Goal: Task Accomplishment & Management: Use online tool/utility

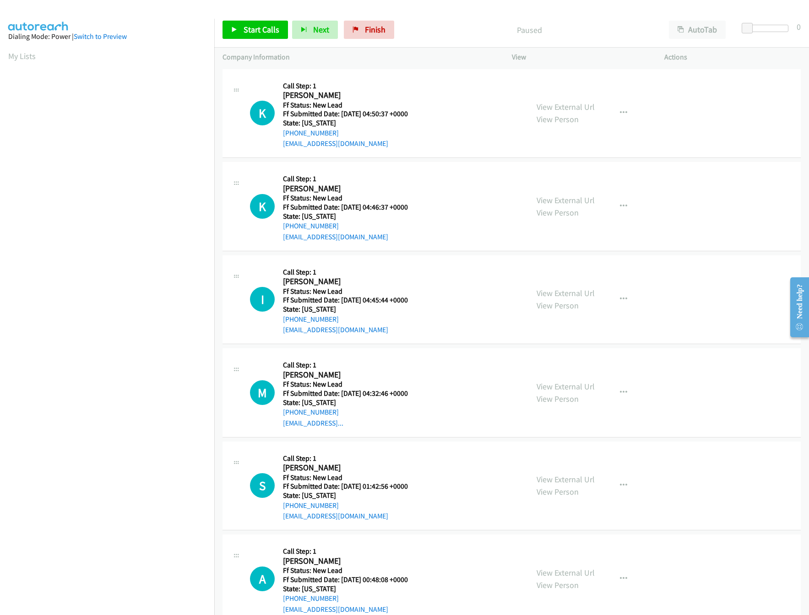
click at [497, 44] on div "Start Calls Pause Next Finish Paused AutoTab AutoTab 0" at bounding box center [511, 29] width 595 height 35
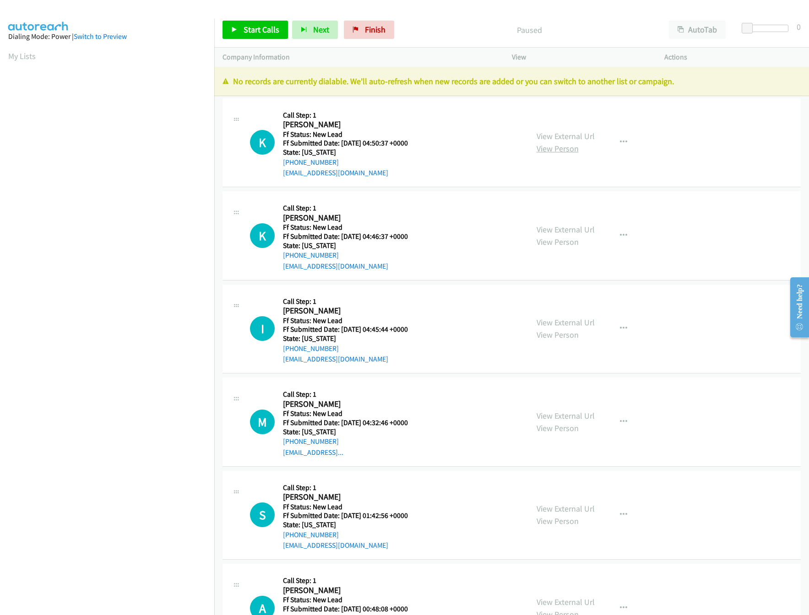
click at [571, 117] on div "View External Url View Person View External Url Email Schedule/Manage Callback …" at bounding box center [608, 143] width 161 height 72
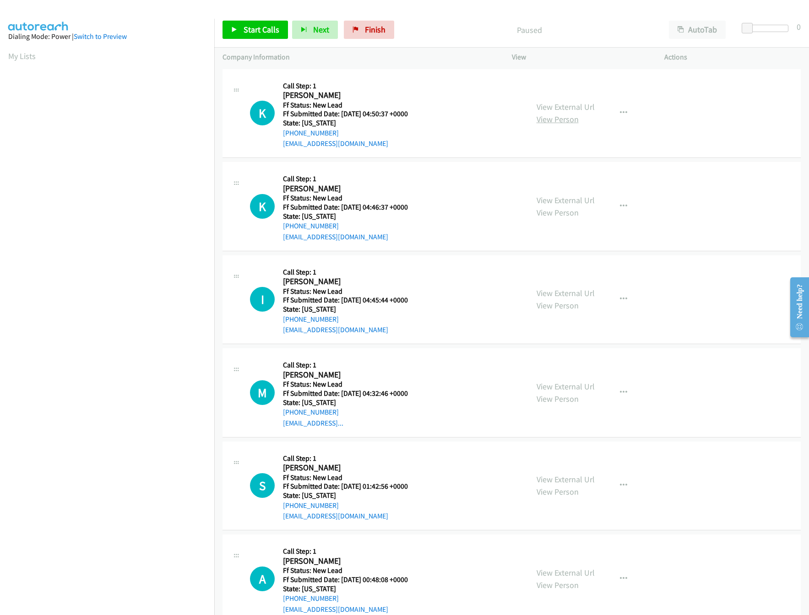
click at [571, 117] on link "View Person" at bounding box center [558, 119] width 42 height 11
click at [575, 119] on div "View External Url View Person" at bounding box center [566, 113] width 58 height 25
click at [585, 111] on link "View External Url" at bounding box center [566, 107] width 58 height 11
click at [261, 33] on span "Start Calls" at bounding box center [262, 29] width 36 height 11
drag, startPoint x: 745, startPoint y: 25, endPoint x: 767, endPoint y: 28, distance: 22.1
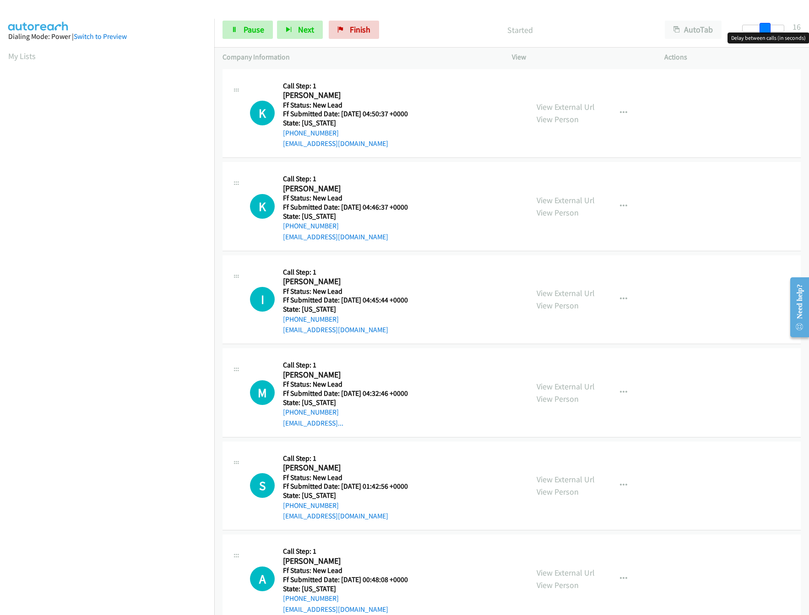
click at [767, 28] on span at bounding box center [764, 28] width 11 height 11
click at [570, 289] on link "View External Url" at bounding box center [566, 293] width 58 height 11
click at [574, 195] on link "View External Url" at bounding box center [566, 200] width 58 height 11
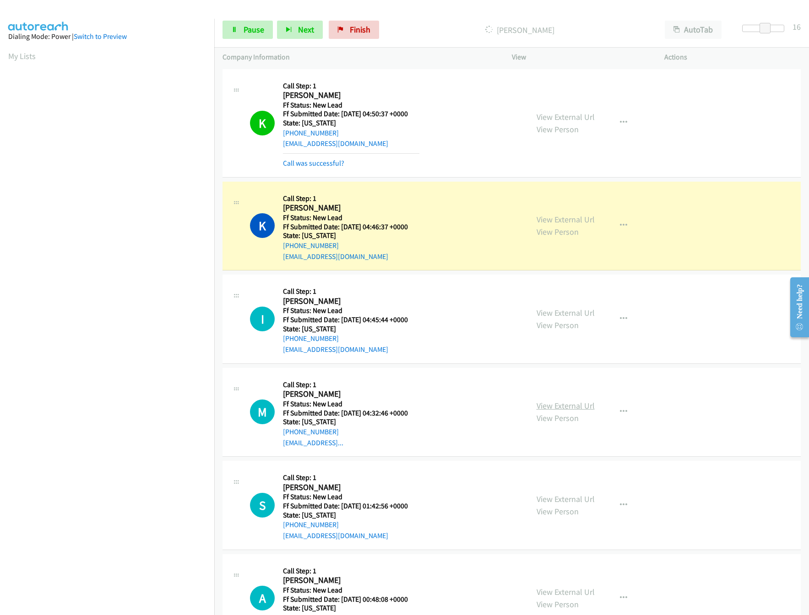
click at [572, 407] on link "View External Url" at bounding box center [566, 406] width 58 height 11
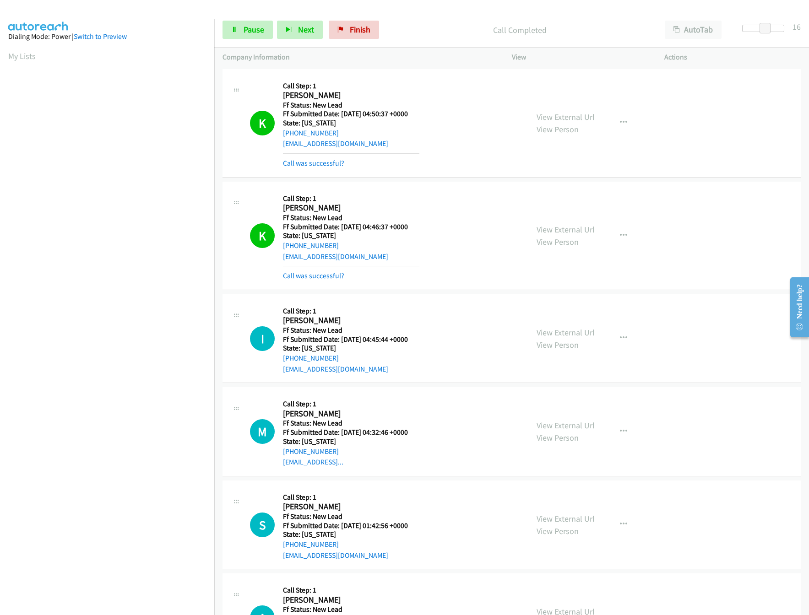
scroll to position [91, 0]
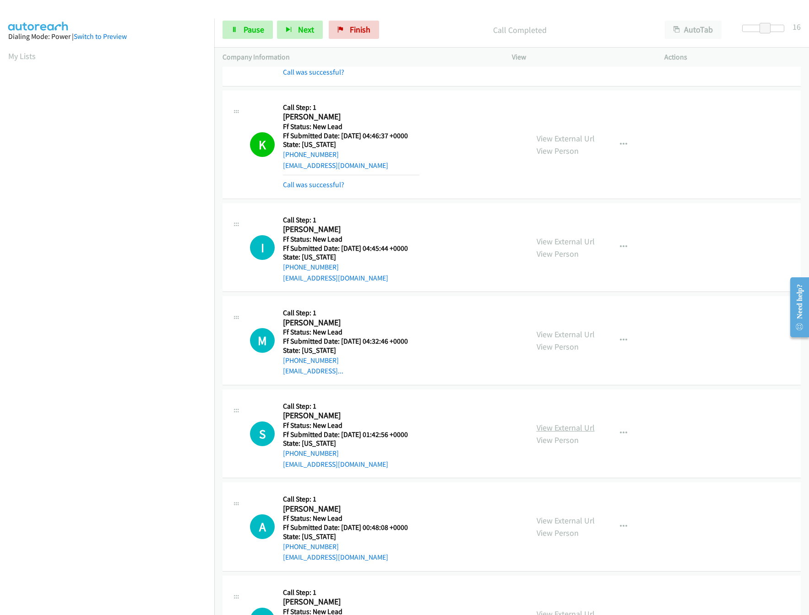
click at [584, 428] on link "View External Url" at bounding box center [566, 428] width 58 height 11
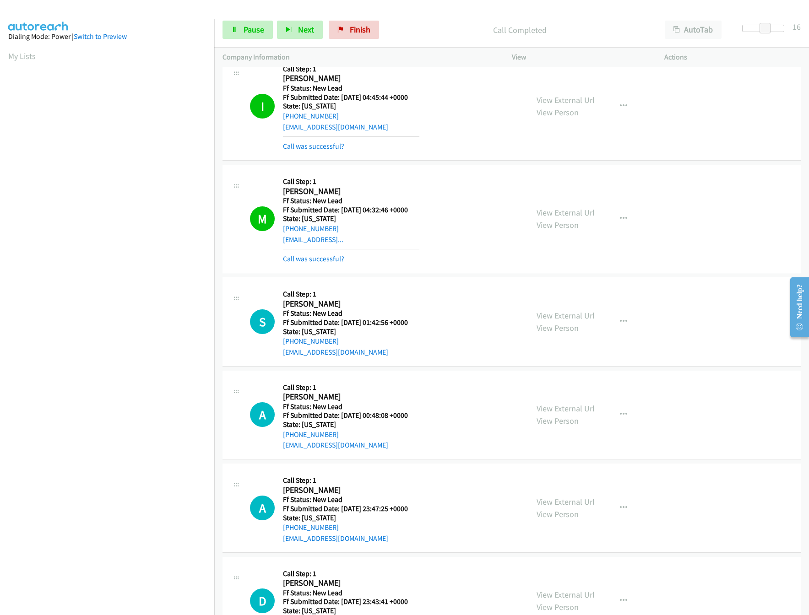
scroll to position [366, 0]
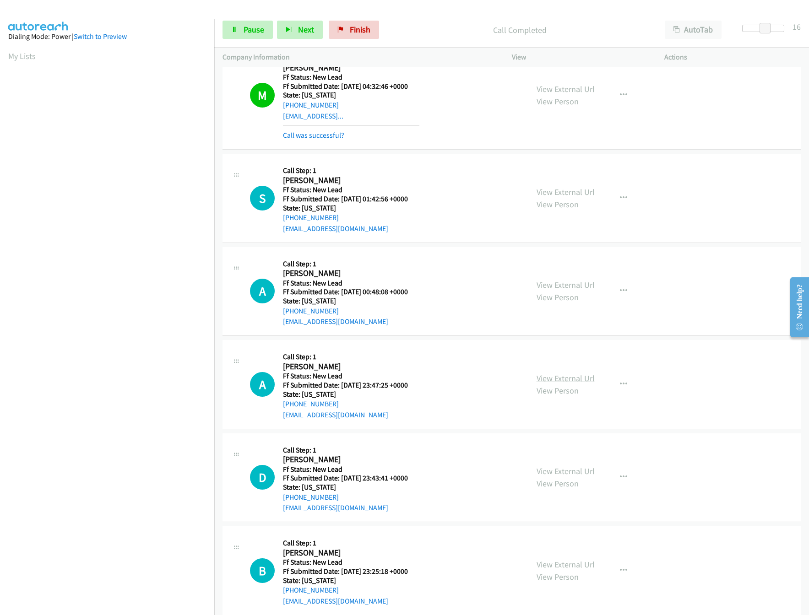
click at [559, 378] on link "View External Url" at bounding box center [566, 378] width 58 height 11
click at [566, 293] on div "View External Url View Person" at bounding box center [566, 291] width 58 height 25
click at [569, 285] on link "View External Url" at bounding box center [566, 285] width 58 height 11
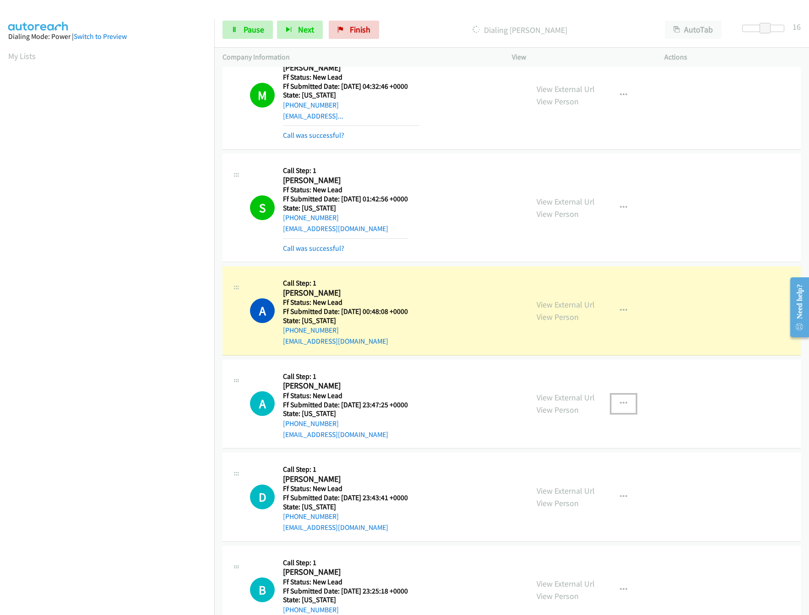
click at [620, 404] on icon "button" at bounding box center [623, 403] width 7 height 7
click at [546, 468] on link "Skip Call" at bounding box center [575, 464] width 122 height 18
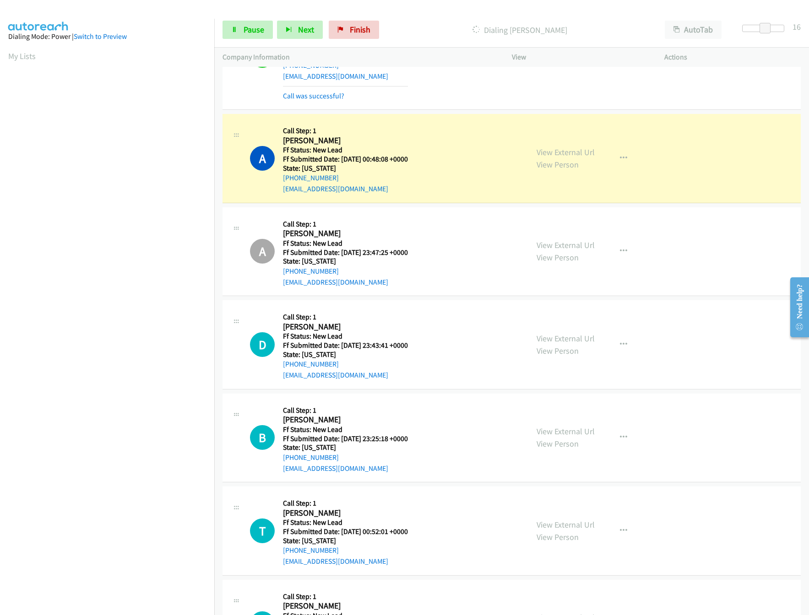
scroll to position [549, 0]
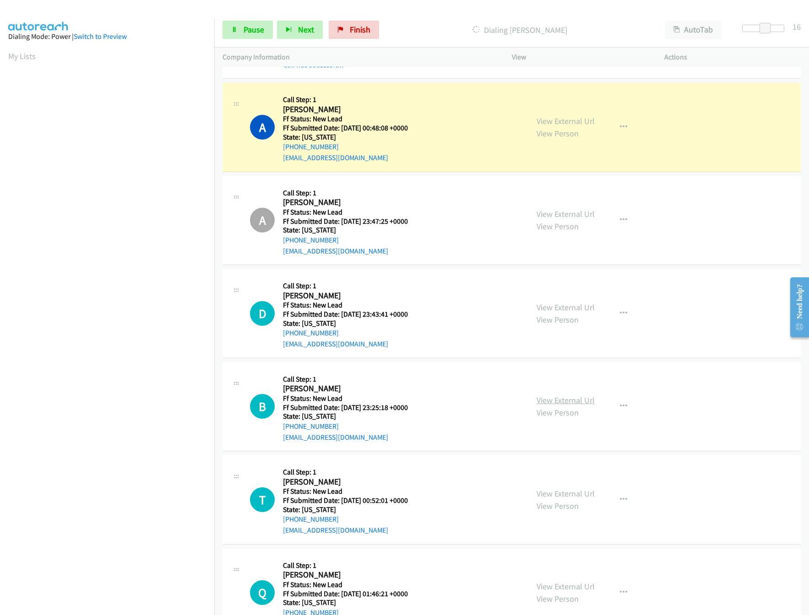
click at [545, 400] on link "View External Url" at bounding box center [566, 400] width 58 height 11
click at [581, 308] on link "View External Url" at bounding box center [566, 307] width 58 height 11
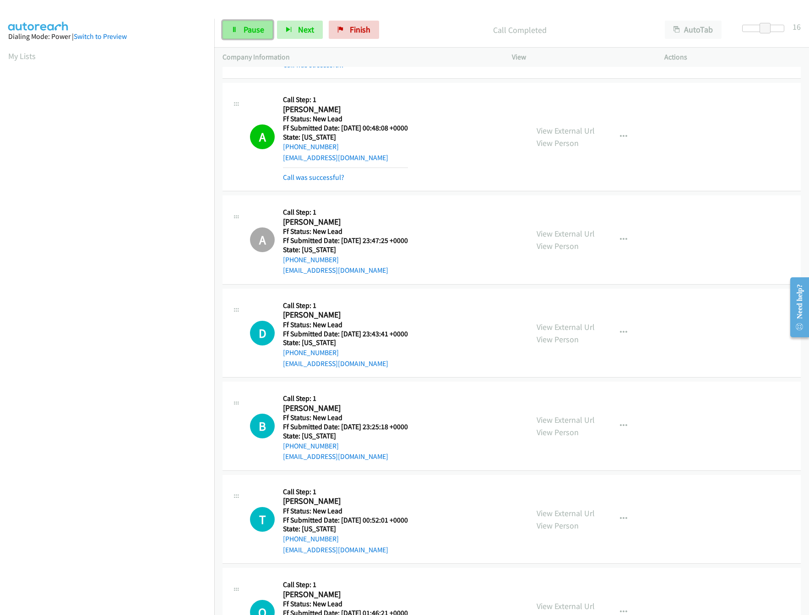
click at [255, 32] on span "Pause" at bounding box center [254, 29] width 21 height 11
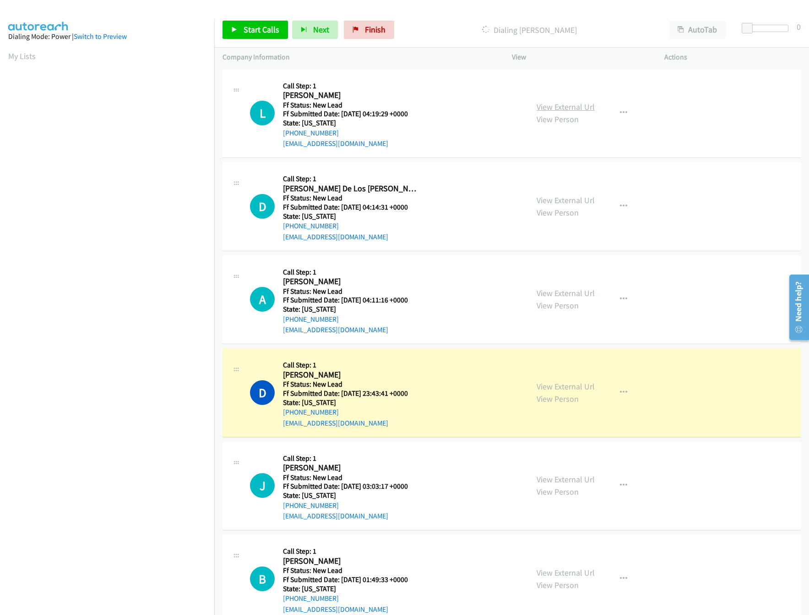
click at [575, 102] on link "View External Url" at bounding box center [566, 107] width 58 height 11
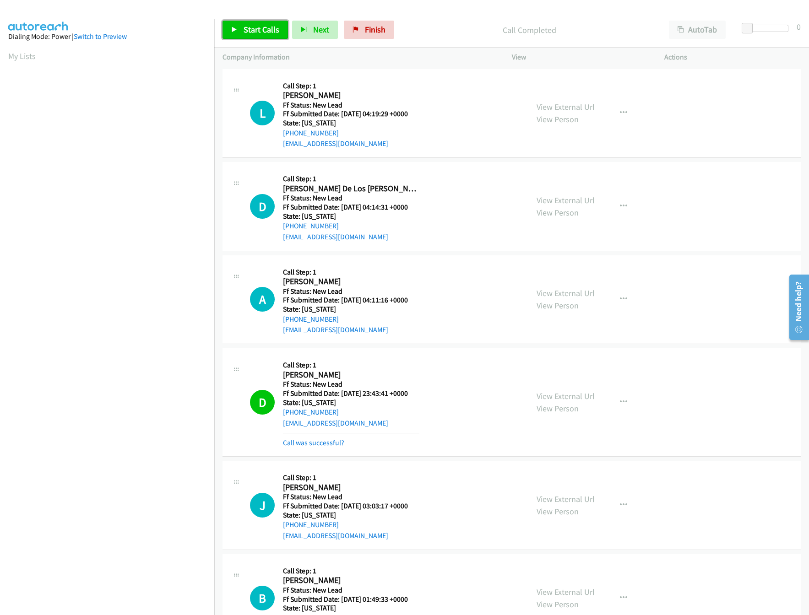
click at [250, 28] on span "Start Calls" at bounding box center [262, 29] width 36 height 11
click at [559, 197] on link "View External Url" at bounding box center [566, 200] width 58 height 11
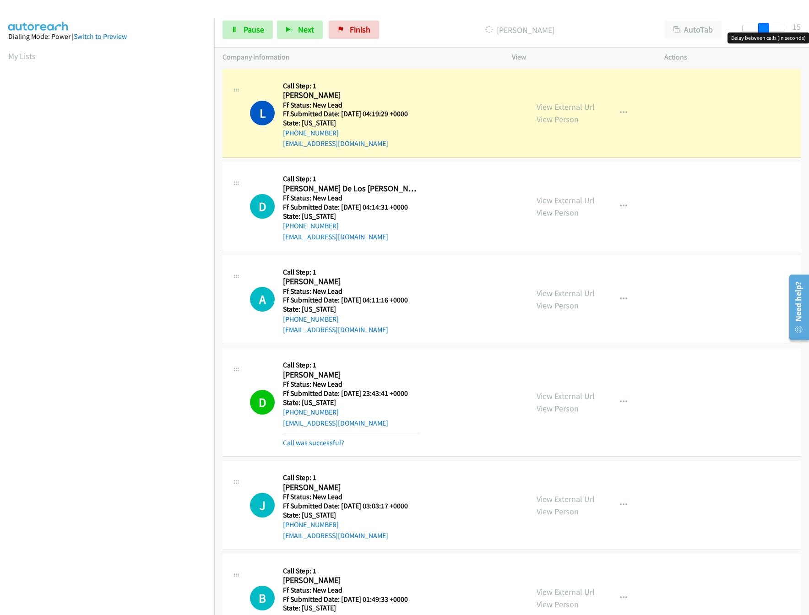
drag, startPoint x: 745, startPoint y: 28, endPoint x: 763, endPoint y: 29, distance: 17.9
click at [763, 29] on span at bounding box center [763, 28] width 11 height 11
click at [556, 292] on link "View External Url" at bounding box center [566, 293] width 58 height 11
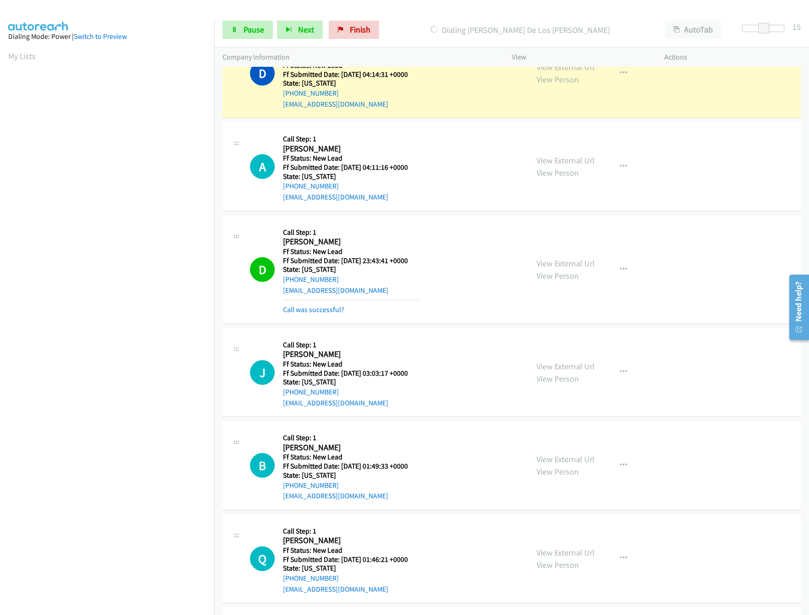
scroll to position [183, 0]
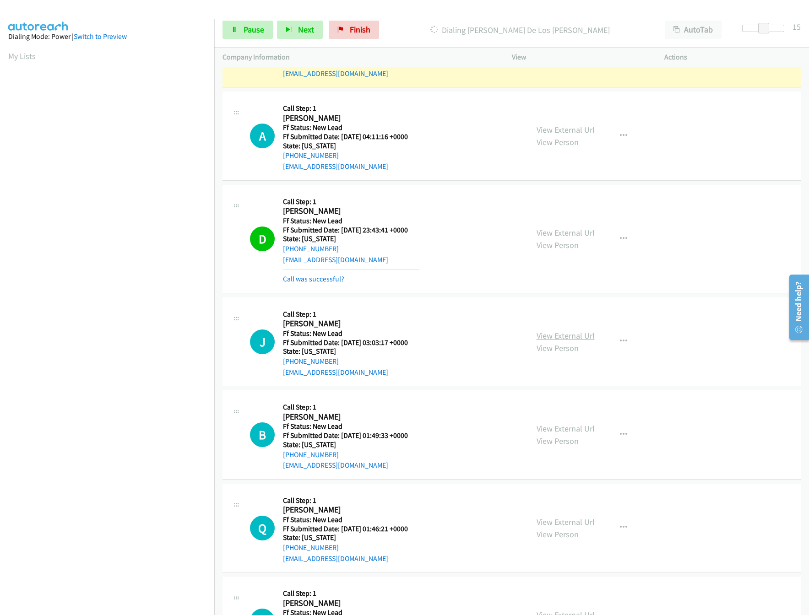
click at [544, 338] on link "View External Url" at bounding box center [566, 336] width 58 height 11
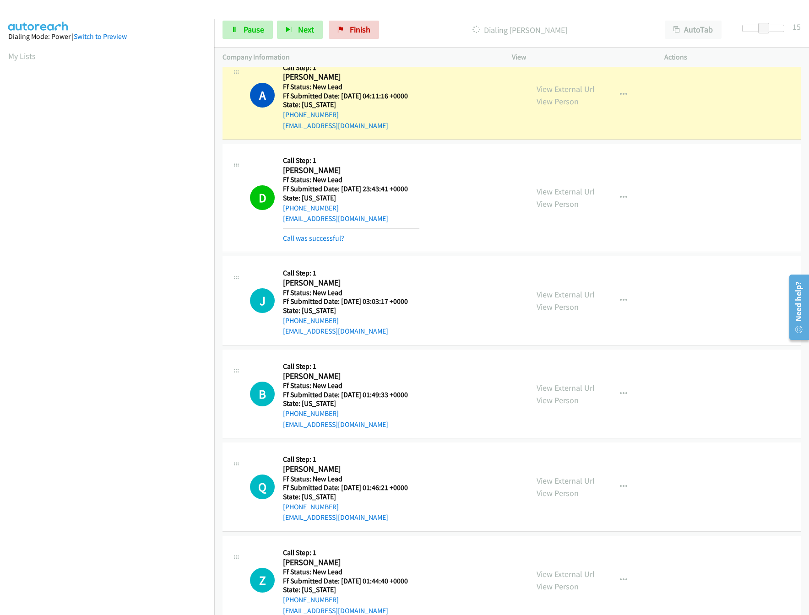
scroll to position [275, 0]
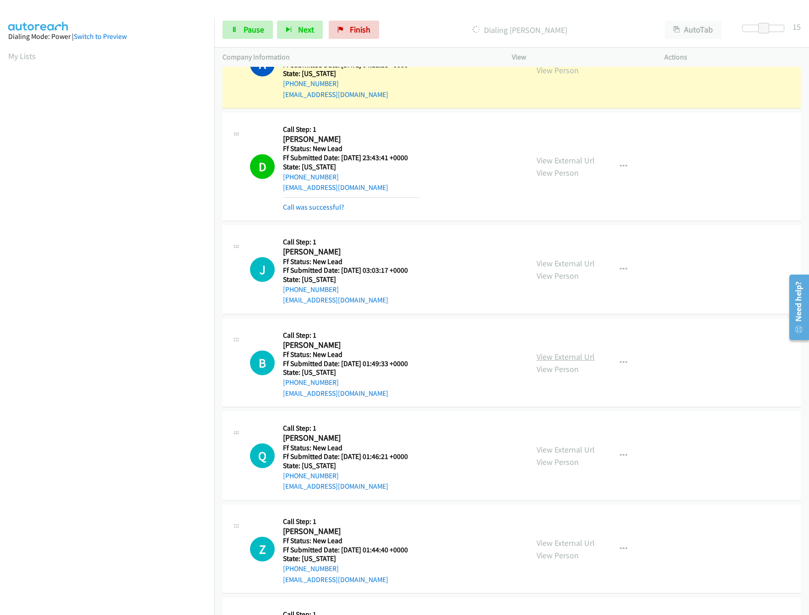
click at [541, 355] on link "View External Url" at bounding box center [566, 357] width 58 height 11
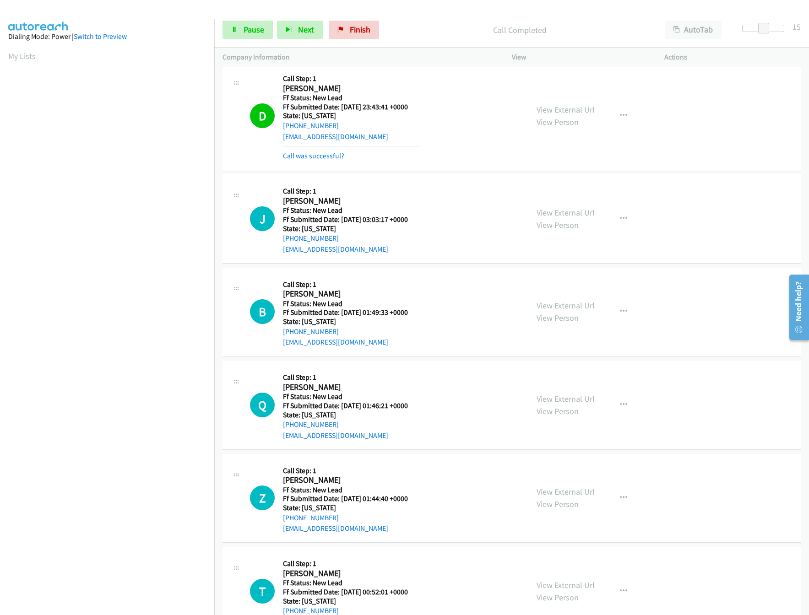
scroll to position [375, 0]
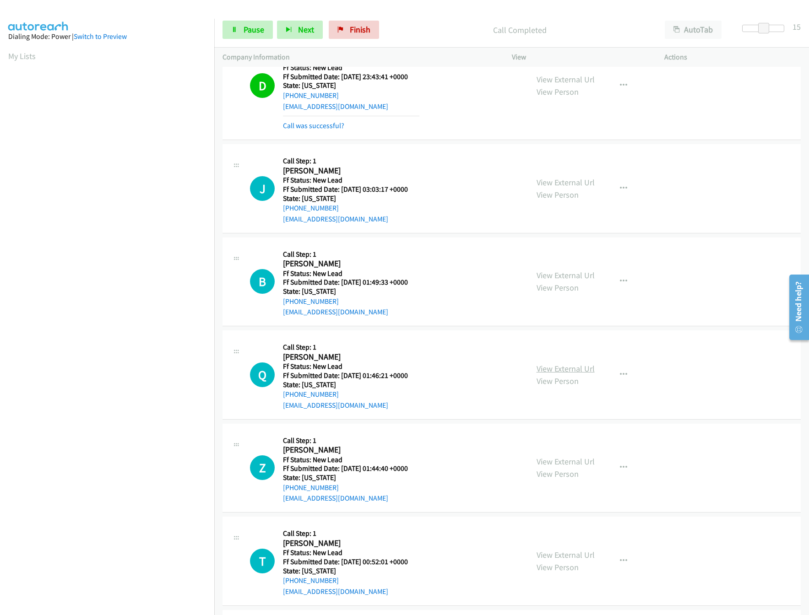
click at [549, 371] on link "View External Url" at bounding box center [566, 368] width 58 height 11
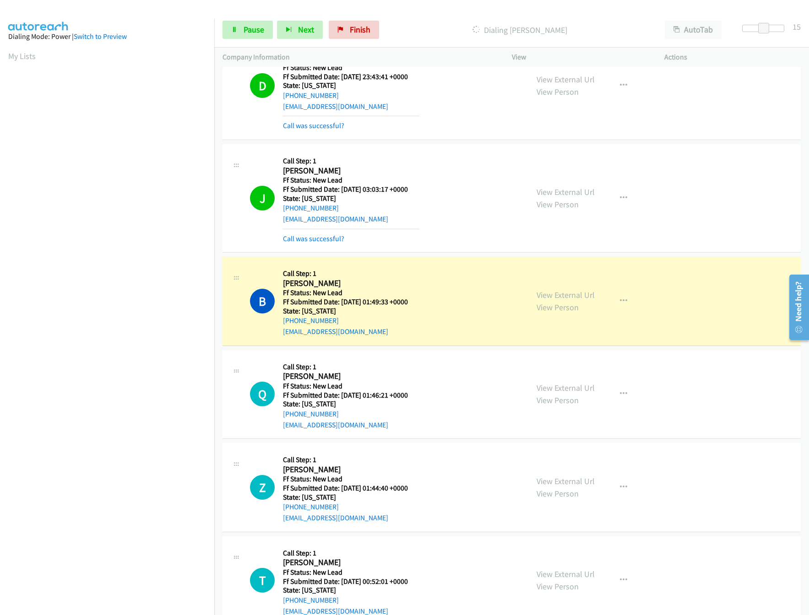
scroll to position [467, 0]
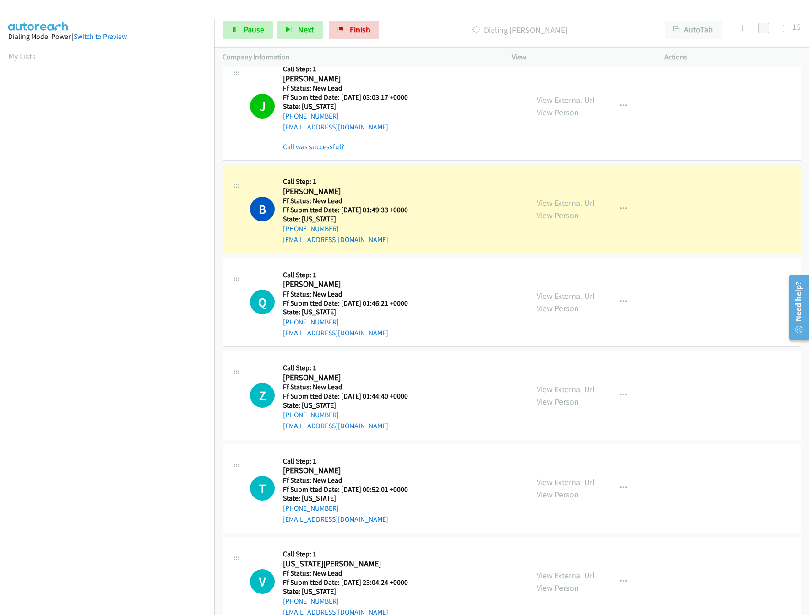
click at [558, 391] on link "View External Url" at bounding box center [566, 389] width 58 height 11
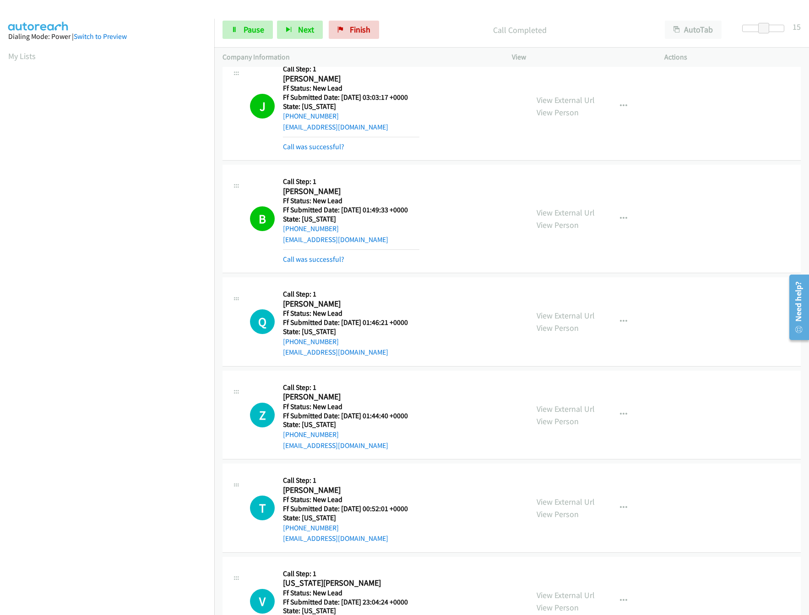
scroll to position [559, 0]
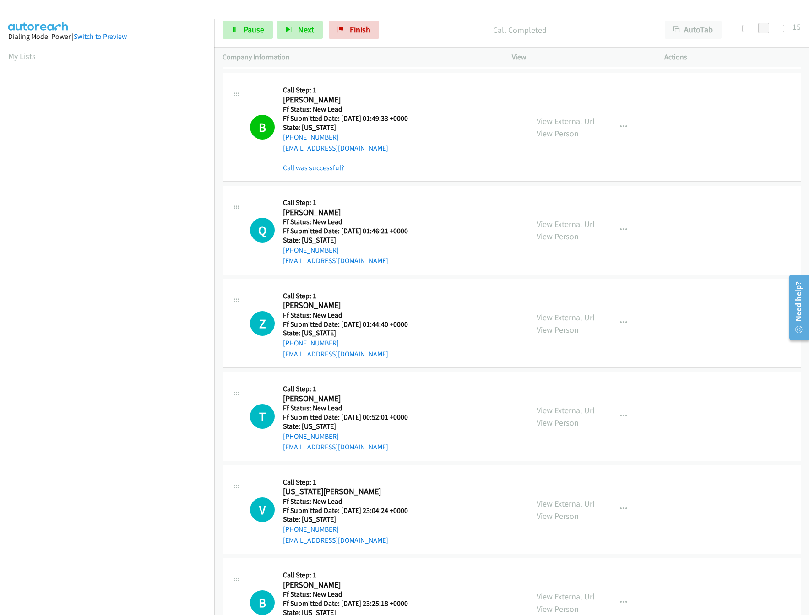
click at [555, 419] on div "View External Url View Person" at bounding box center [566, 416] width 58 height 25
click at [557, 413] on link "View External Url" at bounding box center [566, 410] width 58 height 11
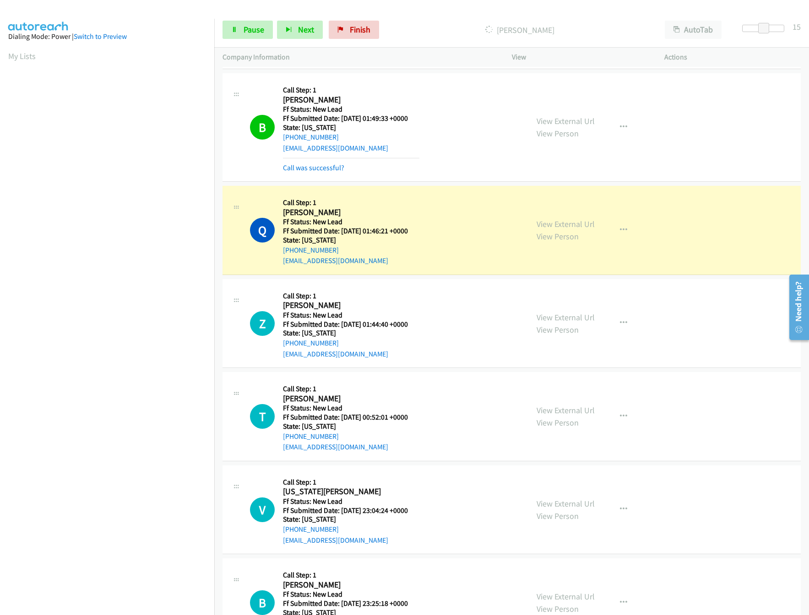
scroll to position [650, 0]
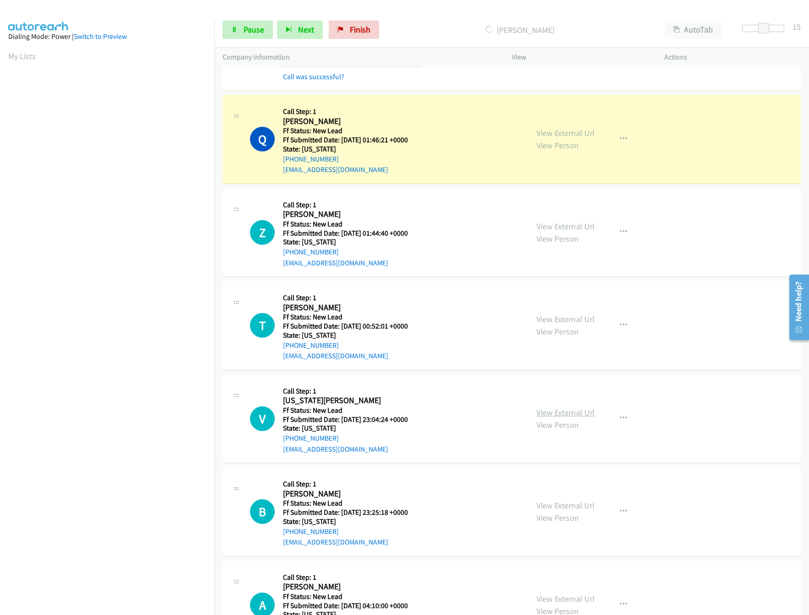
click at [572, 418] on link "View External Url" at bounding box center [566, 412] width 58 height 11
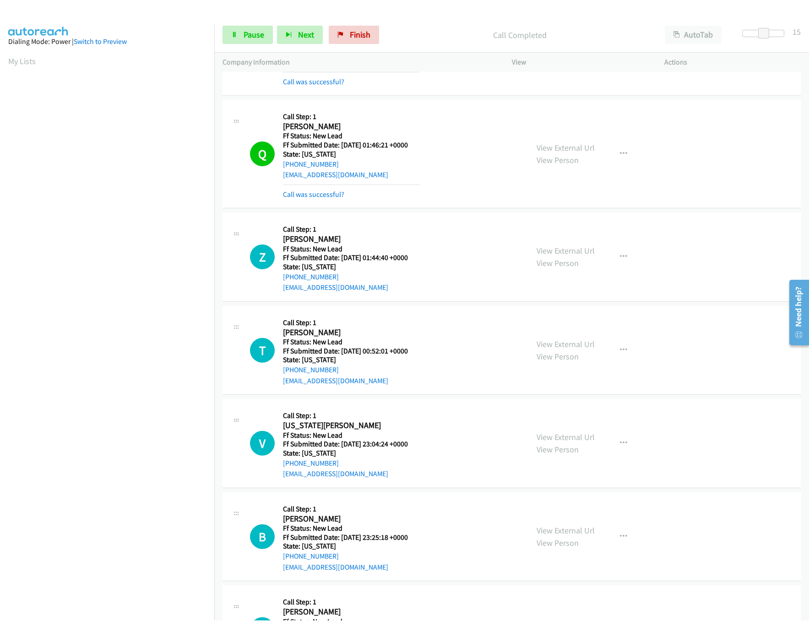
scroll to position [834, 0]
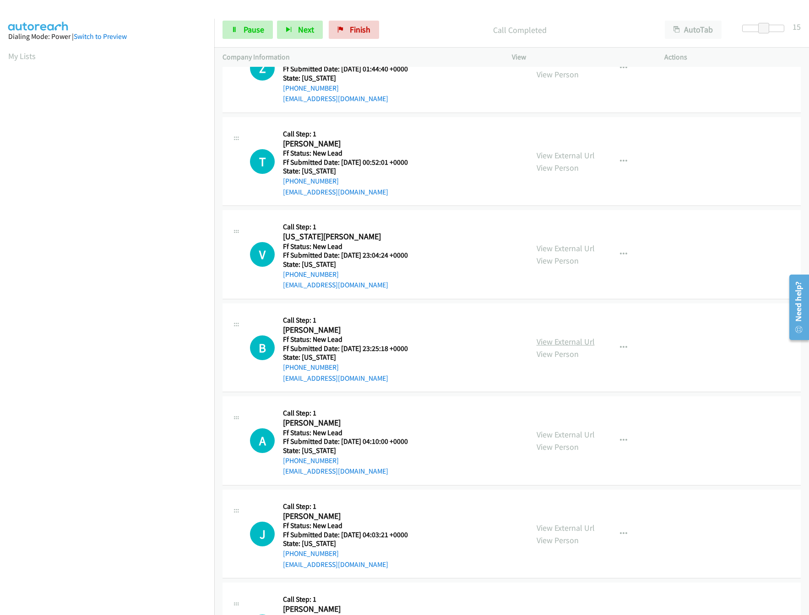
click at [569, 341] on link "View External Url" at bounding box center [566, 341] width 58 height 11
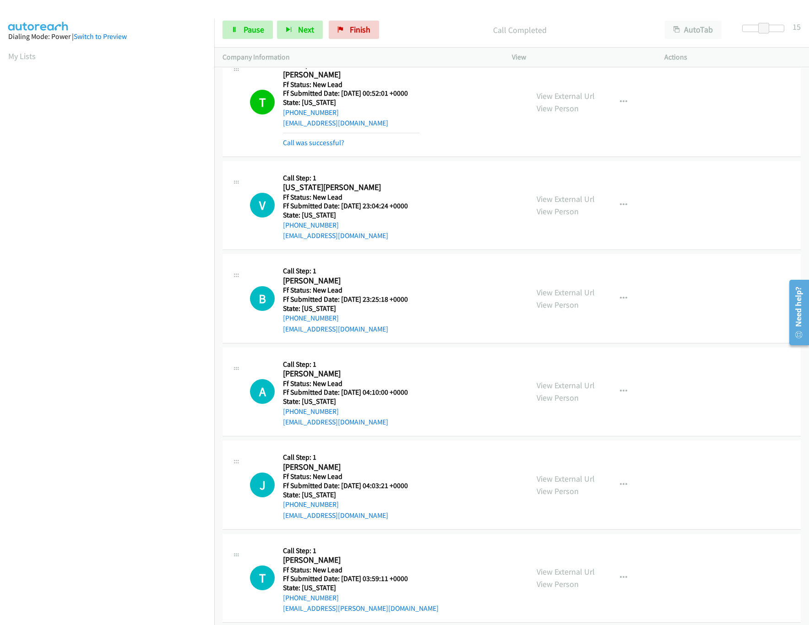
scroll to position [925, 0]
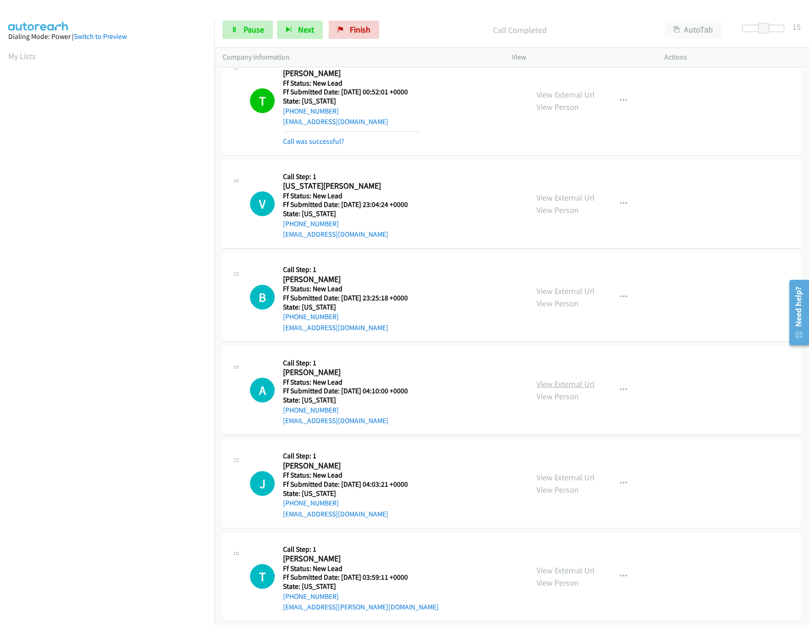
click at [576, 385] on link "View External Url" at bounding box center [566, 384] width 58 height 11
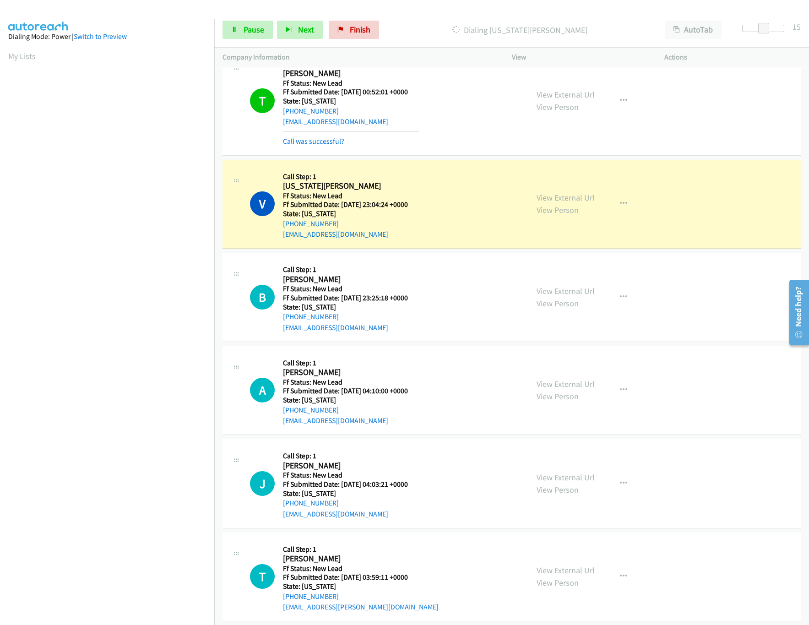
scroll to position [1017, 0]
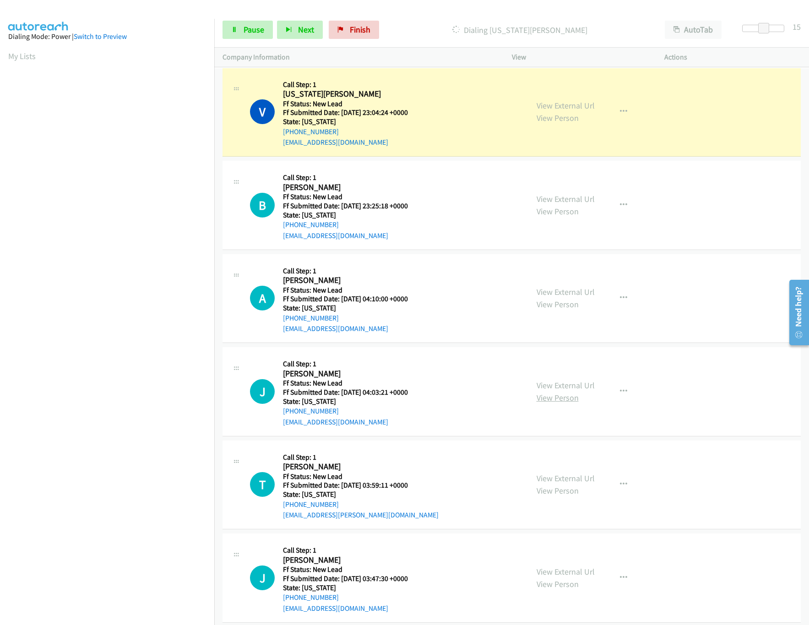
click at [550, 396] on link "View Person" at bounding box center [558, 397] width 42 height 11
click at [550, 390] on link "View External Url" at bounding box center [566, 385] width 58 height 11
click at [249, 22] on link "Pause" at bounding box center [247, 30] width 50 height 18
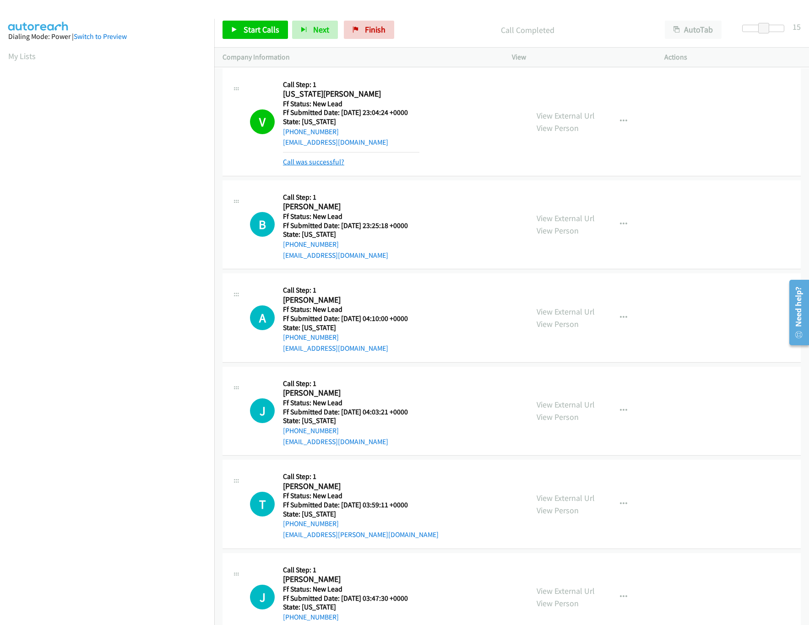
click at [299, 162] on link "Call was successful?" at bounding box center [313, 161] width 61 height 9
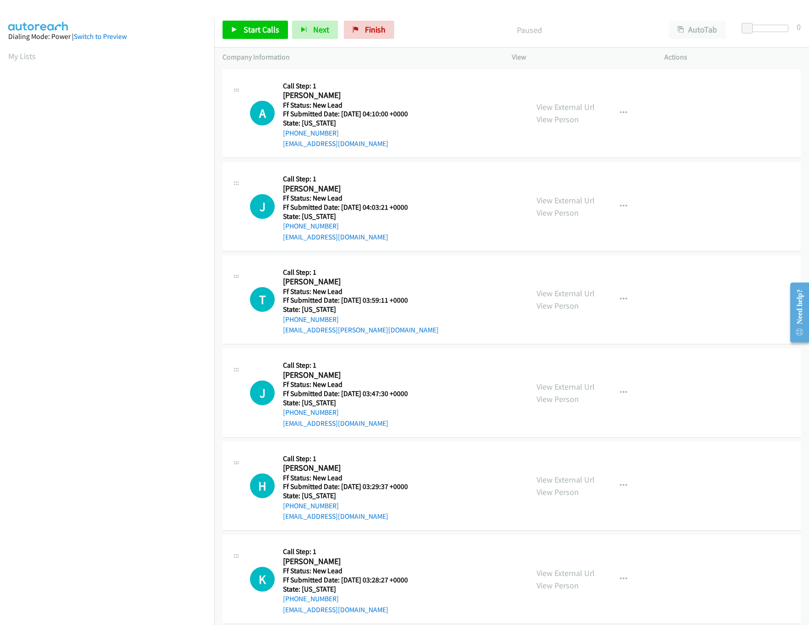
drag, startPoint x: 415, startPoint y: 213, endPoint x: 428, endPoint y: 169, distance: 45.8
click at [428, 170] on div "J Callback Scheduled Call Step: 1 Jodi Evans America/Chicago Ff Status: New Lea…" at bounding box center [385, 206] width 270 height 72
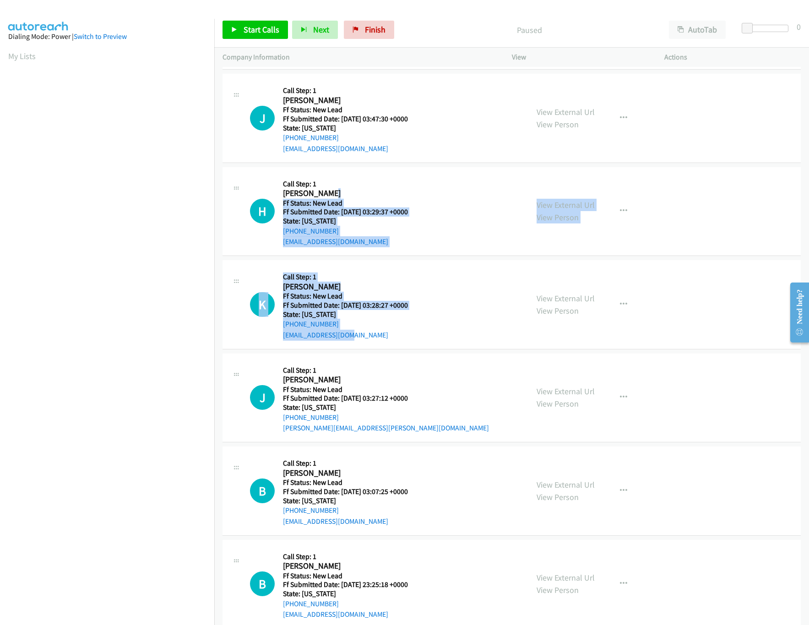
drag, startPoint x: 437, startPoint y: 342, endPoint x: 460, endPoint y: 201, distance: 143.4
click at [464, 190] on tbody "A Callback Scheduled Call Step: 1 Andy Harmon America/New_York Ff Status: New L…" at bounding box center [511, 211] width 595 height 839
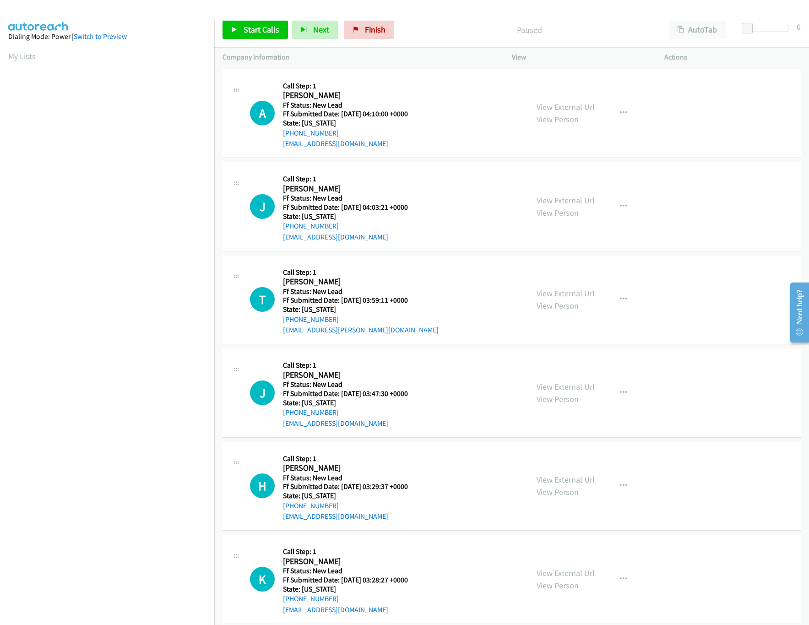
click at [451, 98] on div "A Callback Scheduled Call Step: 1 Andy Harmon America/New_York Ff Status: New L…" at bounding box center [385, 113] width 270 height 72
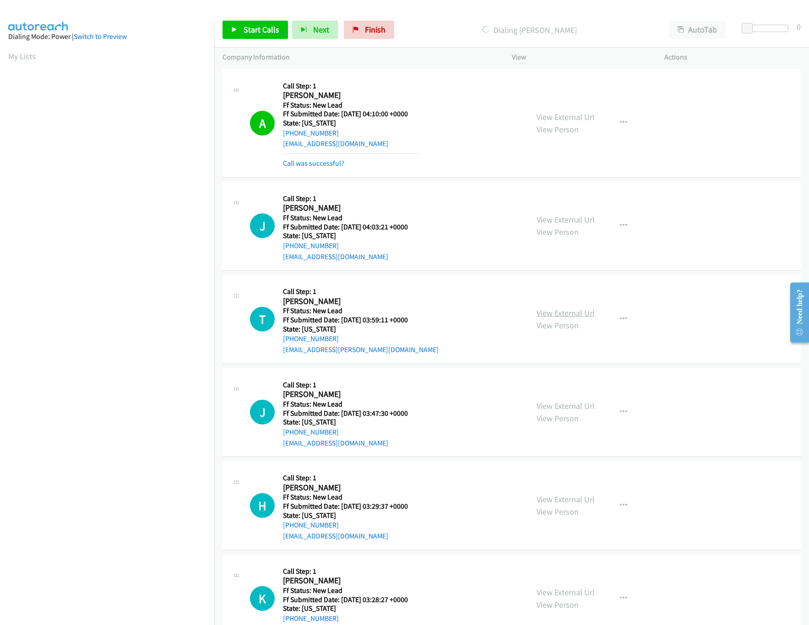
click at [541, 310] on link "View External Url" at bounding box center [566, 313] width 58 height 11
click at [283, 29] on link "Start Calls" at bounding box center [254, 30] width 65 height 18
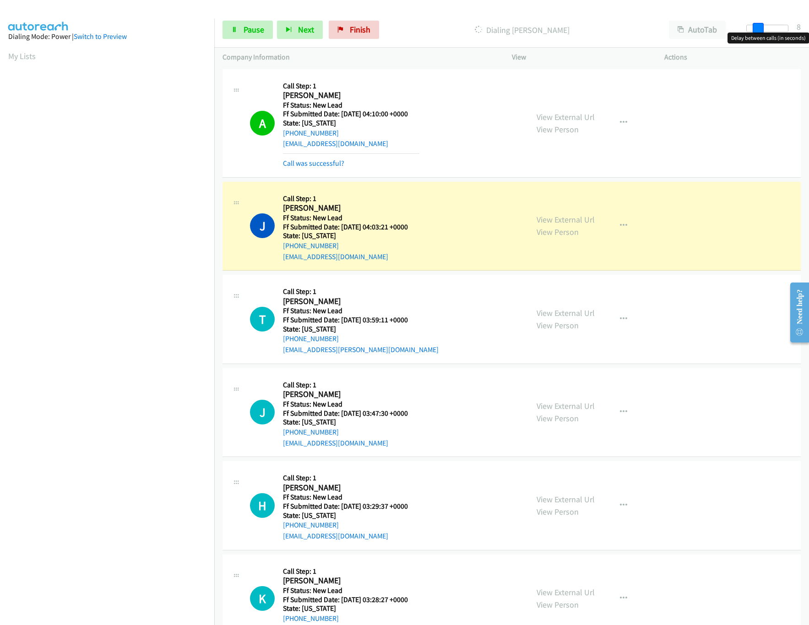
drag, startPoint x: 748, startPoint y: 26, endPoint x: 758, endPoint y: 29, distance: 11.0
click at [758, 29] on span at bounding box center [758, 28] width 11 height 11
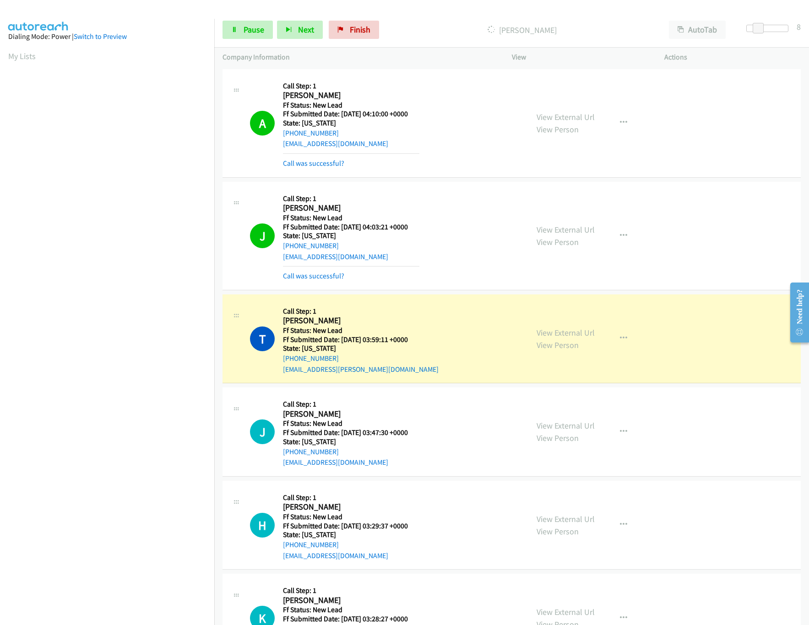
scroll to position [275, 0]
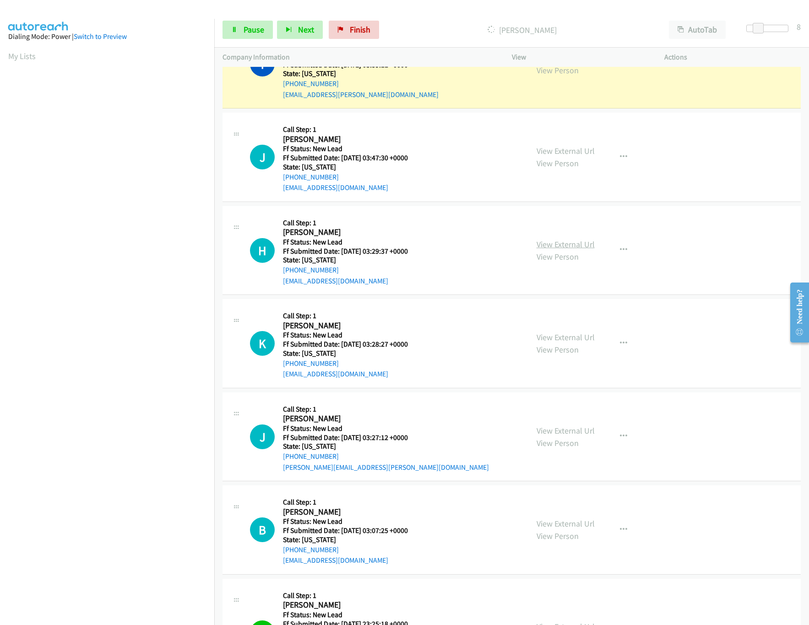
click at [555, 247] on link "View External Url" at bounding box center [566, 244] width 58 height 11
click at [581, 152] on link "View External Url" at bounding box center [566, 151] width 58 height 11
drag, startPoint x: 759, startPoint y: 25, endPoint x: 764, endPoint y: 25, distance: 5.5
click at [764, 25] on span at bounding box center [759, 28] width 11 height 11
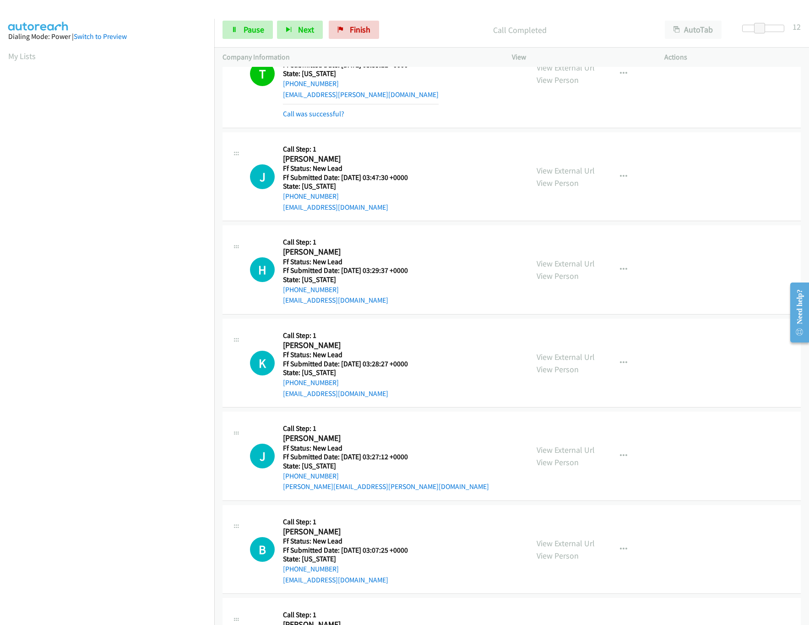
scroll to position [284, 0]
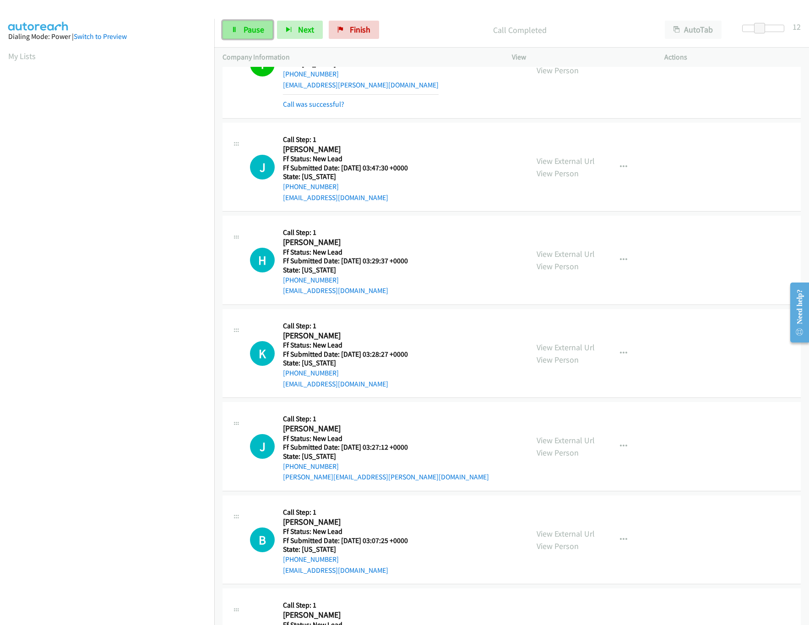
click at [246, 33] on span "Pause" at bounding box center [254, 29] width 21 height 11
click at [304, 105] on link "Call was successful?" at bounding box center [313, 104] width 61 height 9
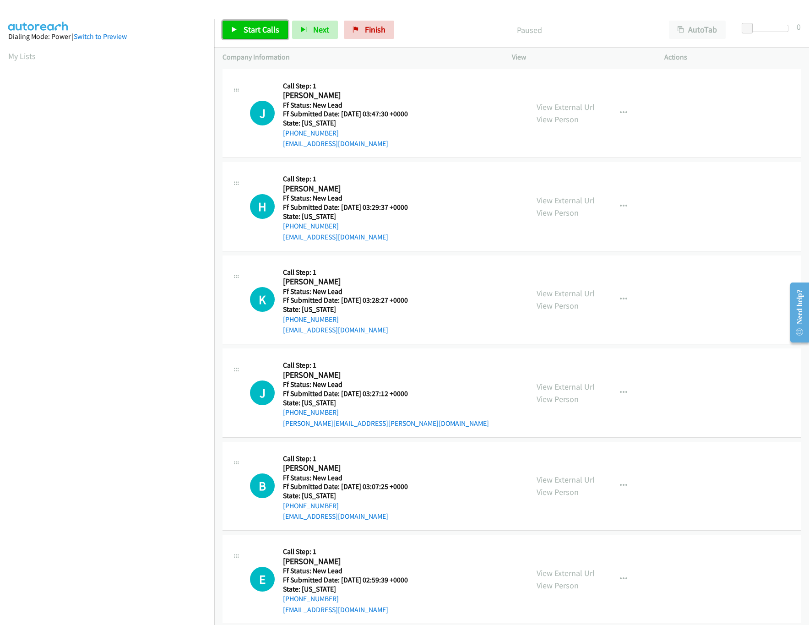
click at [232, 29] on icon at bounding box center [234, 30] width 6 height 6
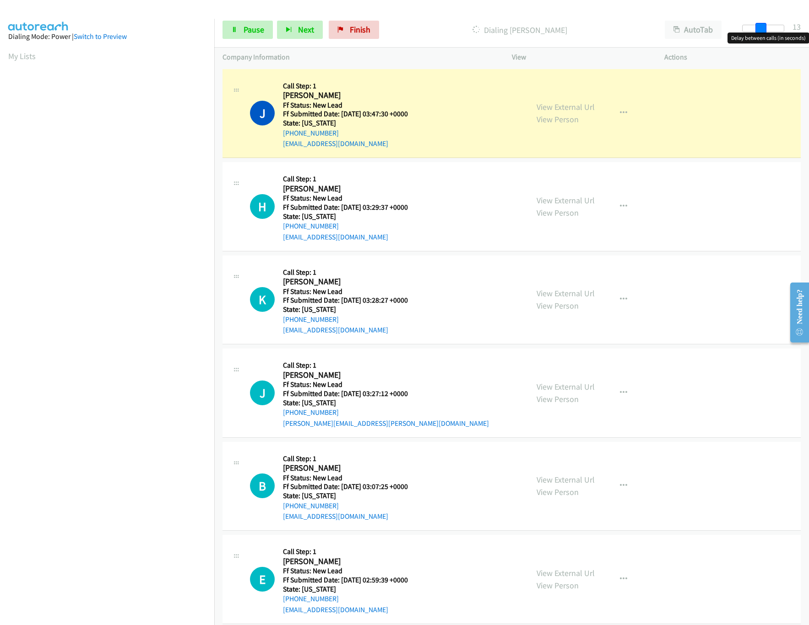
drag, startPoint x: 746, startPoint y: 23, endPoint x: 764, endPoint y: 25, distance: 18.4
click at [765, 25] on span at bounding box center [760, 28] width 11 height 11
click at [558, 290] on link "View External Url" at bounding box center [566, 293] width 58 height 11
click at [755, 26] on span at bounding box center [758, 28] width 11 height 11
click at [585, 385] on link "View External Url" at bounding box center [566, 386] width 58 height 11
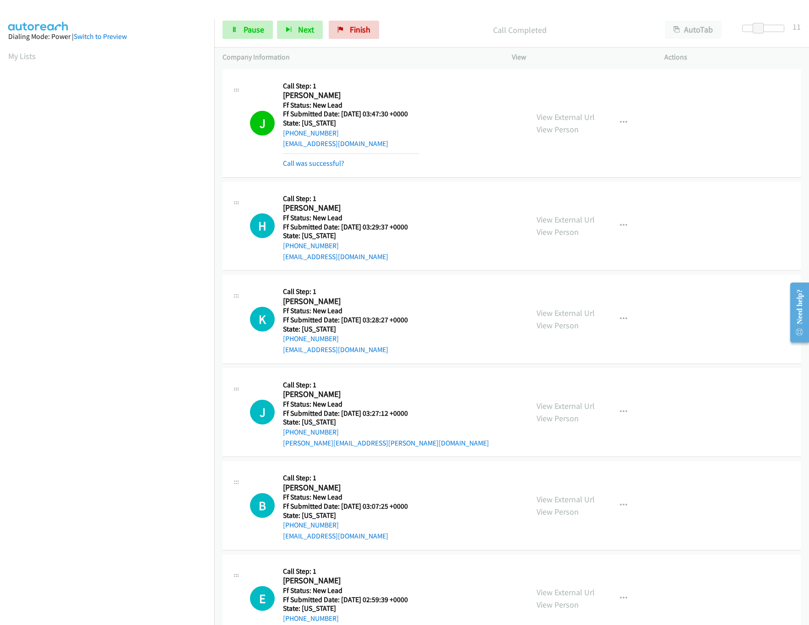
scroll to position [275, 0]
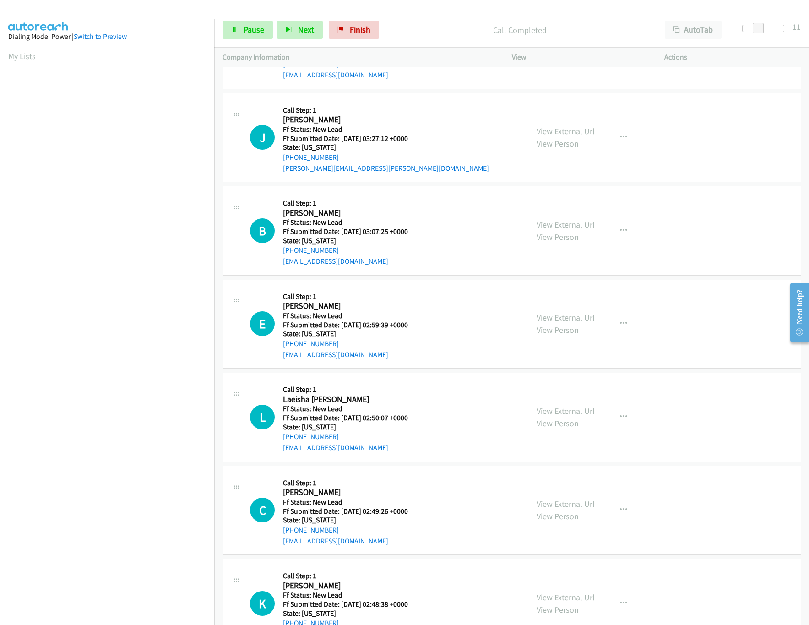
click at [555, 221] on link "View External Url" at bounding box center [566, 224] width 58 height 11
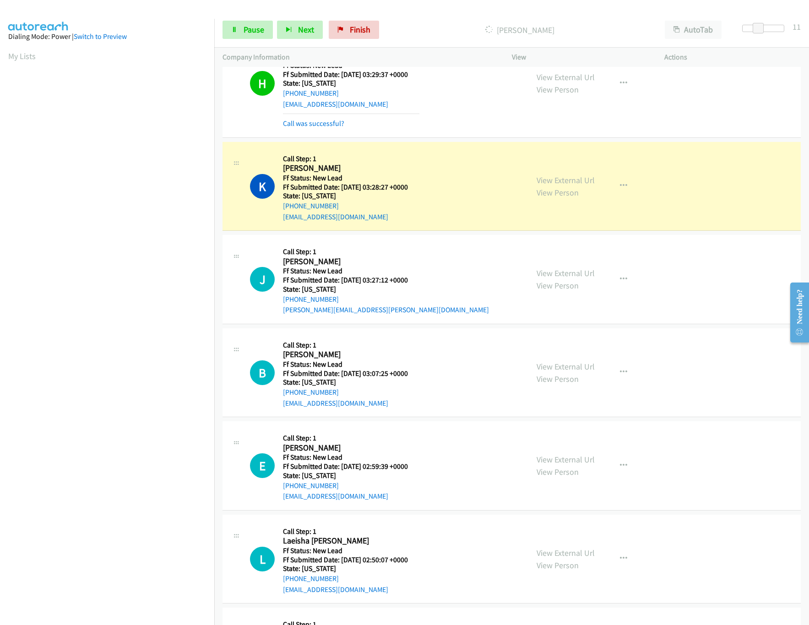
scroll to position [183, 0]
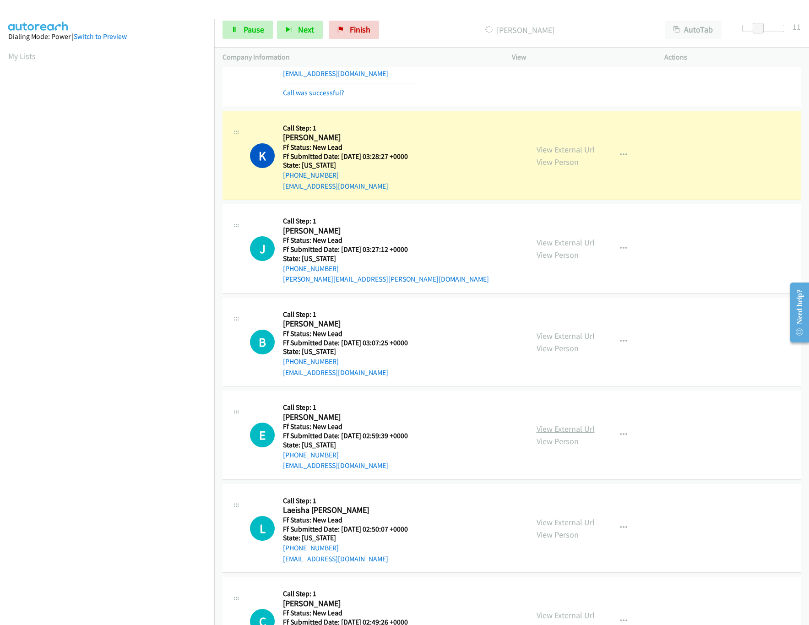
click at [561, 428] on link "View External Url" at bounding box center [566, 428] width 58 height 11
click at [246, 32] on span "Pause" at bounding box center [254, 29] width 21 height 11
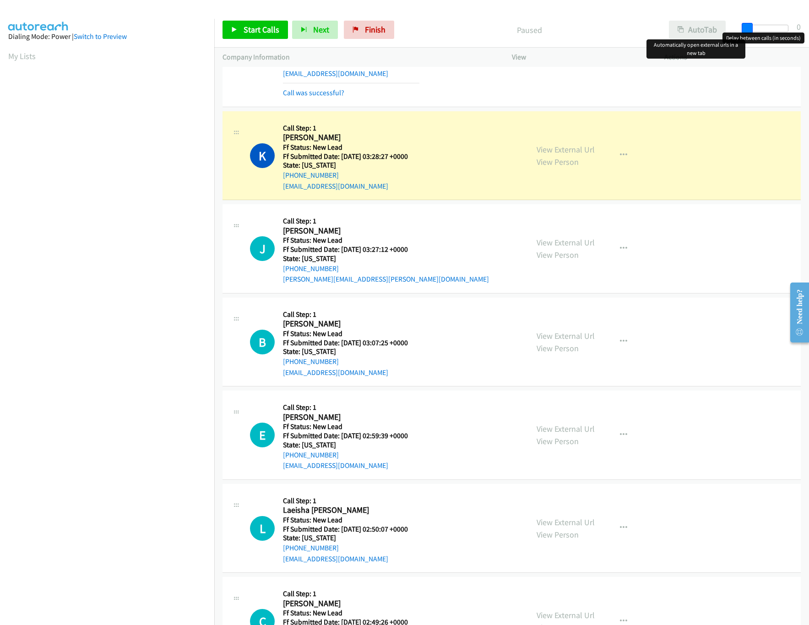
drag, startPoint x: 753, startPoint y: 27, endPoint x: 703, endPoint y: 27, distance: 49.9
click at [703, 27] on div "Start Calls Pause Next Finish Paused AutoTab AutoTab 0" at bounding box center [511, 29] width 595 height 35
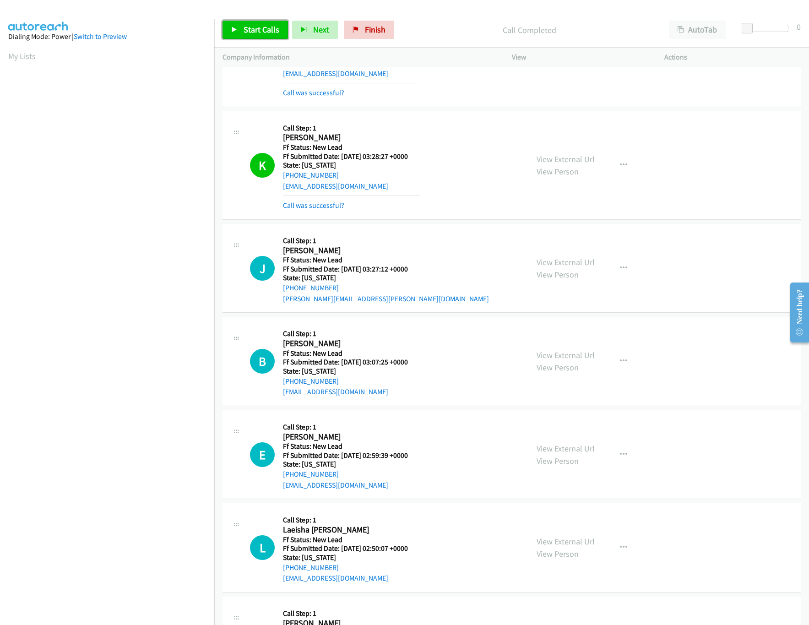
click at [253, 35] on link "Start Calls" at bounding box center [254, 30] width 65 height 18
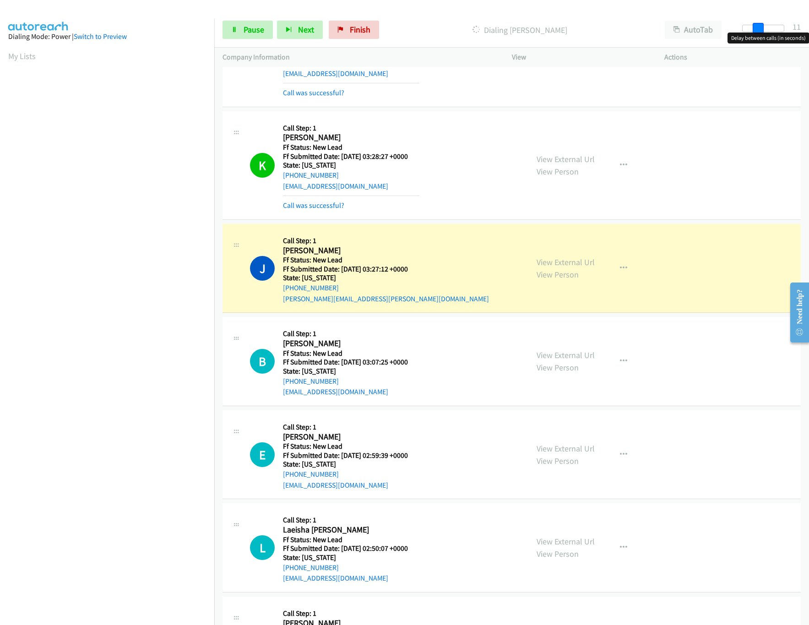
drag, startPoint x: 747, startPoint y: 25, endPoint x: 763, endPoint y: 25, distance: 15.6
click at [763, 25] on span at bounding box center [758, 28] width 11 height 11
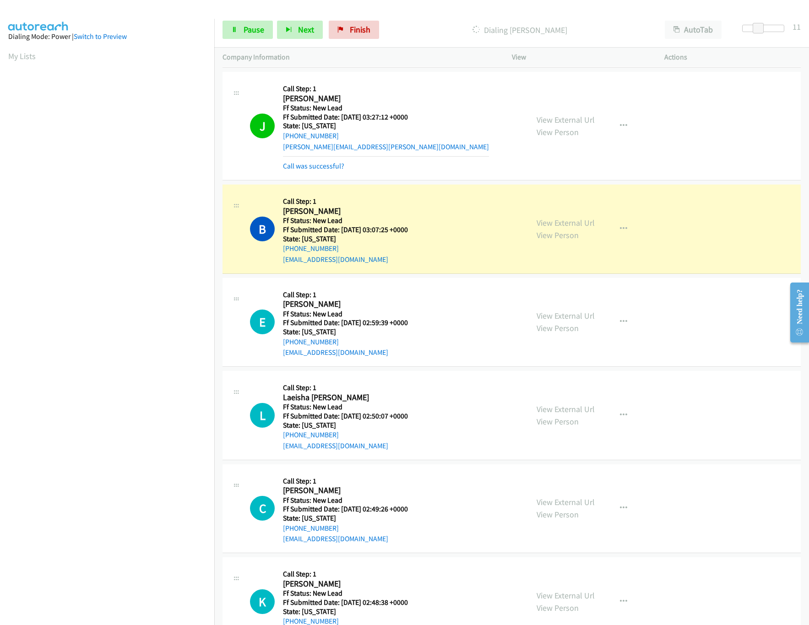
scroll to position [366, 0]
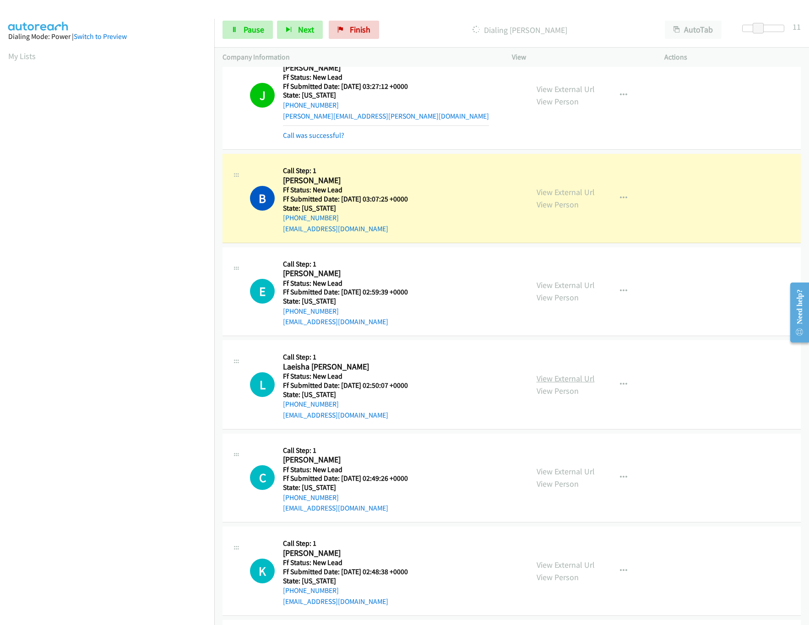
click at [547, 380] on link "View External Url" at bounding box center [566, 378] width 58 height 11
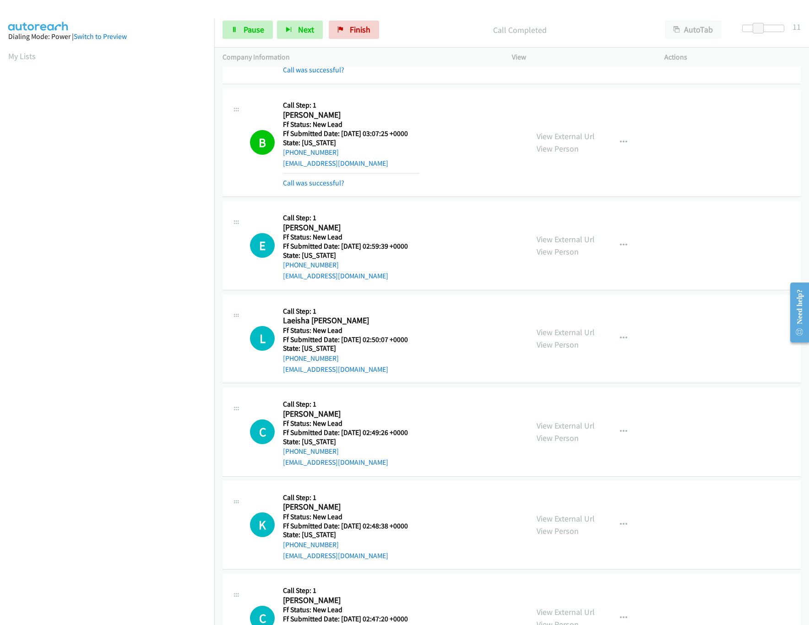
scroll to position [458, 0]
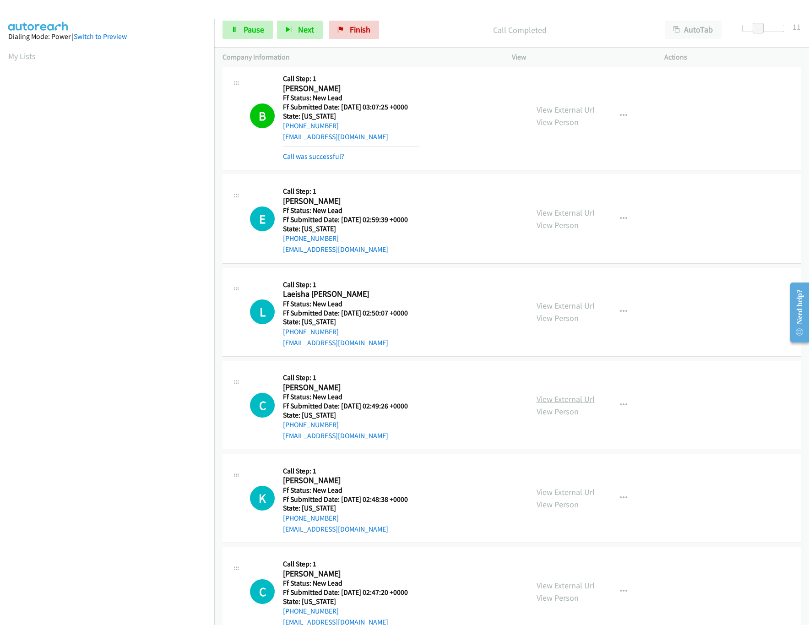
click at [561, 401] on link "View External Url" at bounding box center [566, 399] width 58 height 11
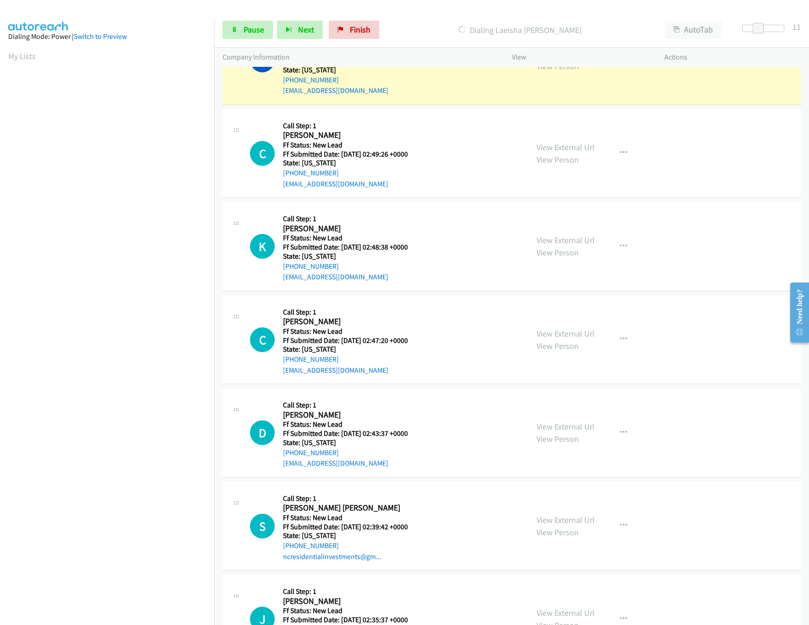
scroll to position [732, 0]
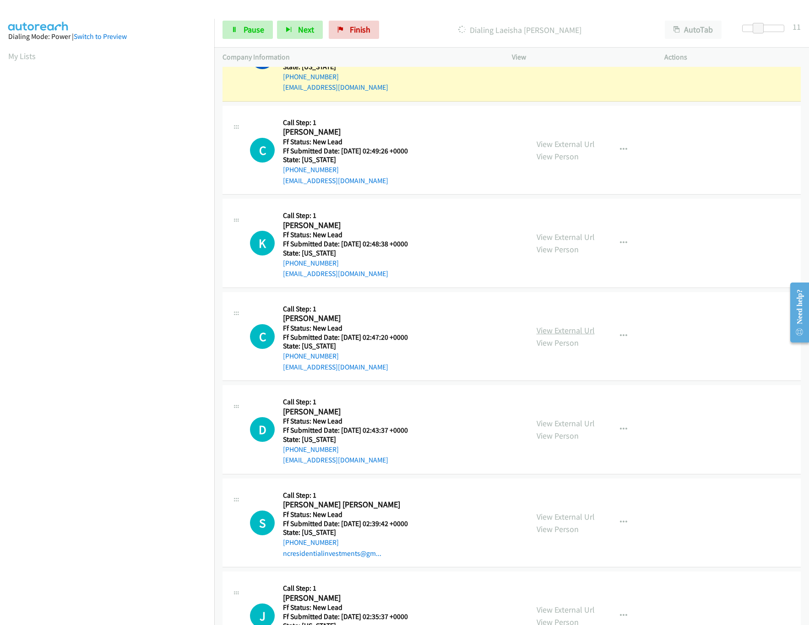
click at [541, 332] on link "View External Url" at bounding box center [566, 330] width 58 height 11
click at [570, 233] on div "View External Url View Person" at bounding box center [566, 243] width 58 height 25
click at [570, 237] on link "View External Url" at bounding box center [566, 237] width 58 height 11
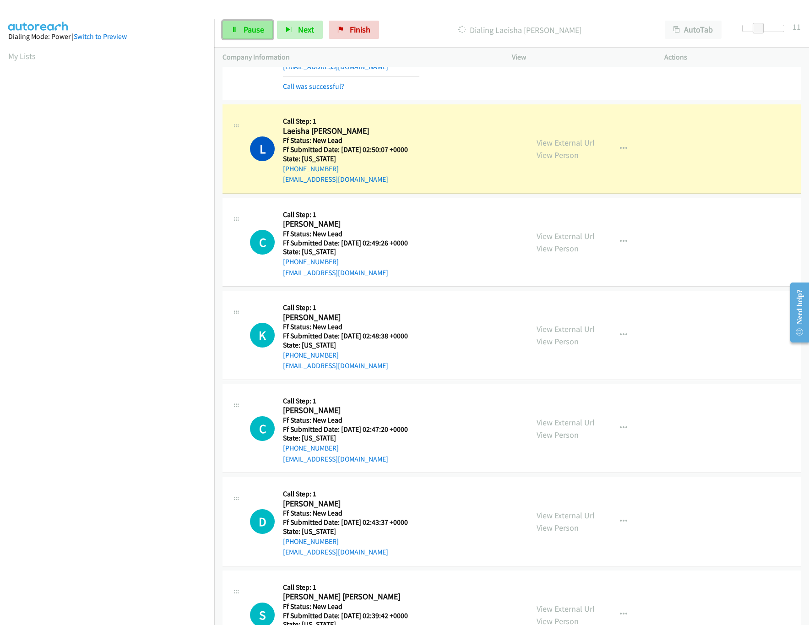
click at [242, 29] on link "Pause" at bounding box center [247, 30] width 50 height 18
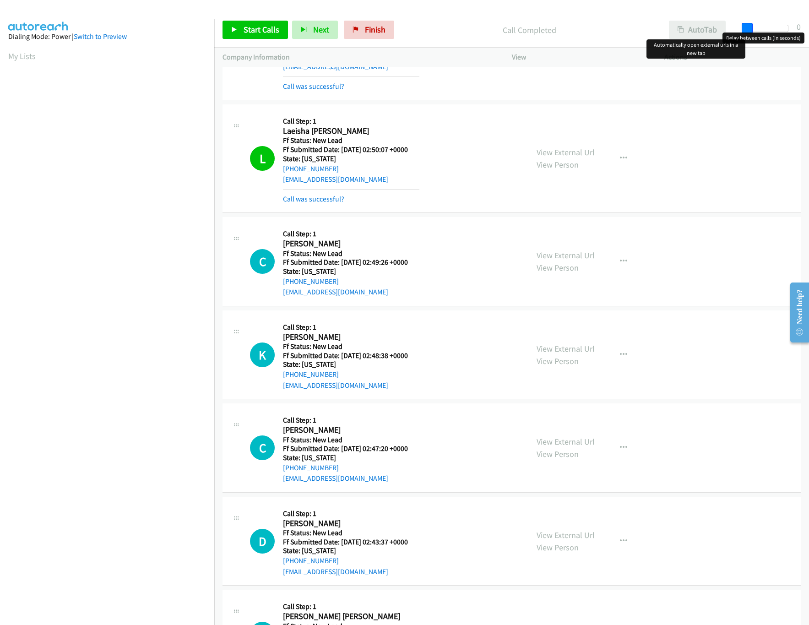
drag, startPoint x: 761, startPoint y: 25, endPoint x: 717, endPoint y: 31, distance: 44.7
click at [717, 31] on div "Start Calls Pause Next Finish Call Completed AutoTab AutoTab 0" at bounding box center [511, 29] width 595 height 35
click at [290, 198] on link "Call was successful?" at bounding box center [313, 199] width 61 height 9
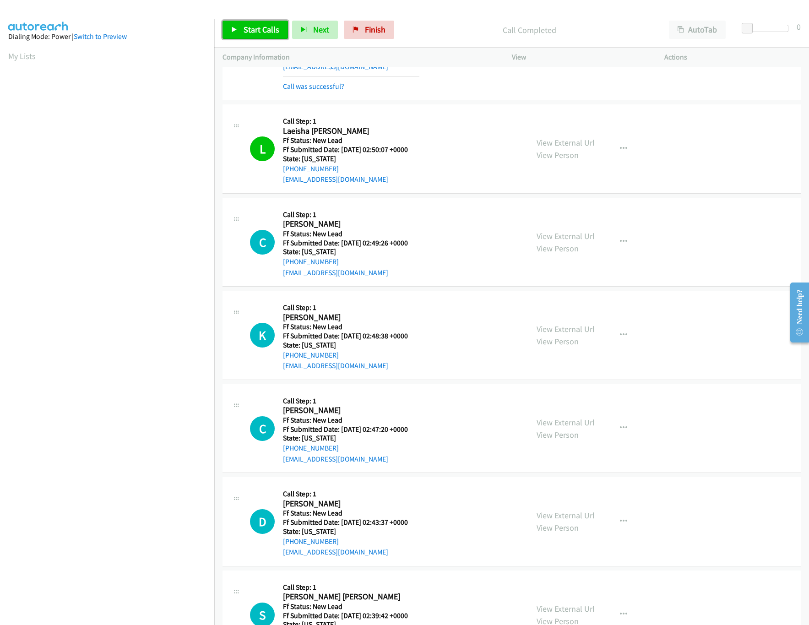
click at [245, 39] on link "Start Calls" at bounding box center [254, 30] width 65 height 18
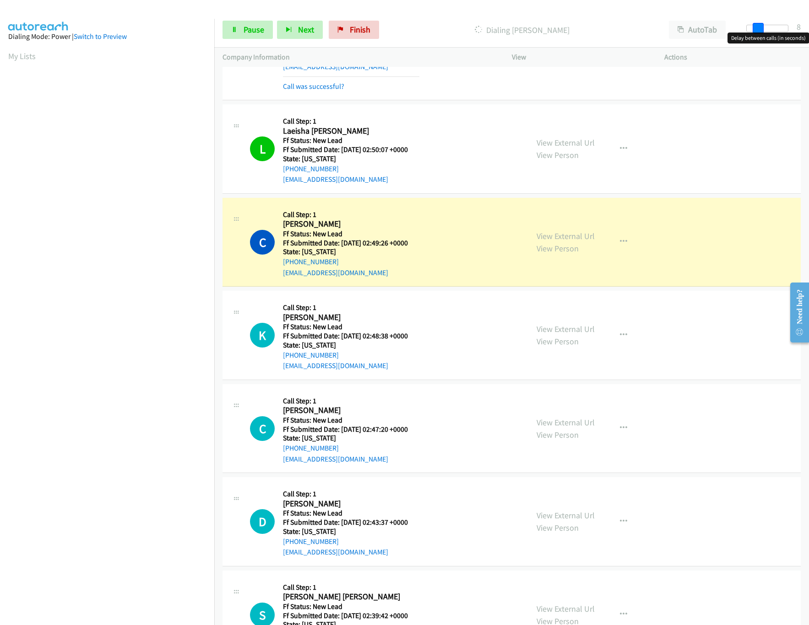
drag, startPoint x: 748, startPoint y: 28, endPoint x: 759, endPoint y: 28, distance: 10.1
click at [759, 28] on span at bounding box center [758, 28] width 11 height 11
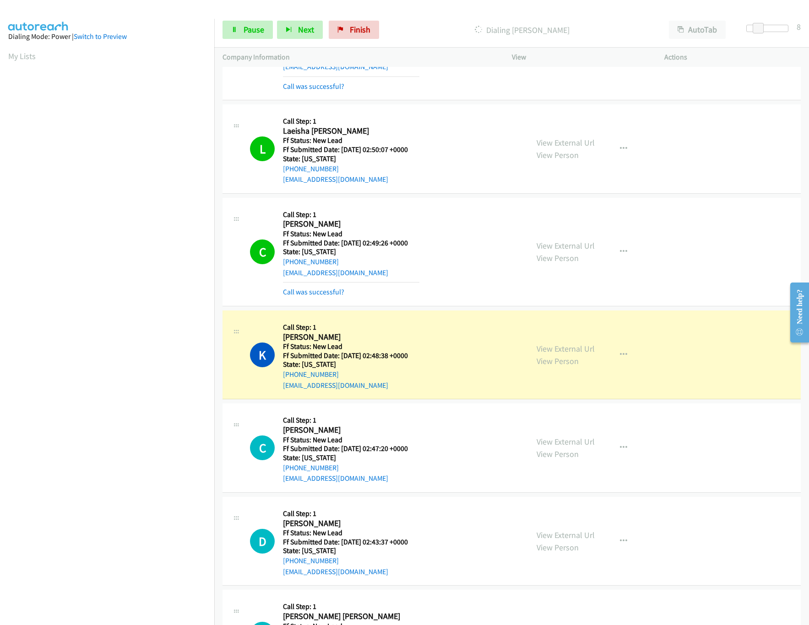
scroll to position [824, 0]
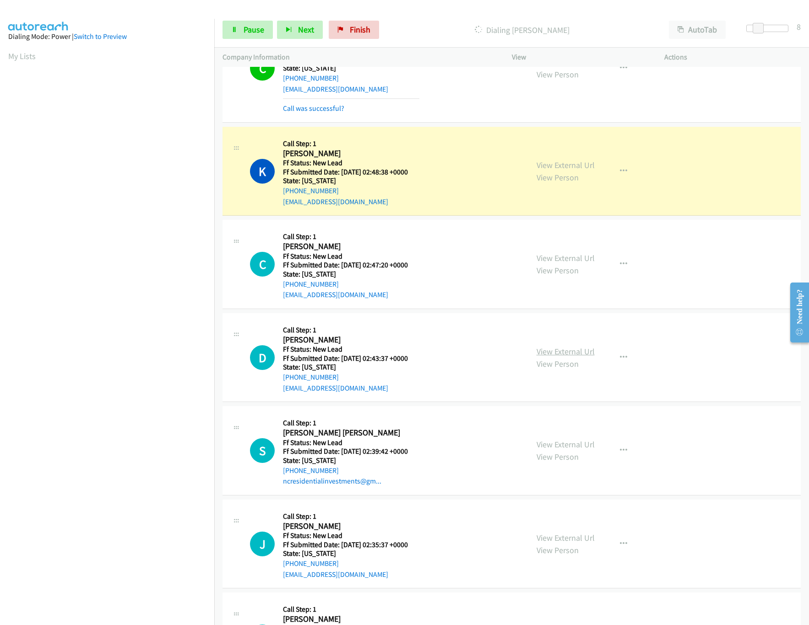
click at [542, 354] on link "View External Url" at bounding box center [566, 351] width 58 height 11
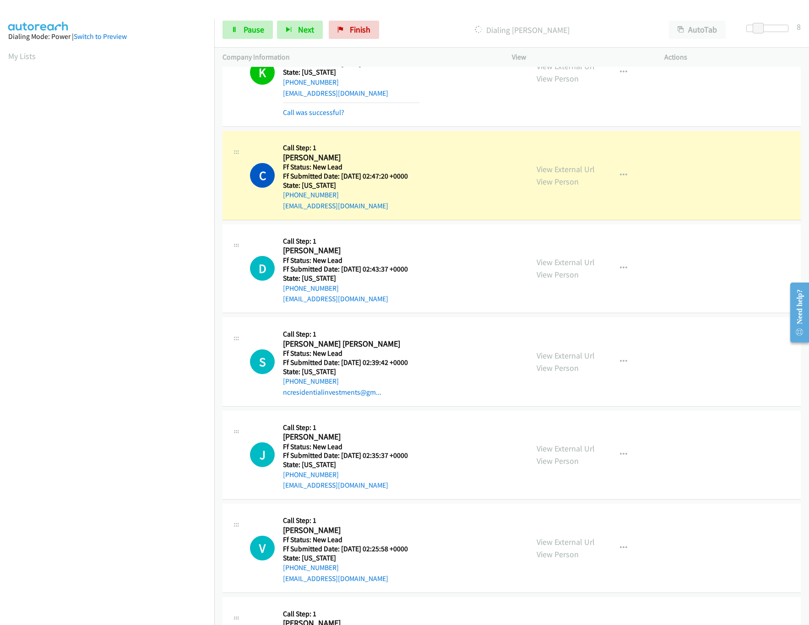
scroll to position [1007, 0]
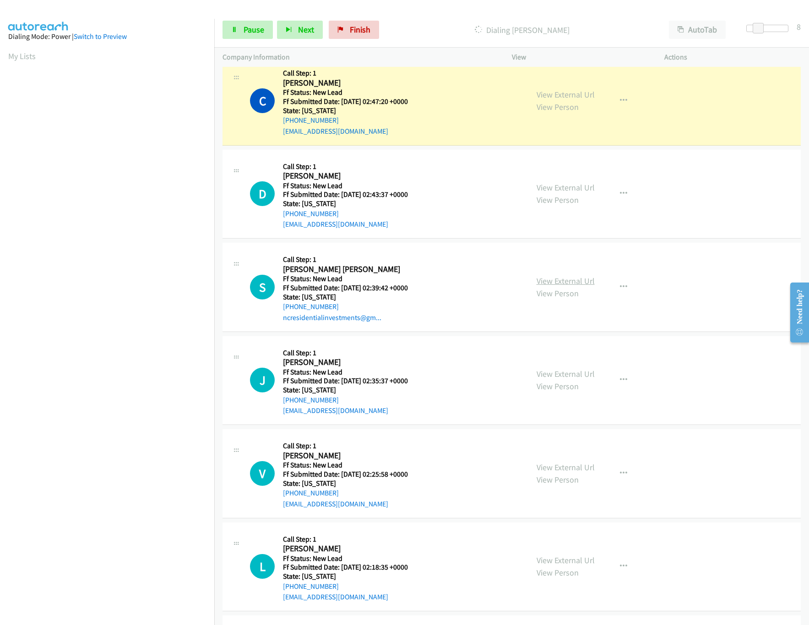
click at [569, 286] on link "View External Url" at bounding box center [566, 281] width 58 height 11
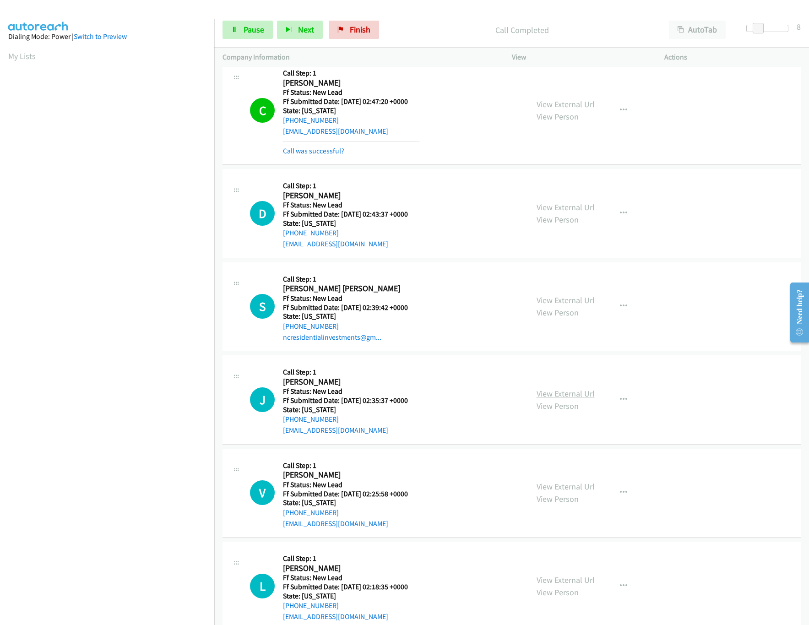
click at [558, 392] on link "View External Url" at bounding box center [566, 393] width 58 height 11
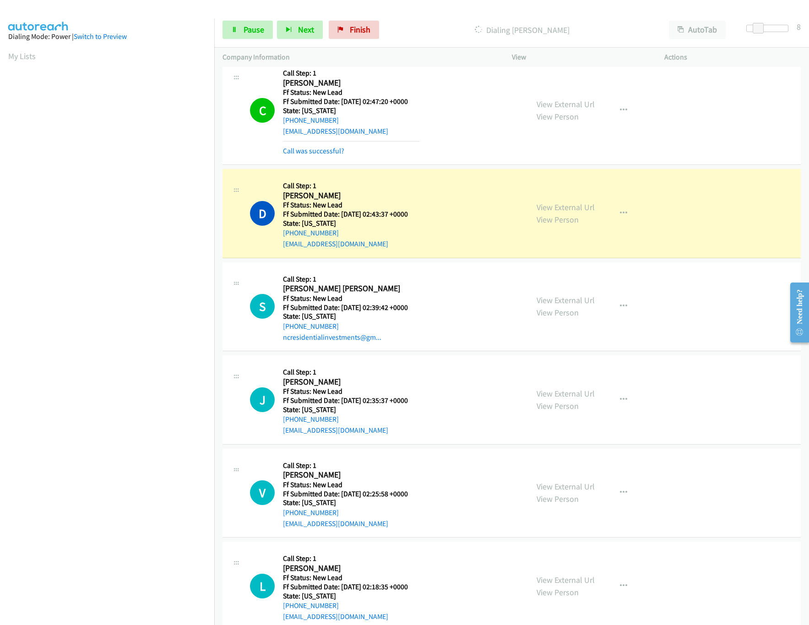
scroll to position [1099, 0]
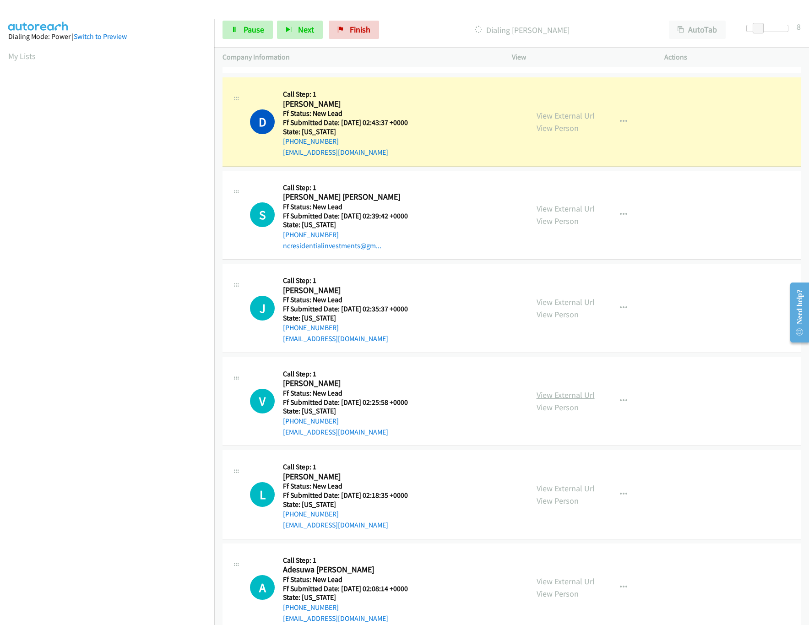
click at [565, 400] on link "View External Url" at bounding box center [566, 395] width 58 height 11
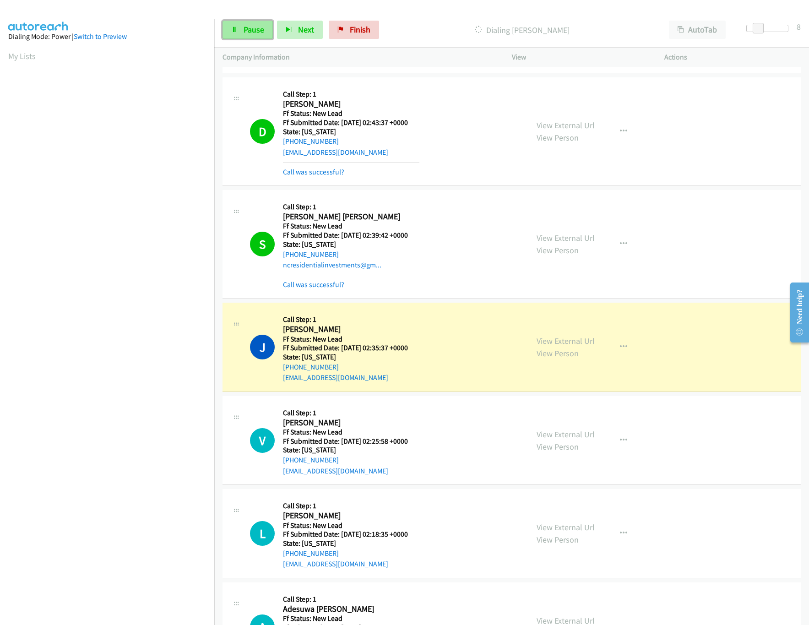
click at [252, 32] on span "Pause" at bounding box center [254, 29] width 21 height 11
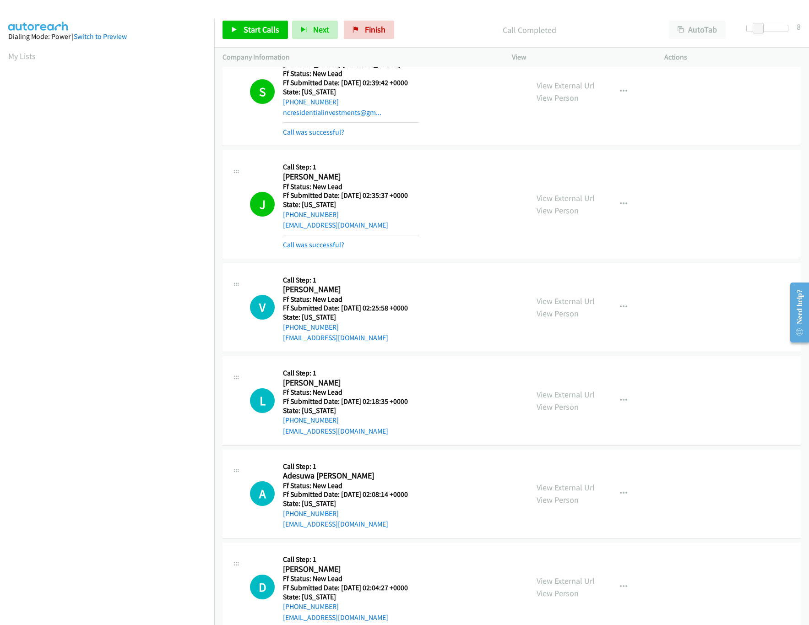
scroll to position [1282, 0]
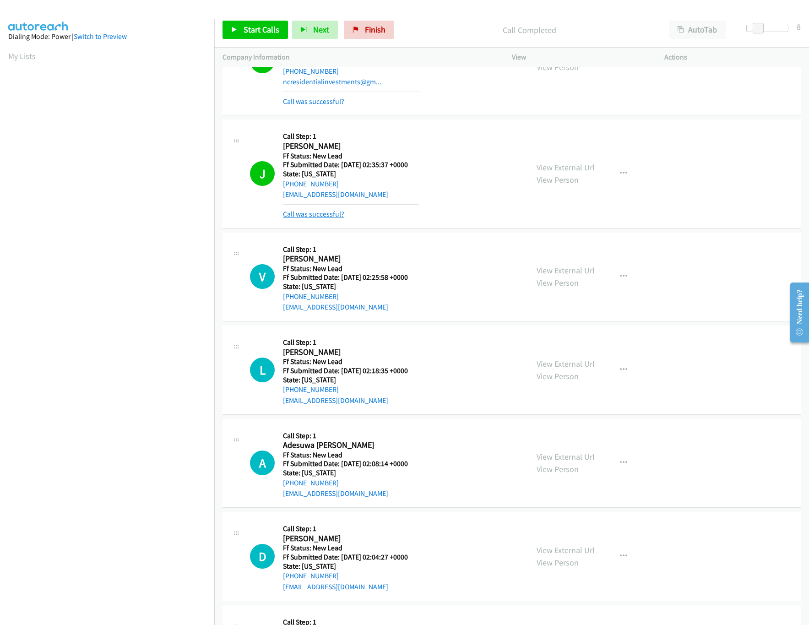
click at [305, 218] on link "Call was successful?" at bounding box center [313, 214] width 61 height 9
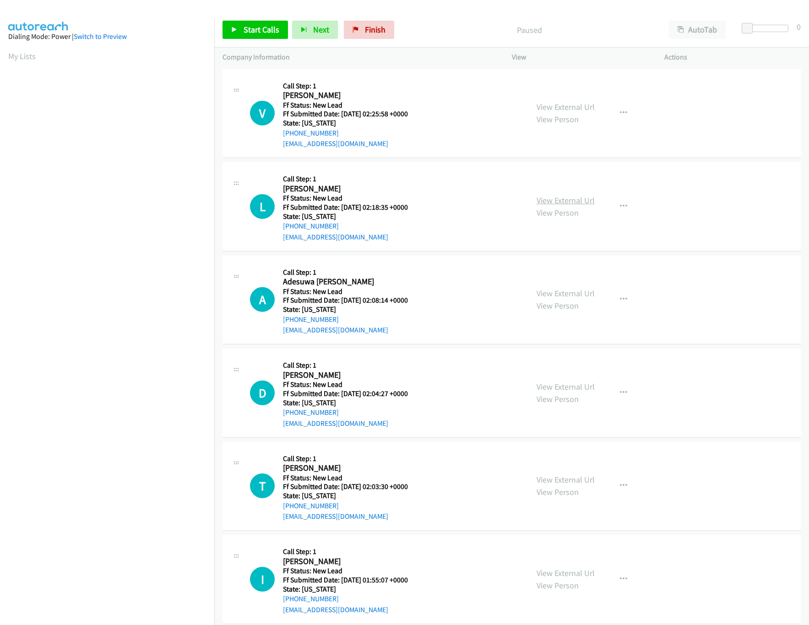
click at [572, 201] on link "View External Url" at bounding box center [566, 200] width 58 height 11
click at [547, 291] on link "View External Url" at bounding box center [566, 293] width 58 height 11
click at [559, 406] on div "View External Url View Person View External Url Email Schedule/Manage Callback …" at bounding box center [608, 393] width 161 height 72
click at [548, 477] on link "View External Url" at bounding box center [566, 479] width 58 height 11
click at [581, 390] on link "View External Url" at bounding box center [566, 386] width 58 height 11
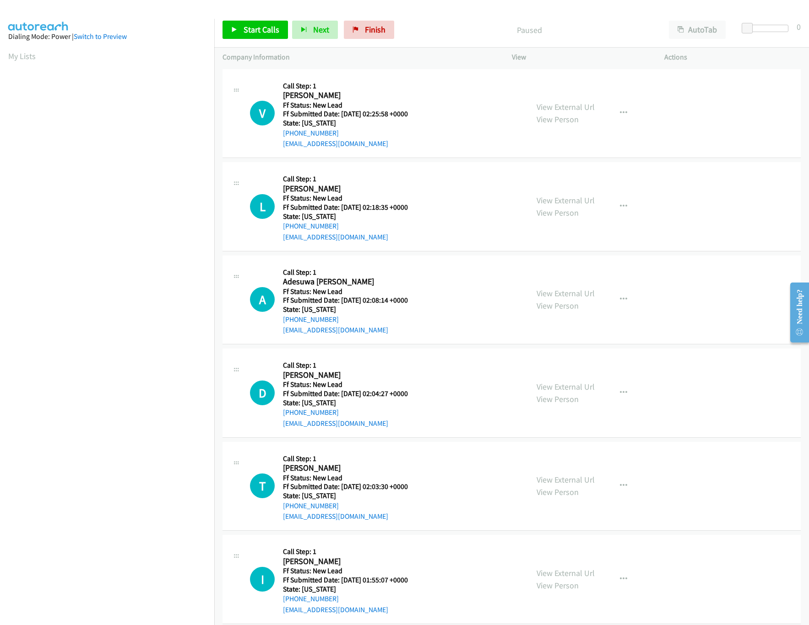
click at [92, 538] on nav "Dialing Mode: Power | Switch to Preview My Lists" at bounding box center [107, 331] width 215 height 625
drag, startPoint x: 264, startPoint y: 26, endPoint x: 256, endPoint y: 26, distance: 7.8
click at [264, 26] on span "Start Calls" at bounding box center [262, 29] width 36 height 11
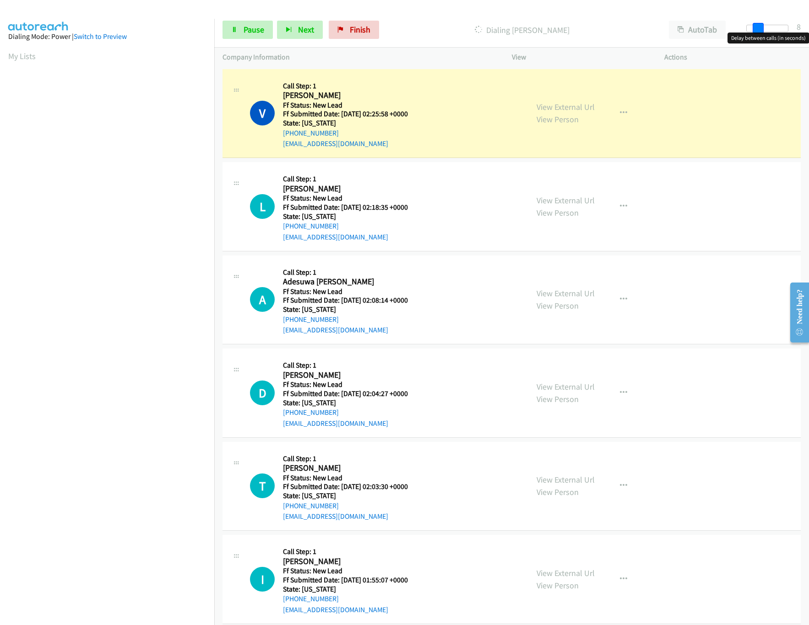
drag, startPoint x: 749, startPoint y: 27, endPoint x: 759, endPoint y: 27, distance: 9.6
click at [759, 27] on span at bounding box center [758, 28] width 11 height 11
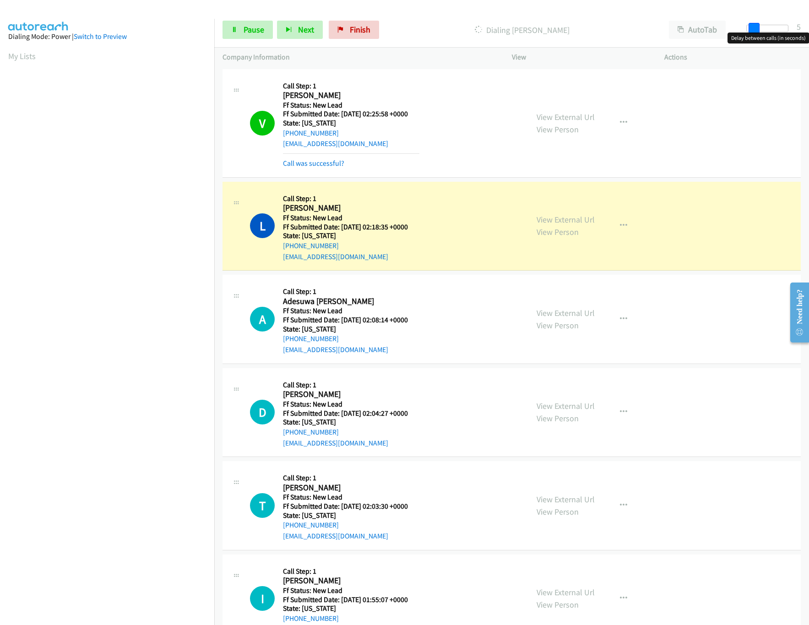
click at [755, 29] on span at bounding box center [753, 28] width 11 height 11
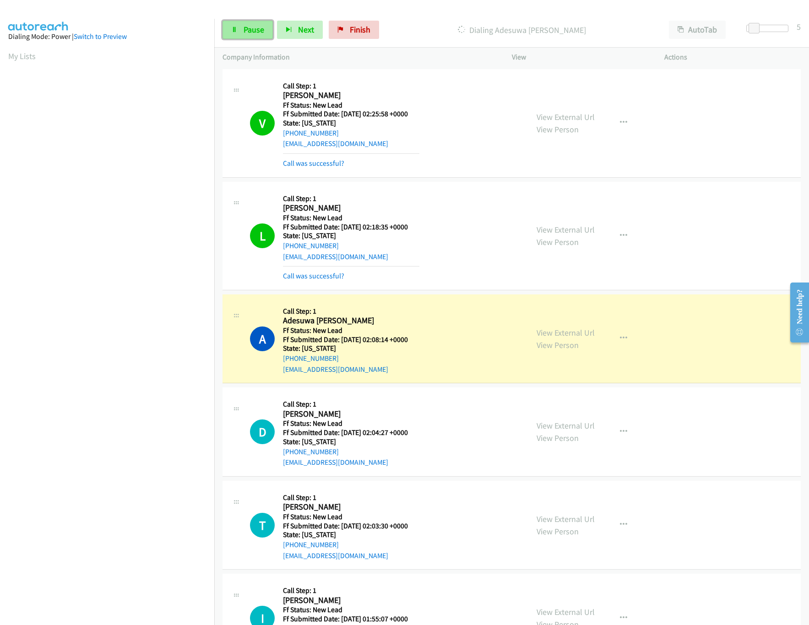
click at [234, 29] on icon at bounding box center [234, 30] width 6 height 6
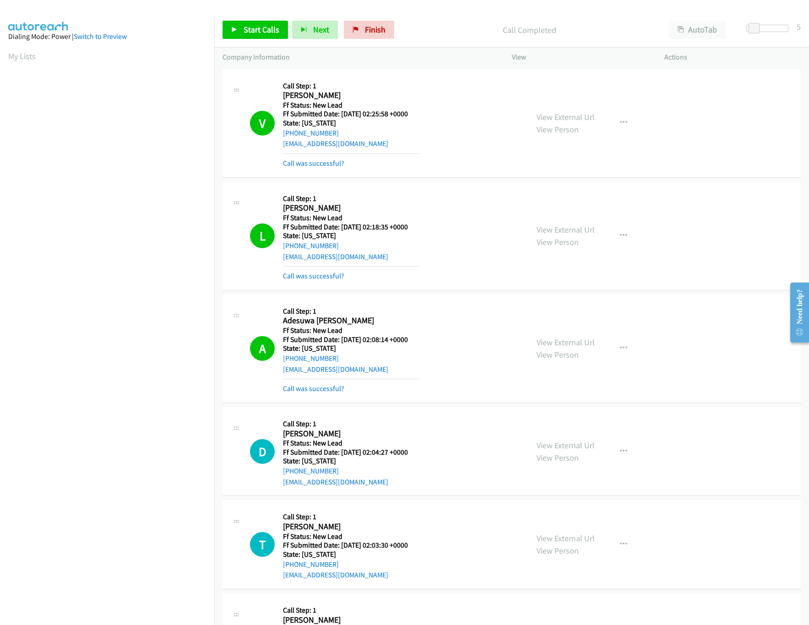
click at [309, 394] on div "Call was successful?" at bounding box center [351, 388] width 136 height 11
click at [309, 389] on link "Call was successful?" at bounding box center [313, 388] width 61 height 9
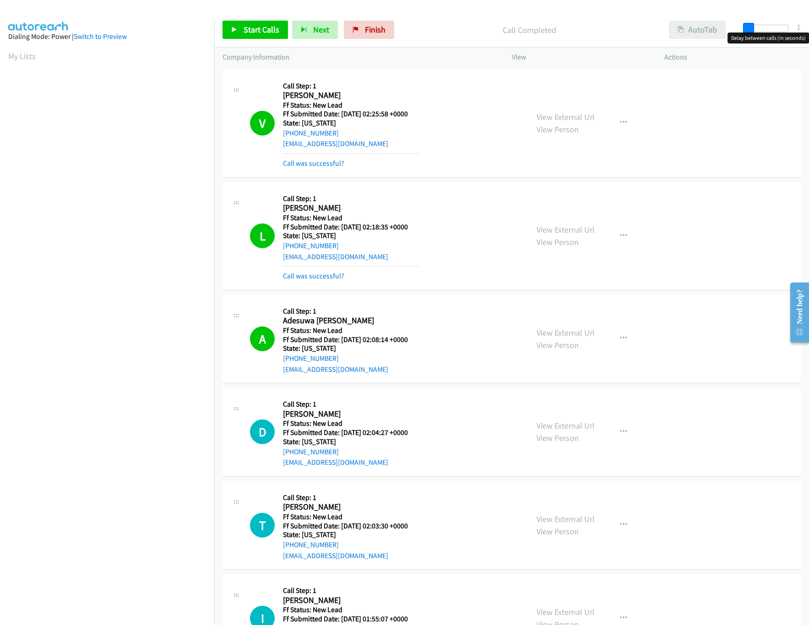
drag, startPoint x: 757, startPoint y: 27, endPoint x: 682, endPoint y: 25, distance: 75.5
click at [682, 25] on div "Start Calls Pause Next Finish Call Completed AutoTab AutoTab 1" at bounding box center [511, 29] width 595 height 35
click at [266, 33] on span "Start Calls" at bounding box center [262, 29] width 36 height 11
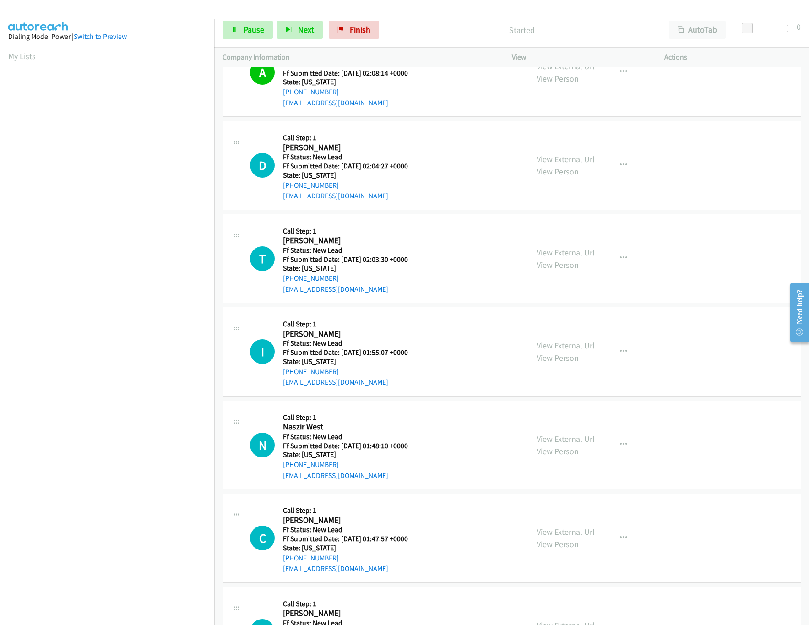
scroll to position [275, 0]
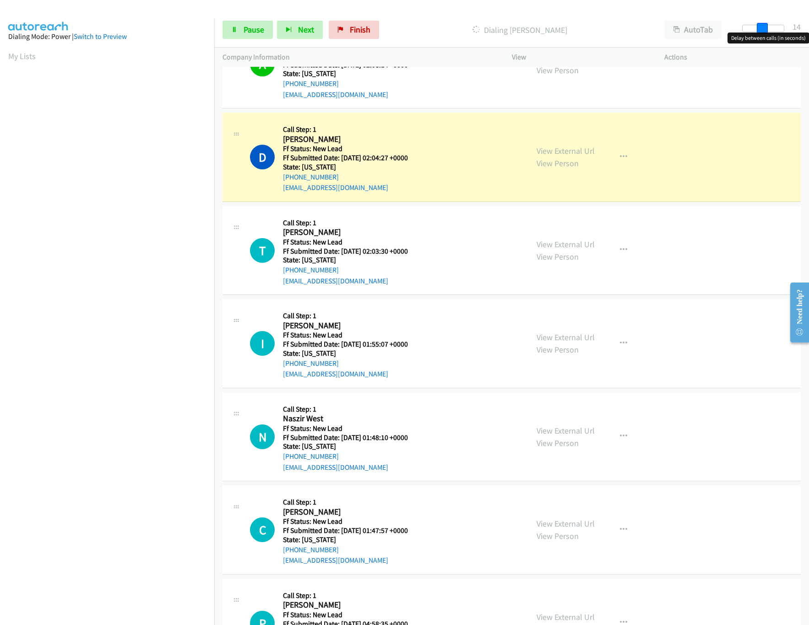
drag, startPoint x: 747, startPoint y: 27, endPoint x: 766, endPoint y: 32, distance: 19.9
click at [766, 32] on span at bounding box center [762, 28] width 11 height 11
click at [548, 433] on link "View External Url" at bounding box center [566, 430] width 58 height 11
click at [561, 335] on link "View External Url" at bounding box center [566, 337] width 58 height 11
click at [236, 29] on icon at bounding box center [234, 30] width 6 height 6
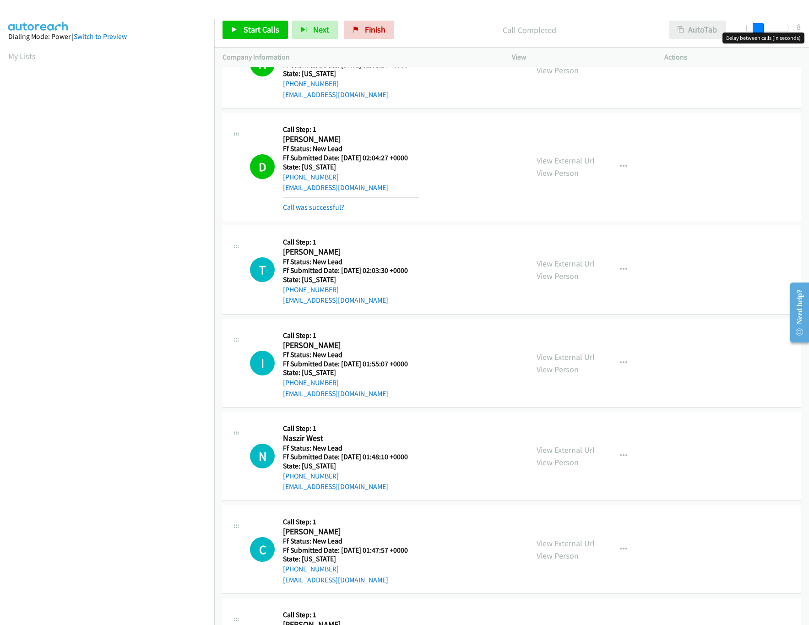
drag, startPoint x: 759, startPoint y: 29, endPoint x: 696, endPoint y: 29, distance: 63.2
click at [696, 29] on div "Start Calls Pause Next Finish Call Completed AutoTab AutoTab 8" at bounding box center [511, 29] width 595 height 35
click at [317, 205] on link "Call was successful?" at bounding box center [313, 207] width 61 height 9
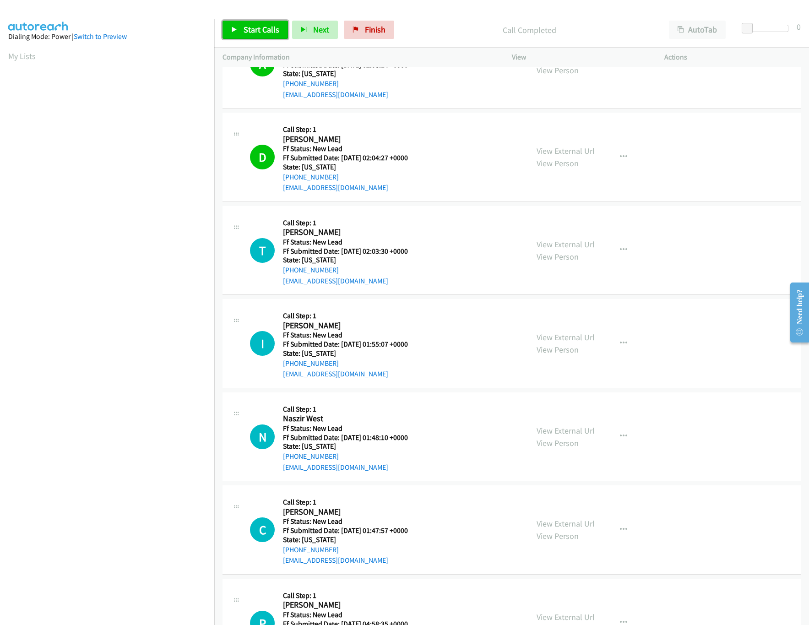
click at [264, 33] on span "Start Calls" at bounding box center [262, 29] width 36 height 11
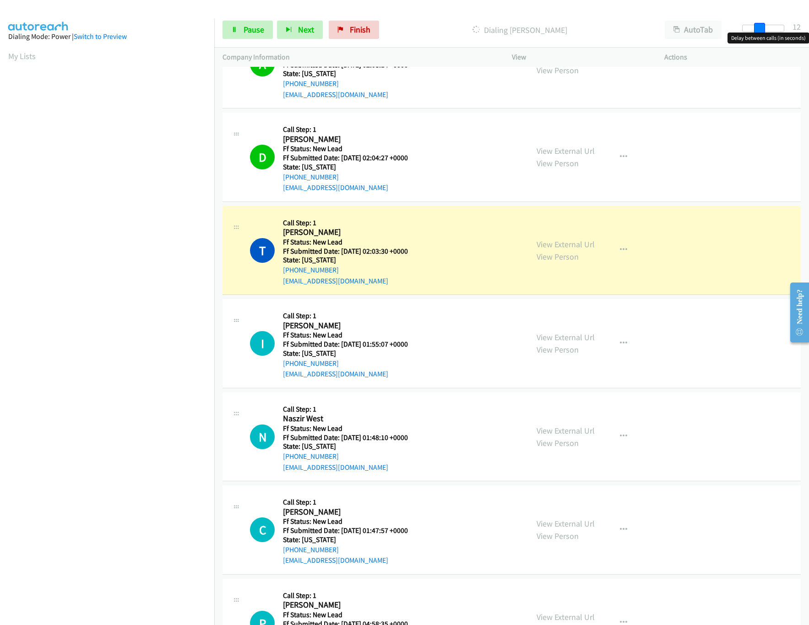
drag, startPoint x: 748, startPoint y: 27, endPoint x: 762, endPoint y: 27, distance: 13.7
click at [762, 27] on span at bounding box center [759, 28] width 11 height 11
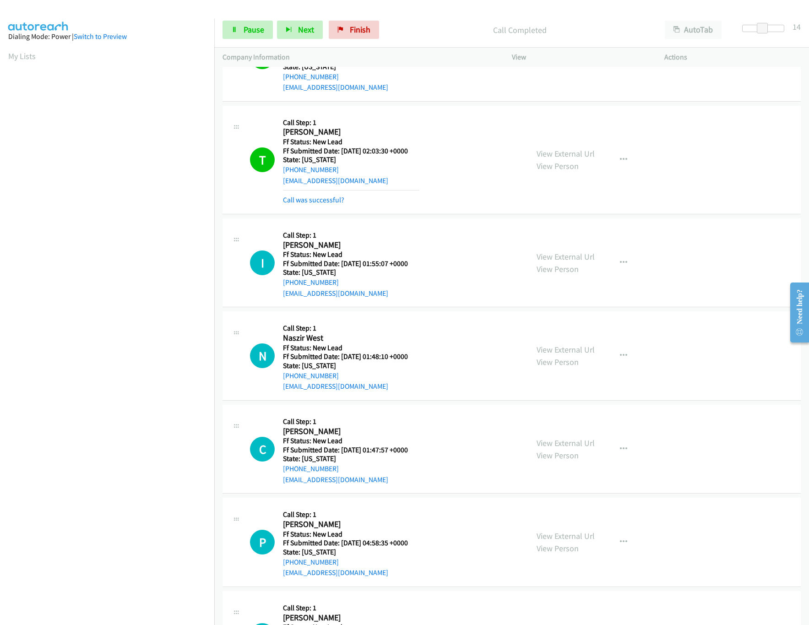
scroll to position [549, 0]
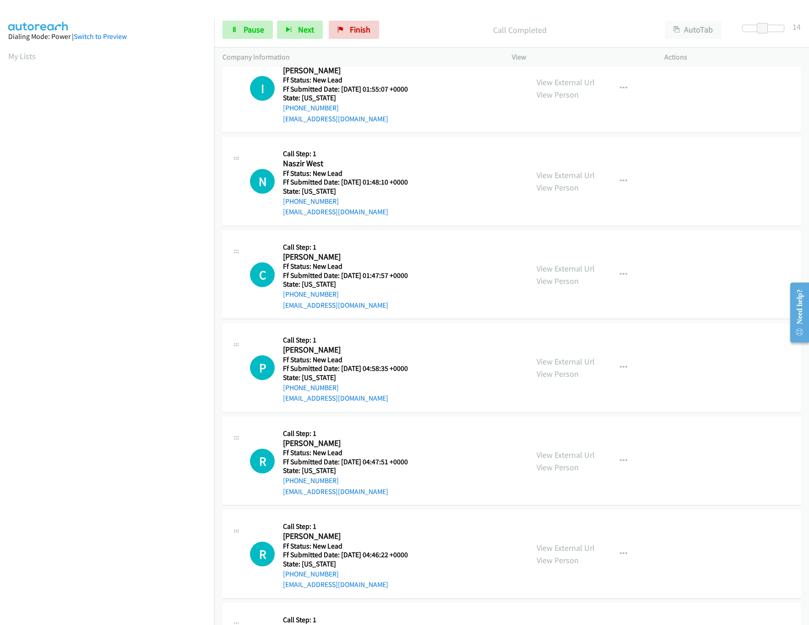
click at [558, 264] on div "View External Url View Person View External Url Email Schedule/Manage Callback …" at bounding box center [608, 275] width 161 height 72
click at [561, 268] on link "View External Url" at bounding box center [566, 268] width 58 height 11
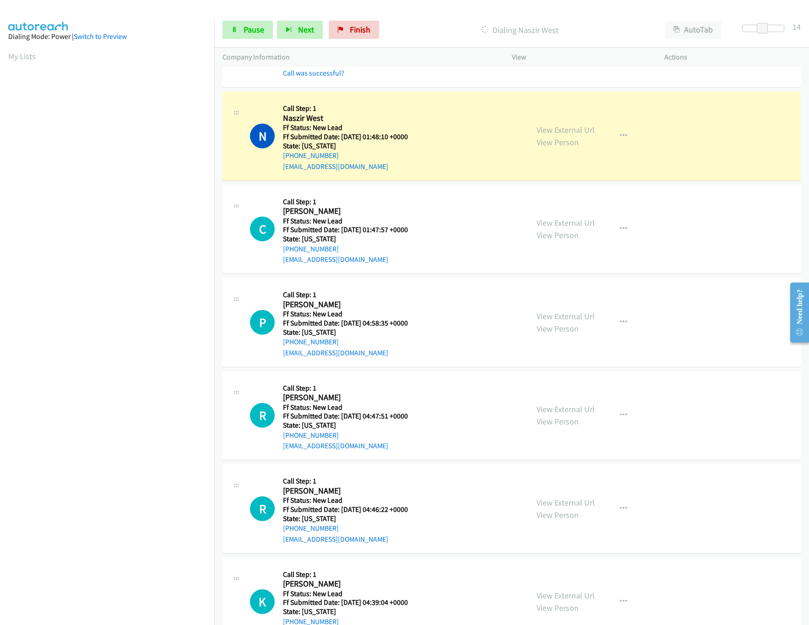
scroll to position [640, 0]
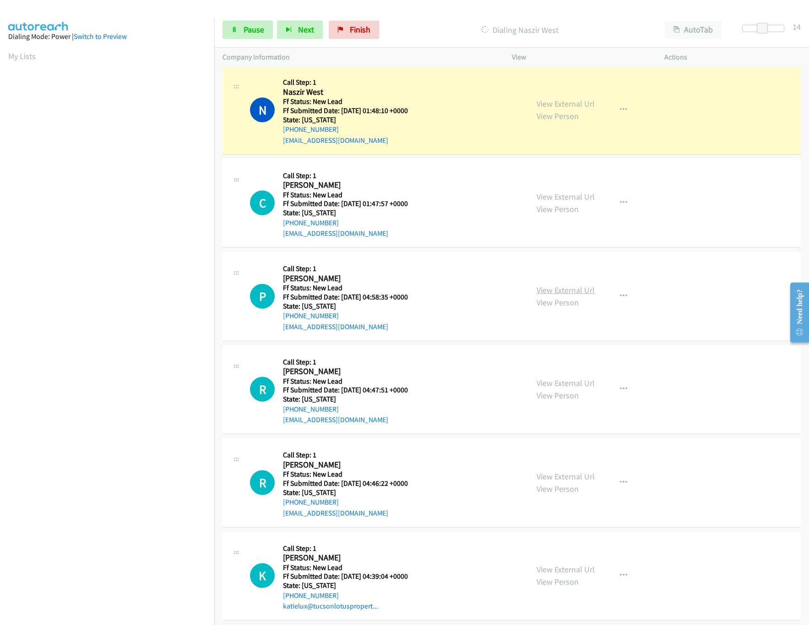
click at [559, 294] on link "View External Url" at bounding box center [566, 290] width 58 height 11
click at [566, 386] on link "View External Url" at bounding box center [566, 383] width 58 height 11
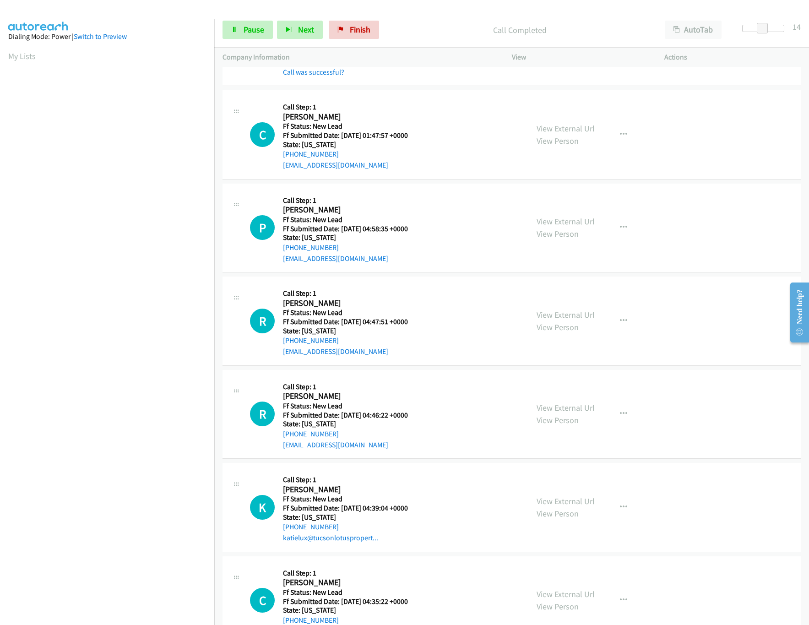
scroll to position [824, 0]
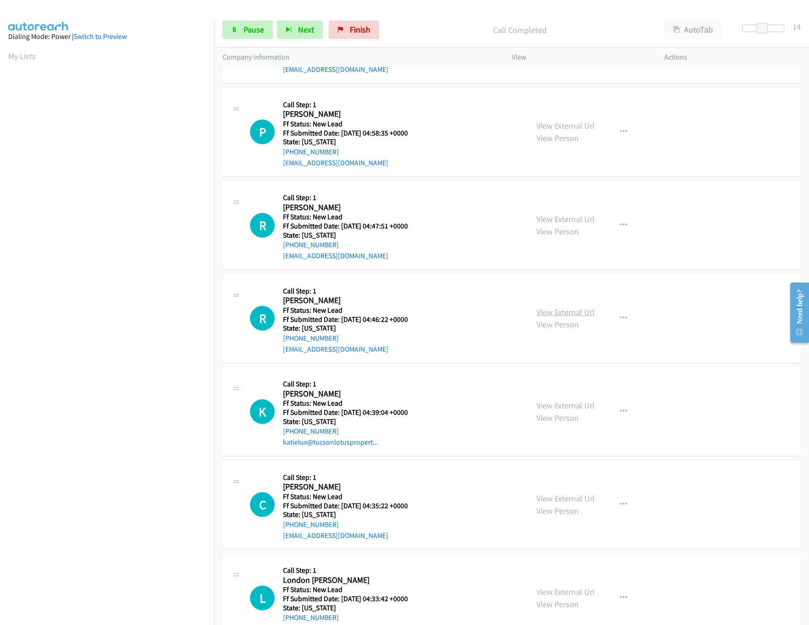
click at [548, 313] on link "View External Url" at bounding box center [566, 312] width 58 height 11
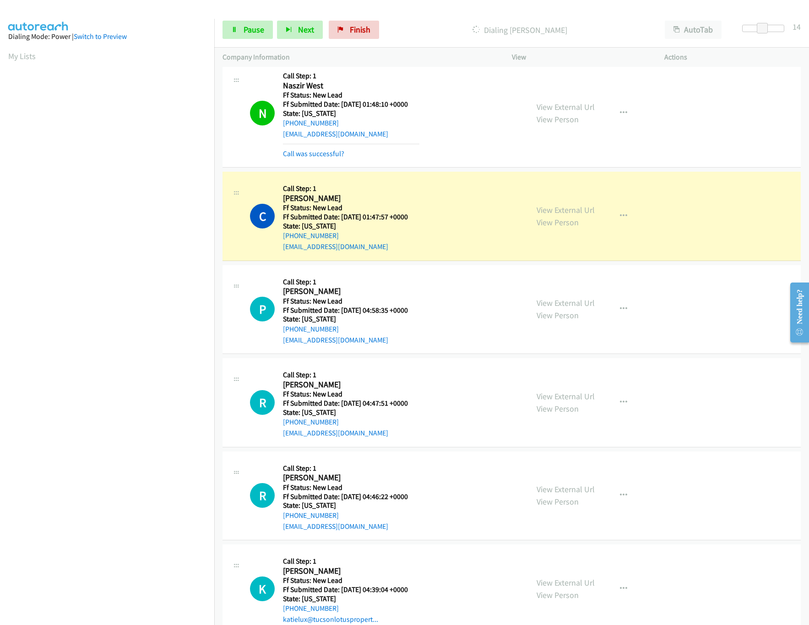
scroll to position [640, 0]
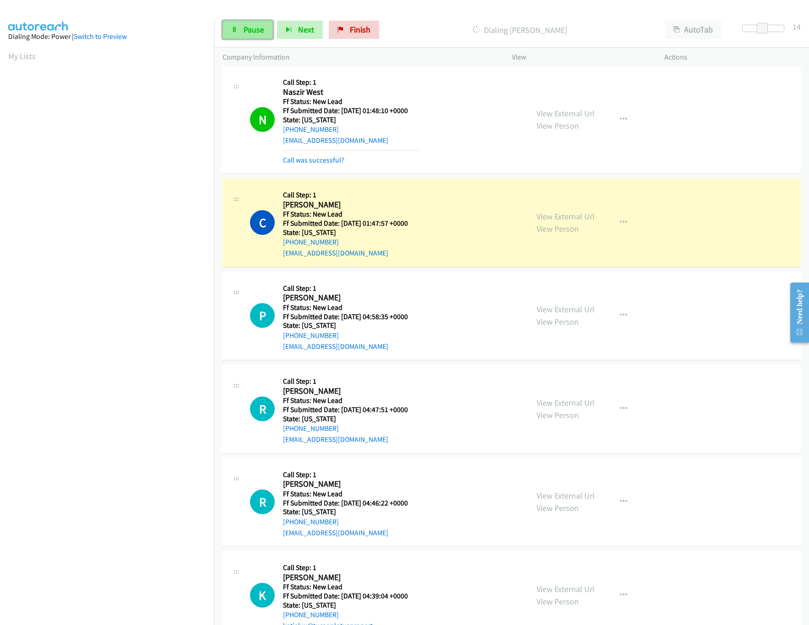
click at [255, 34] on span "Pause" at bounding box center [254, 29] width 21 height 11
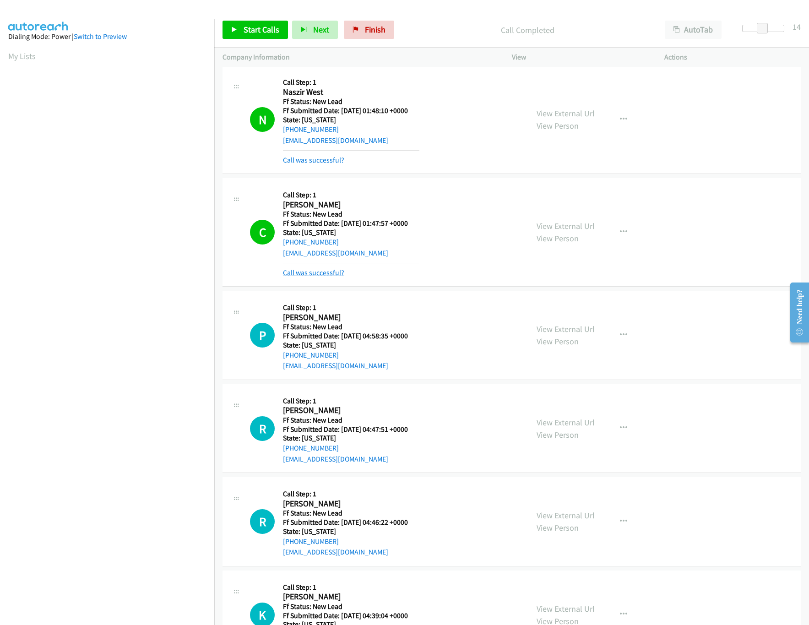
click at [308, 275] on link "Call was successful?" at bounding box center [313, 272] width 61 height 9
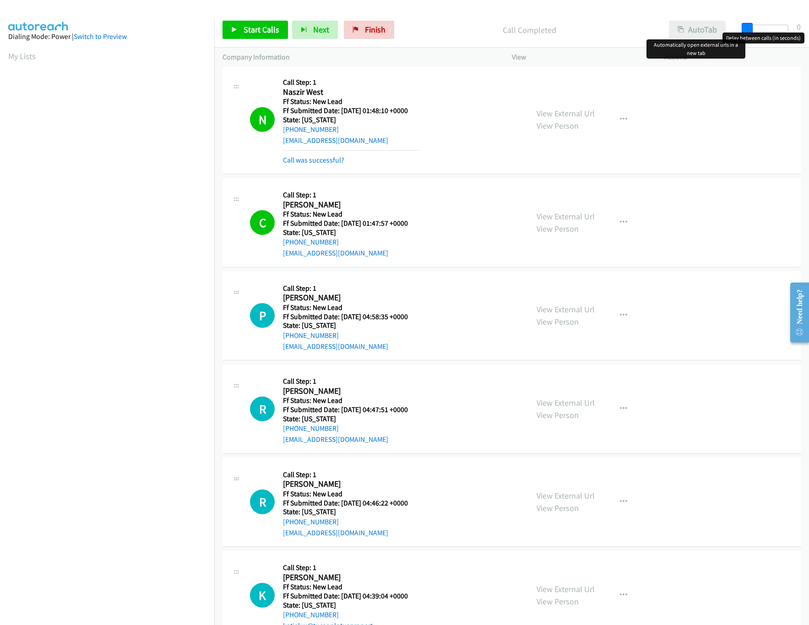
drag, startPoint x: 762, startPoint y: 31, endPoint x: 703, endPoint y: 29, distance: 59.1
click at [703, 29] on div "Start Calls Pause Next Finish Call Completed AutoTab AutoTab 0" at bounding box center [511, 29] width 595 height 35
click at [262, 32] on span "Start Calls" at bounding box center [262, 29] width 36 height 11
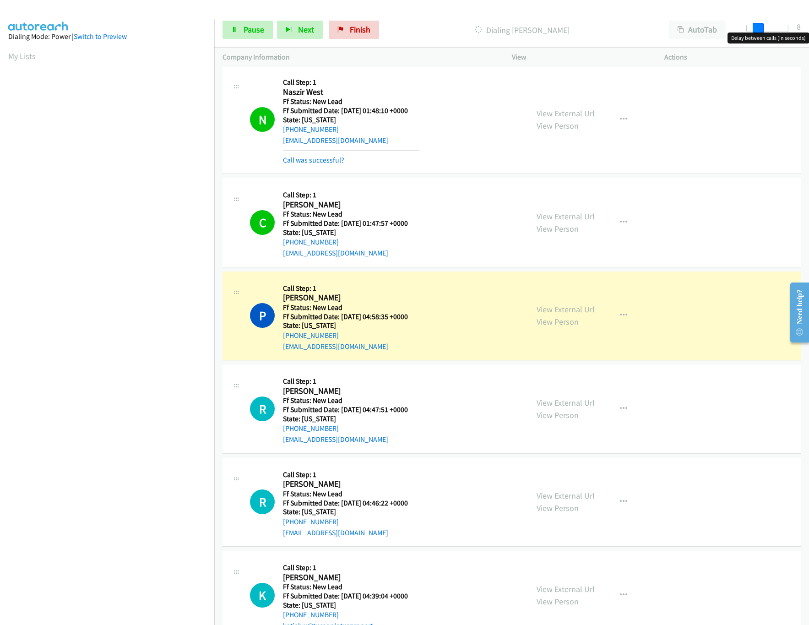
drag, startPoint x: 746, startPoint y: 27, endPoint x: 758, endPoint y: 27, distance: 11.9
click at [758, 27] on span at bounding box center [758, 28] width 11 height 11
click at [759, 27] on span at bounding box center [759, 28] width 11 height 11
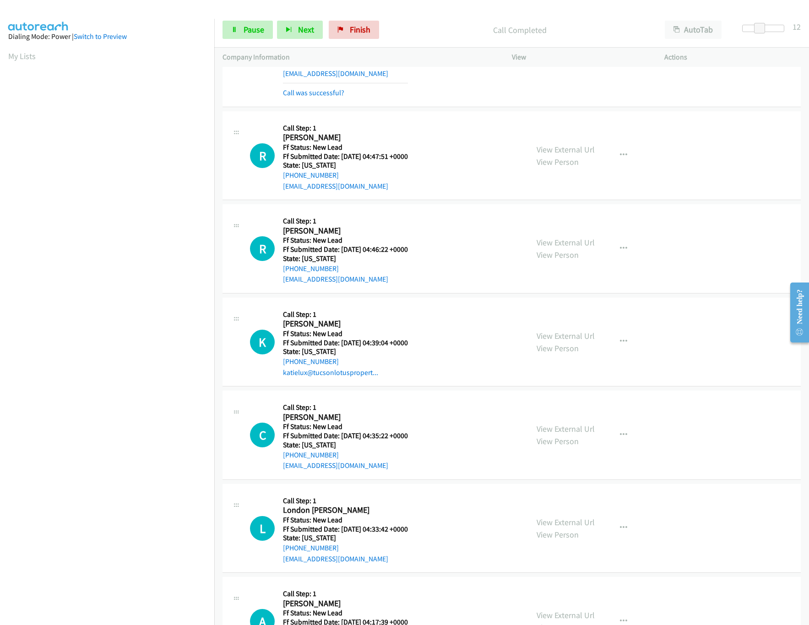
scroll to position [915, 0]
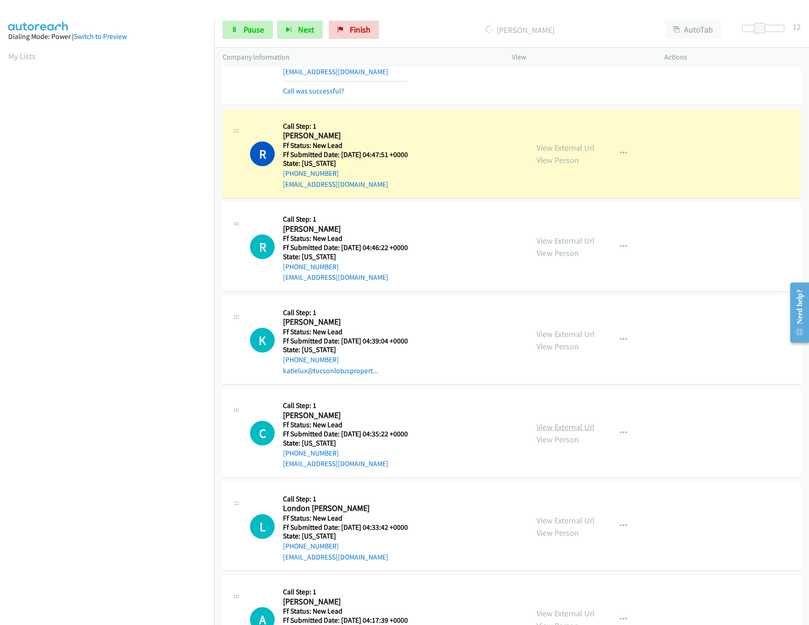
click at [563, 430] on link "View External Url" at bounding box center [566, 427] width 58 height 11
click at [580, 339] on link "View External Url" at bounding box center [566, 334] width 58 height 11
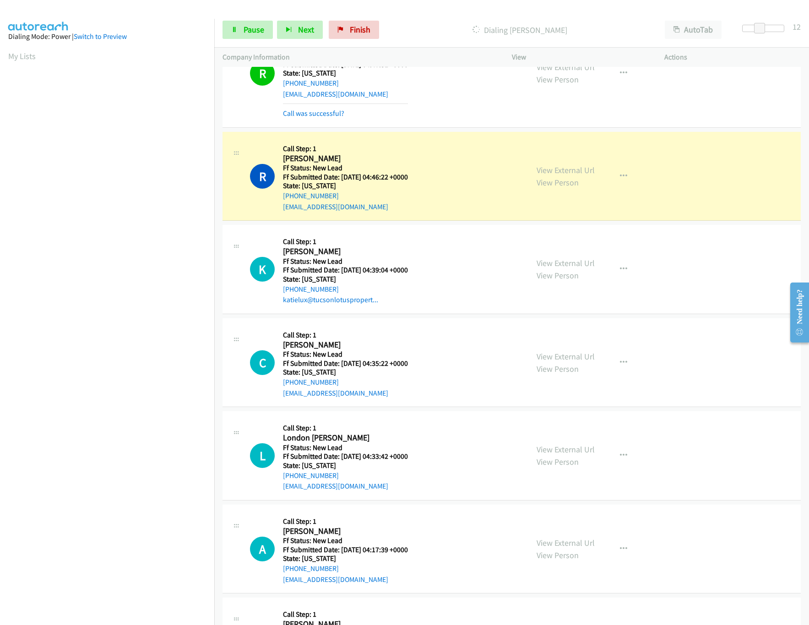
scroll to position [1099, 0]
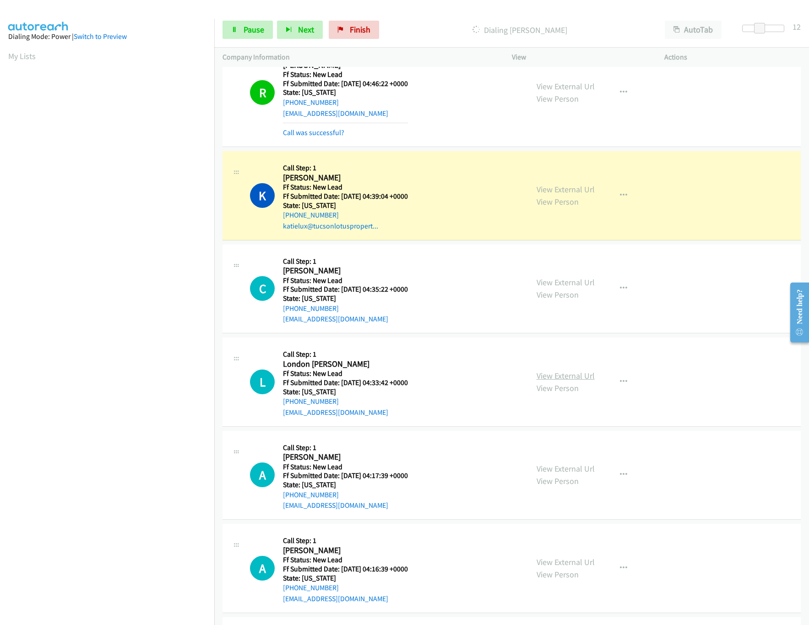
click at [546, 378] on link "View External Url" at bounding box center [566, 375] width 58 height 11
click at [252, 30] on span "Pause" at bounding box center [254, 29] width 21 height 11
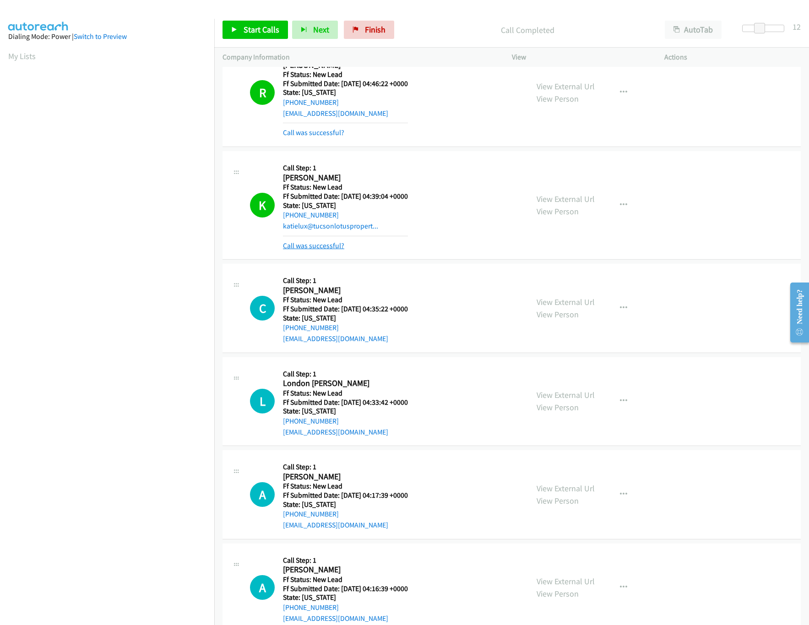
click at [327, 248] on link "Call was successful?" at bounding box center [313, 245] width 61 height 9
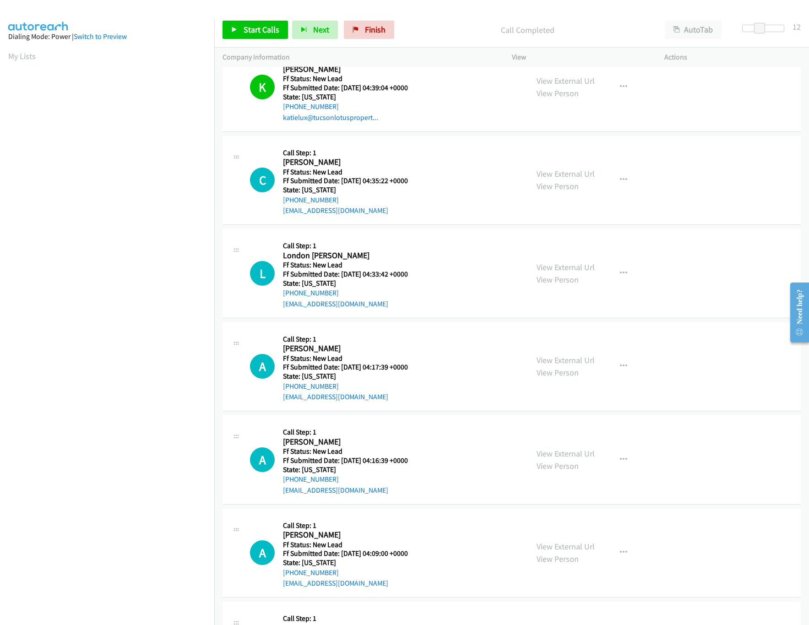
scroll to position [1282, 0]
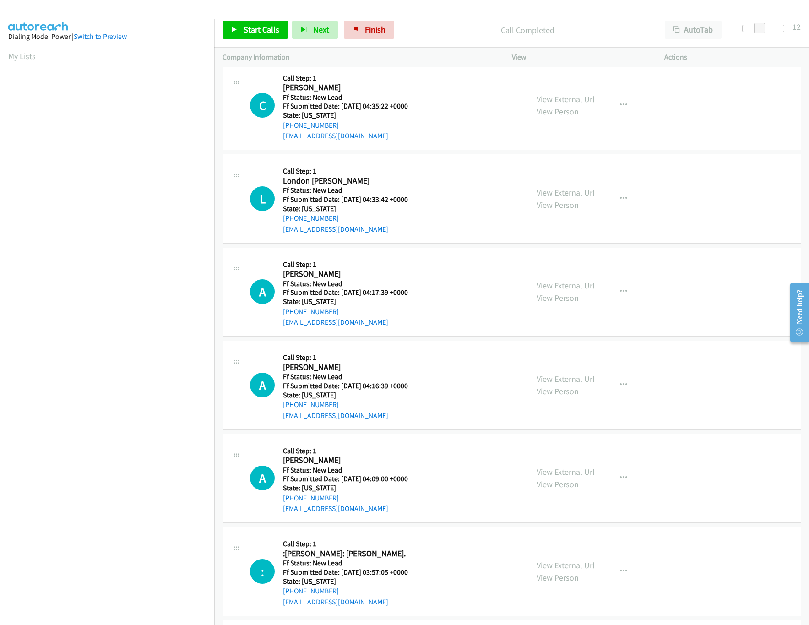
click at [559, 289] on link "View External Url" at bounding box center [566, 285] width 58 height 11
drag, startPoint x: 756, startPoint y: 27, endPoint x: 679, endPoint y: 30, distance: 77.0
click at [679, 30] on div "Start Calls Pause Next Finish Call Completed AutoTab AutoTab 0" at bounding box center [511, 29] width 595 height 35
click at [244, 33] on span "Start Calls" at bounding box center [262, 29] width 36 height 11
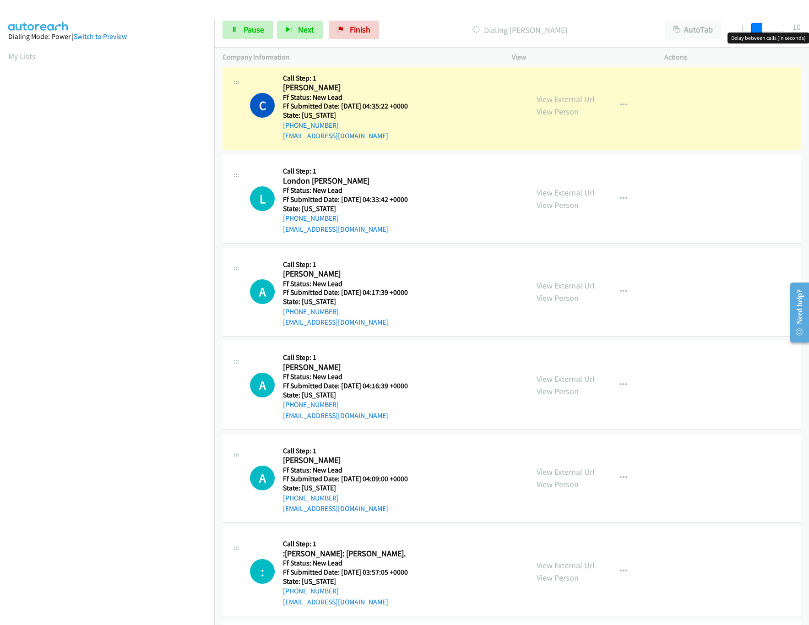
drag, startPoint x: 748, startPoint y: 27, endPoint x: 761, endPoint y: 27, distance: 13.3
click at [761, 27] on span at bounding box center [756, 28] width 11 height 11
click at [559, 384] on link "View External Url" at bounding box center [566, 379] width 58 height 11
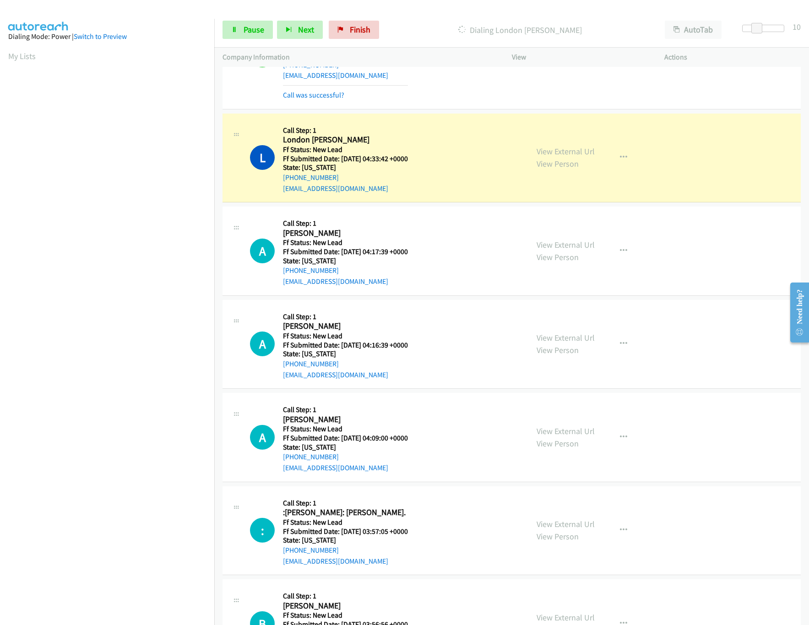
scroll to position [1373, 0]
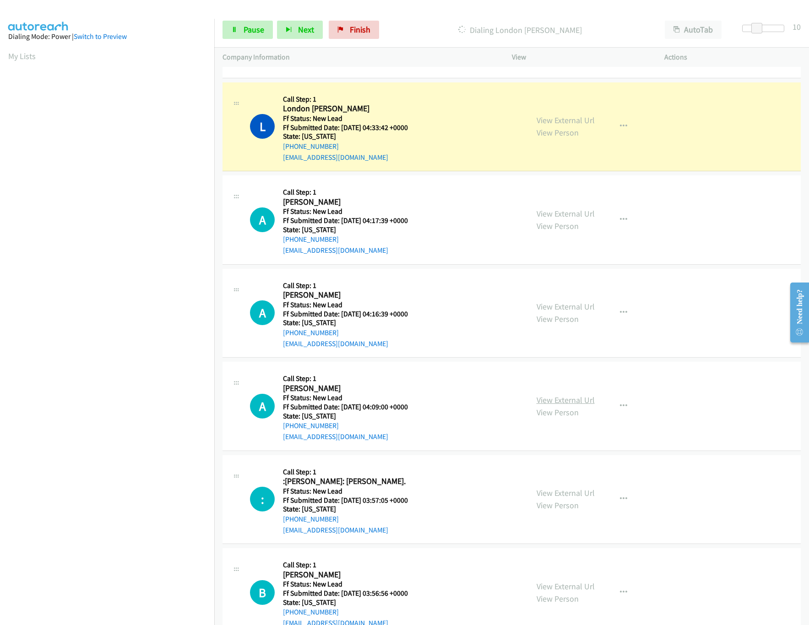
click at [537, 405] on link "View External Url" at bounding box center [566, 400] width 58 height 11
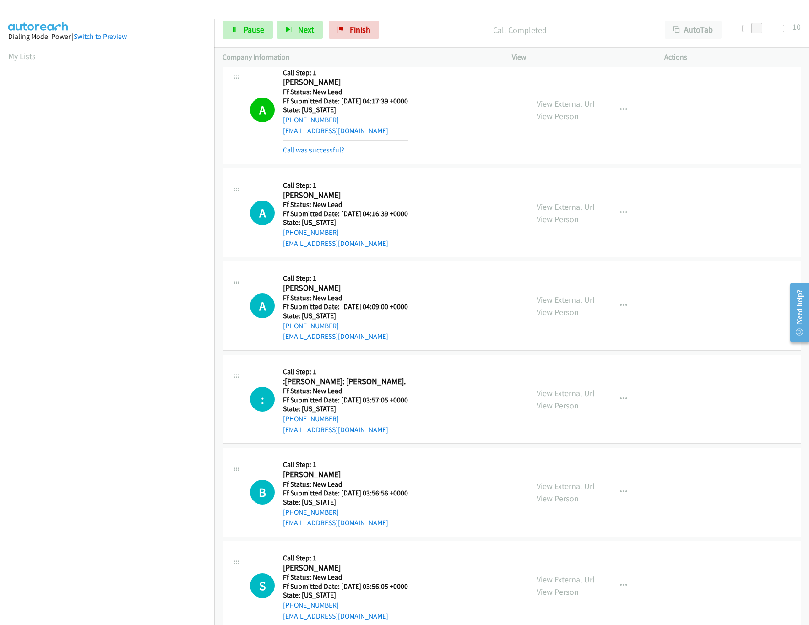
scroll to position [1556, 0]
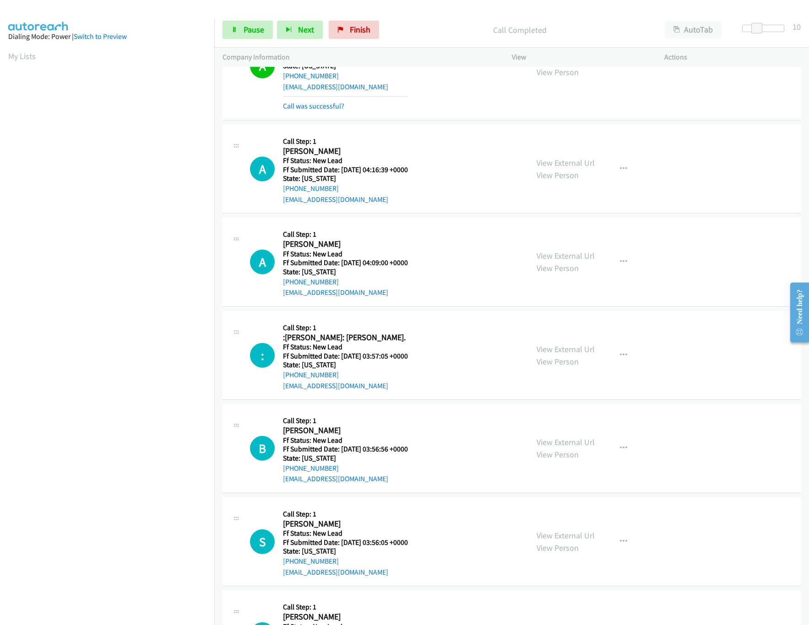
drag, startPoint x: 542, startPoint y: 451, endPoint x: 544, endPoint y: 437, distance: 14.3
click at [542, 447] on link "View External Url" at bounding box center [566, 442] width 58 height 11
click at [581, 353] on link "View External Url" at bounding box center [566, 349] width 58 height 11
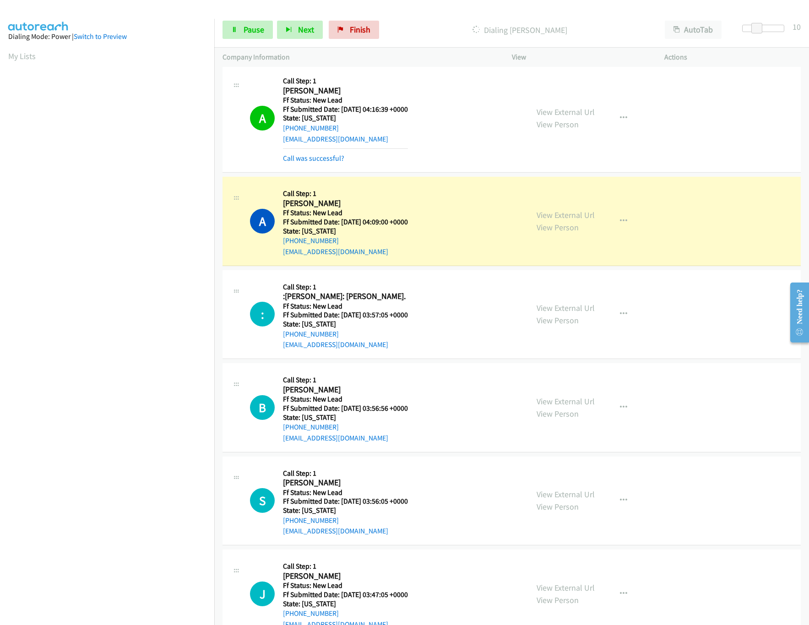
scroll to position [1648, 0]
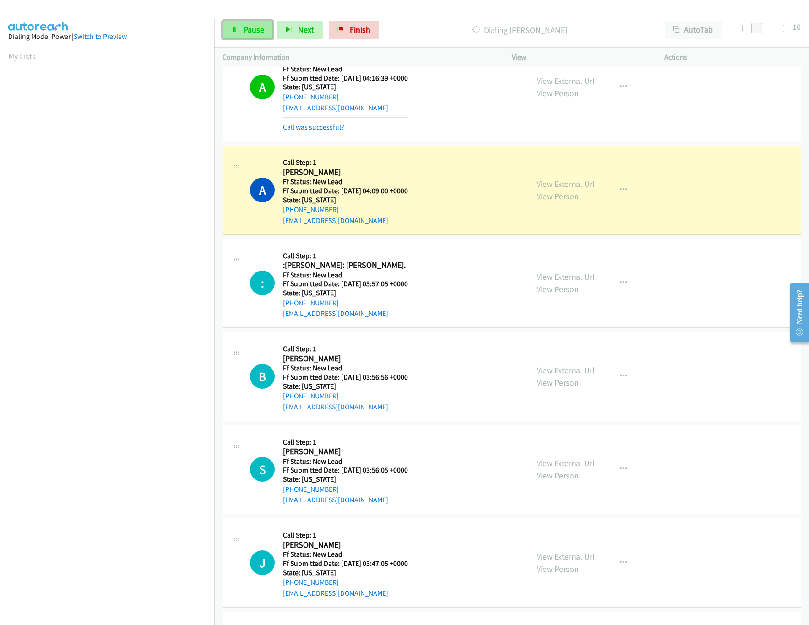
click at [234, 32] on icon at bounding box center [234, 30] width 6 height 6
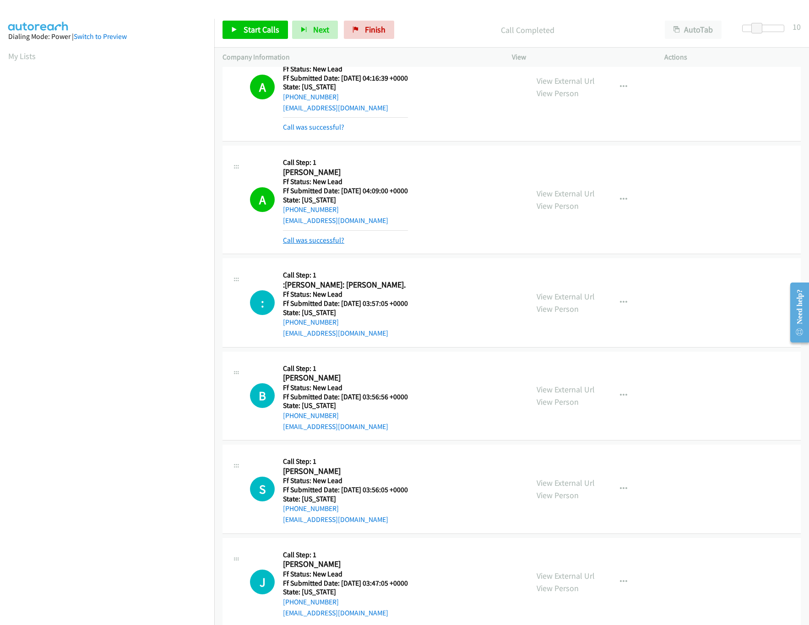
click at [330, 244] on link "Call was successful?" at bounding box center [313, 240] width 61 height 9
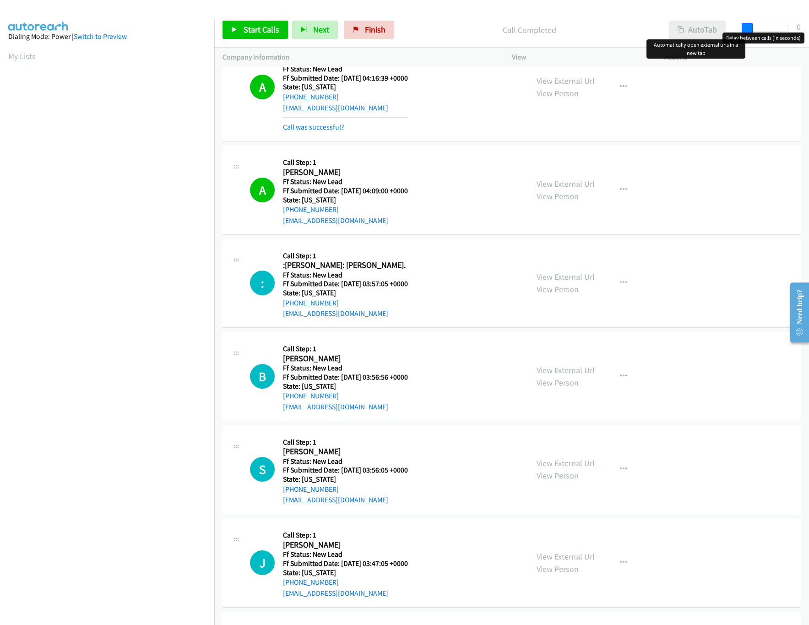
drag, startPoint x: 757, startPoint y: 26, endPoint x: 691, endPoint y: 29, distance: 65.5
click at [691, 29] on div "Start Calls Pause Next Finish Call Completed AutoTab AutoTab 0" at bounding box center [511, 29] width 595 height 35
click at [262, 32] on span "Start Calls" at bounding box center [262, 29] width 36 height 11
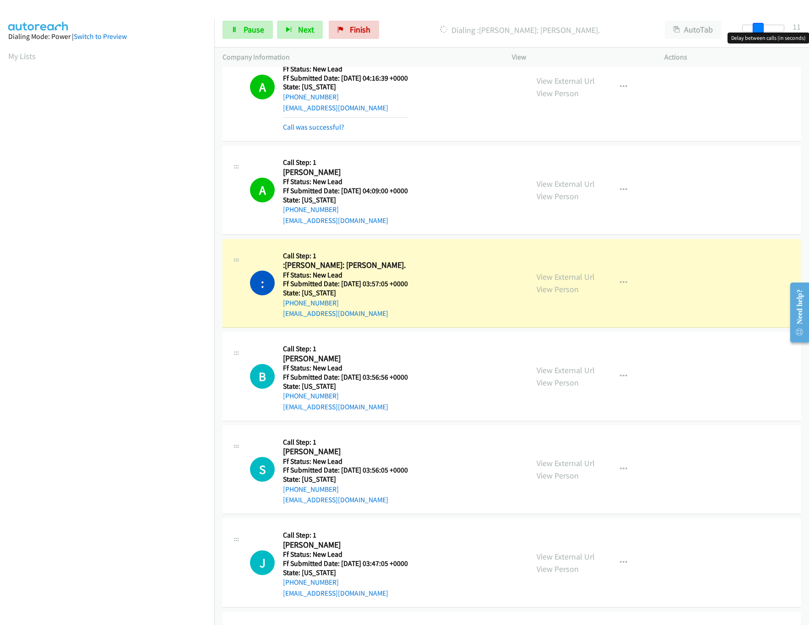
drag, startPoint x: 749, startPoint y: 29, endPoint x: 764, endPoint y: 28, distance: 14.7
click at [764, 28] on span at bounding box center [758, 28] width 11 height 11
click at [767, 28] on div at bounding box center [763, 28] width 42 height 7
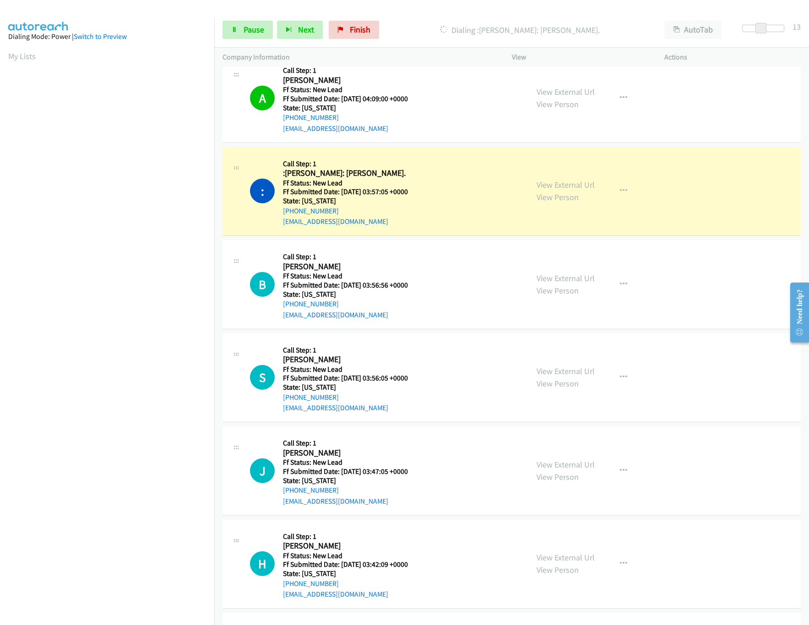
scroll to position [1831, 0]
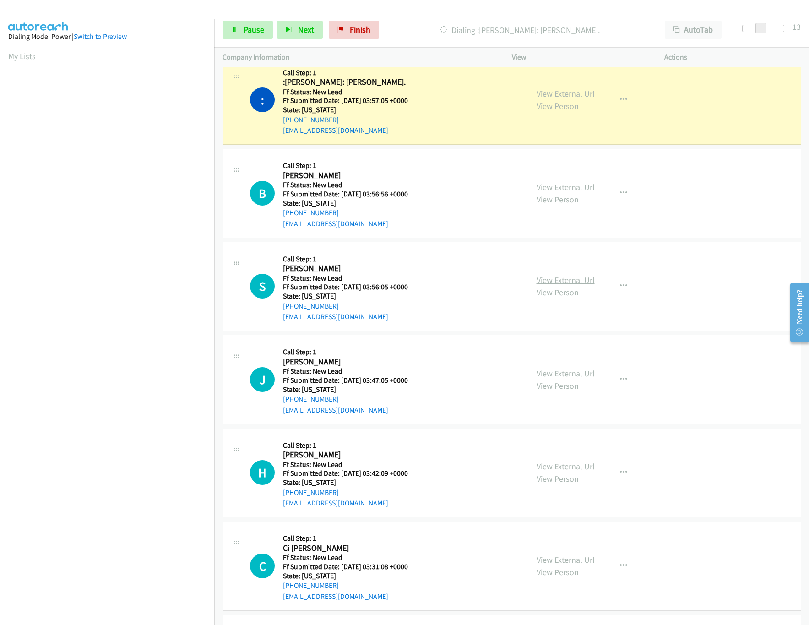
click at [551, 285] on link "View External Url" at bounding box center [566, 280] width 58 height 11
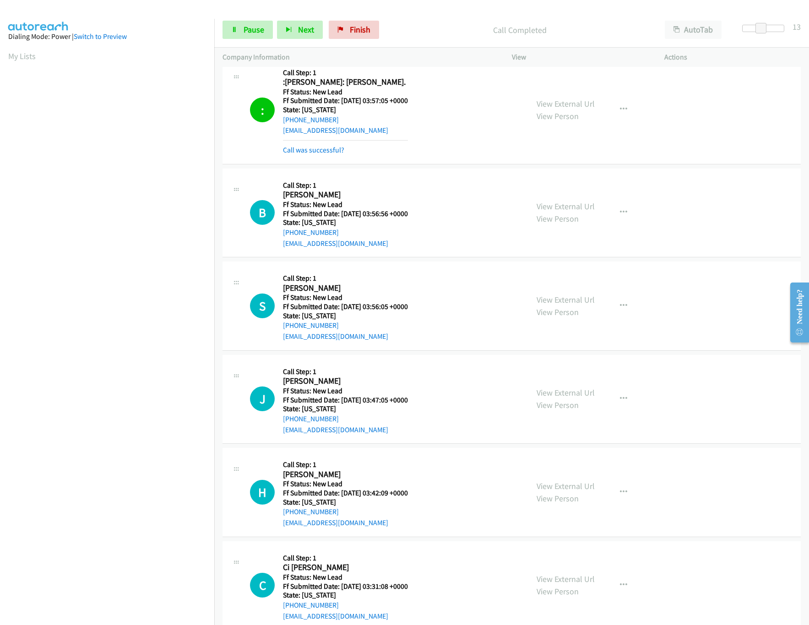
scroll to position [1923, 0]
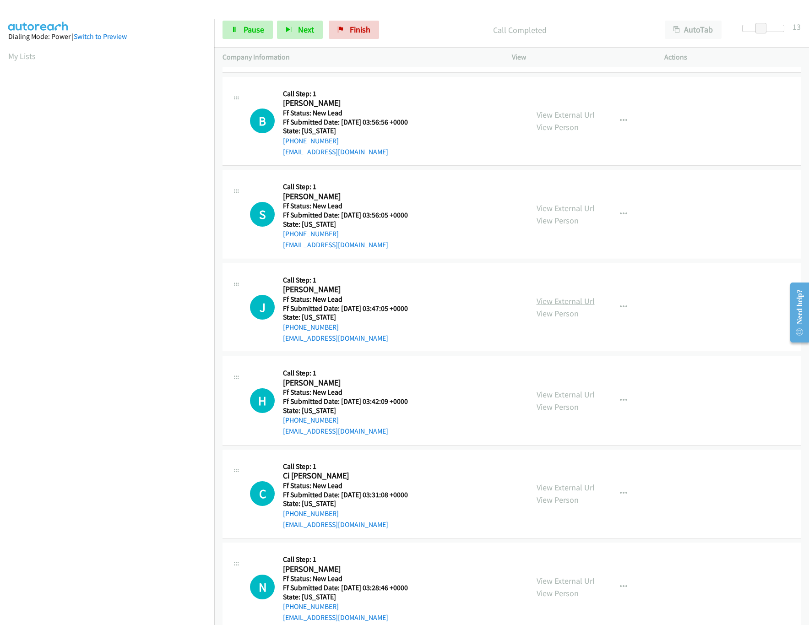
click at [574, 306] on link "View External Url" at bounding box center [566, 301] width 58 height 11
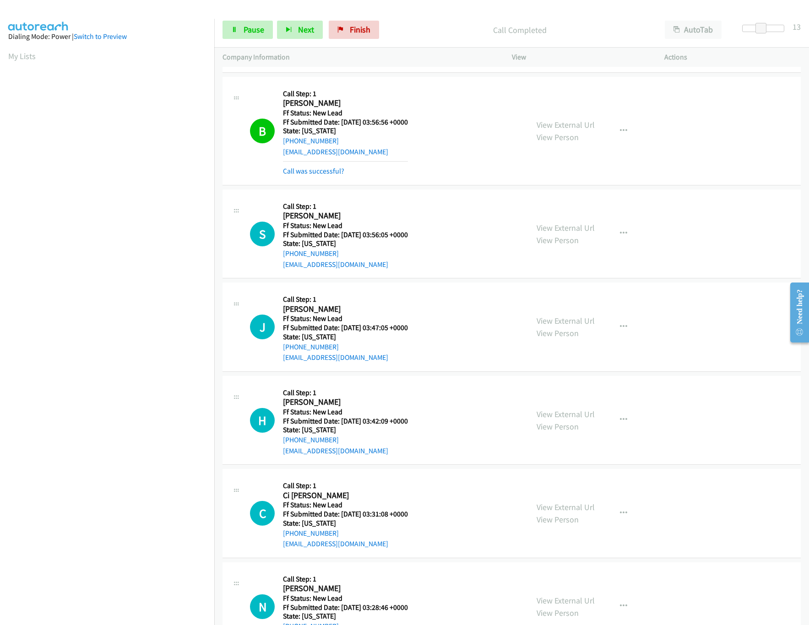
scroll to position [2014, 0]
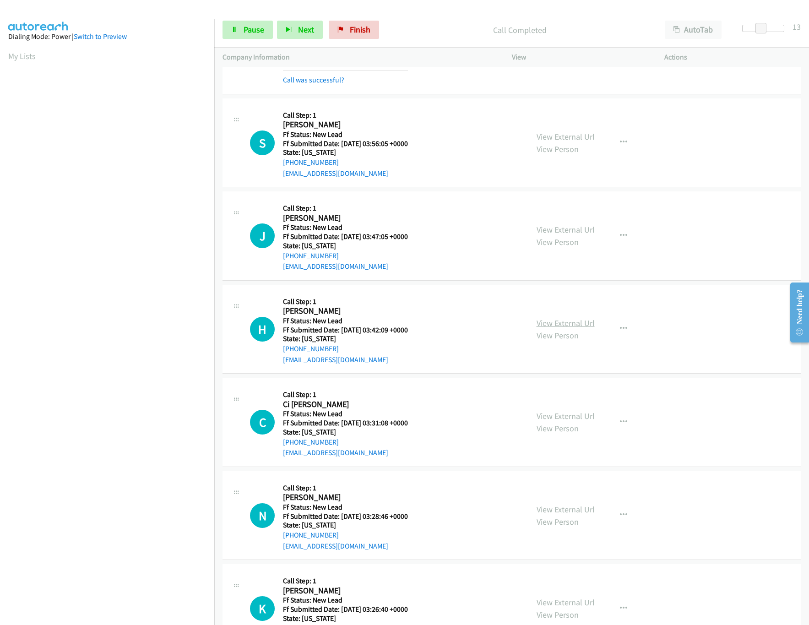
click at [574, 328] on link "View External Url" at bounding box center [566, 323] width 58 height 11
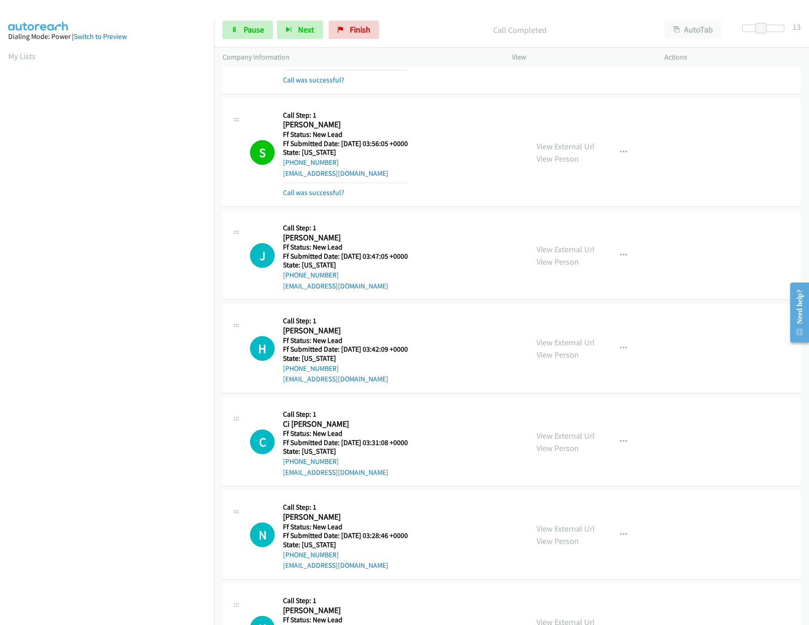
scroll to position [2106, 0]
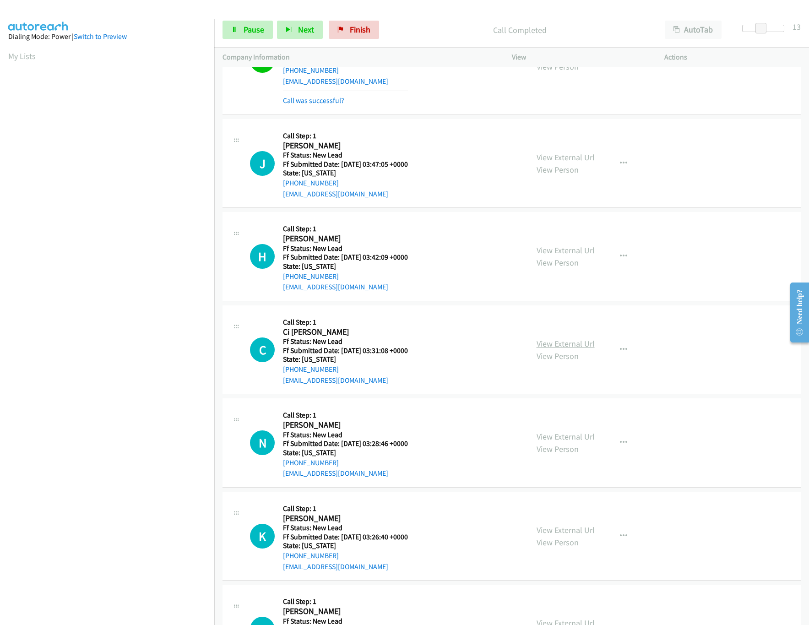
click at [577, 349] on link "View External Url" at bounding box center [566, 343] width 58 height 11
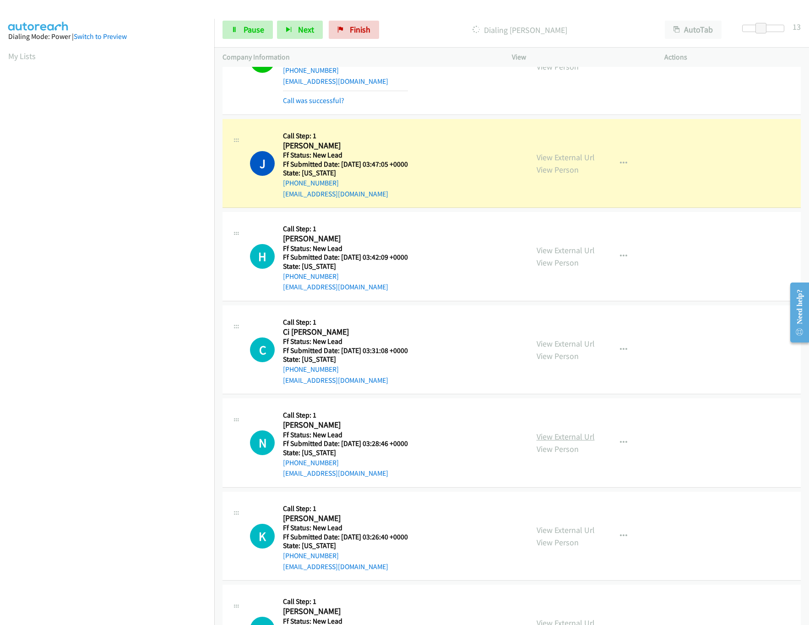
click at [577, 441] on link "View External Url" at bounding box center [566, 436] width 58 height 11
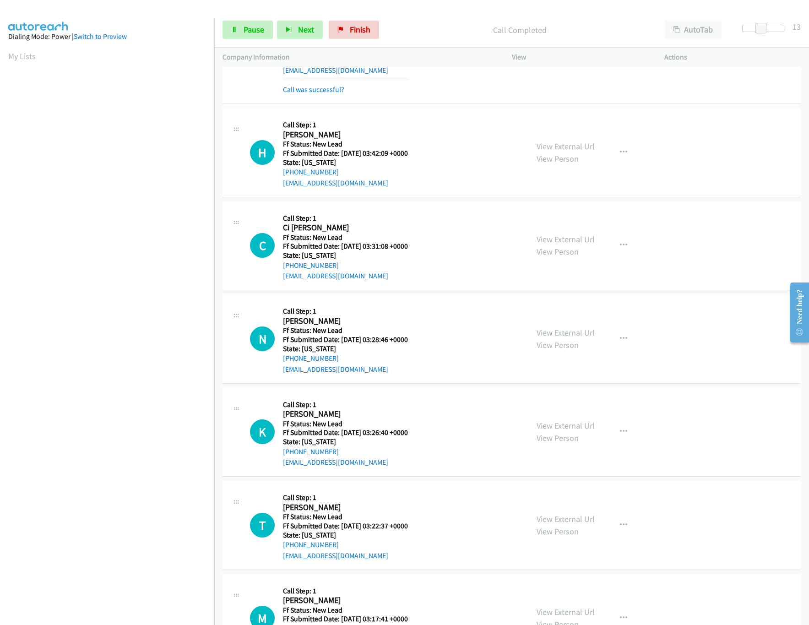
scroll to position [2288, 0]
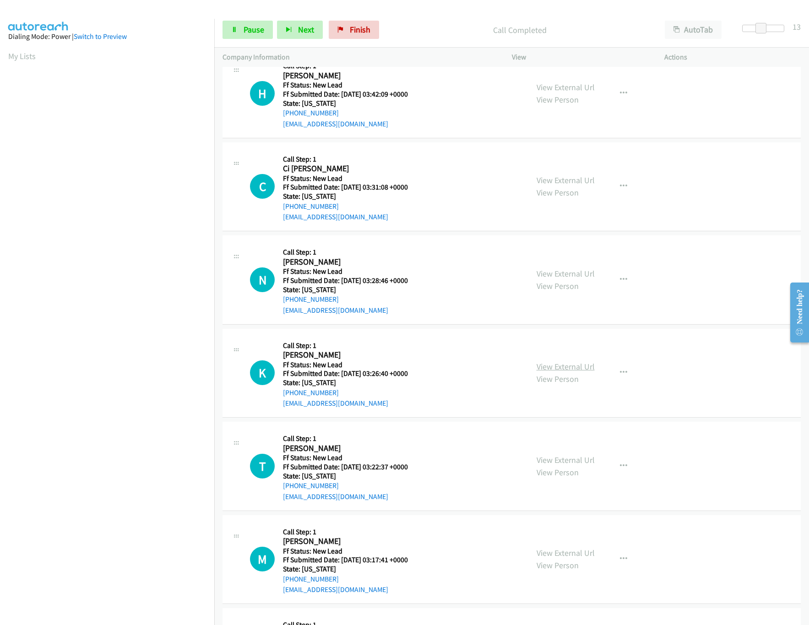
click at [570, 372] on link "View External Url" at bounding box center [566, 366] width 58 height 11
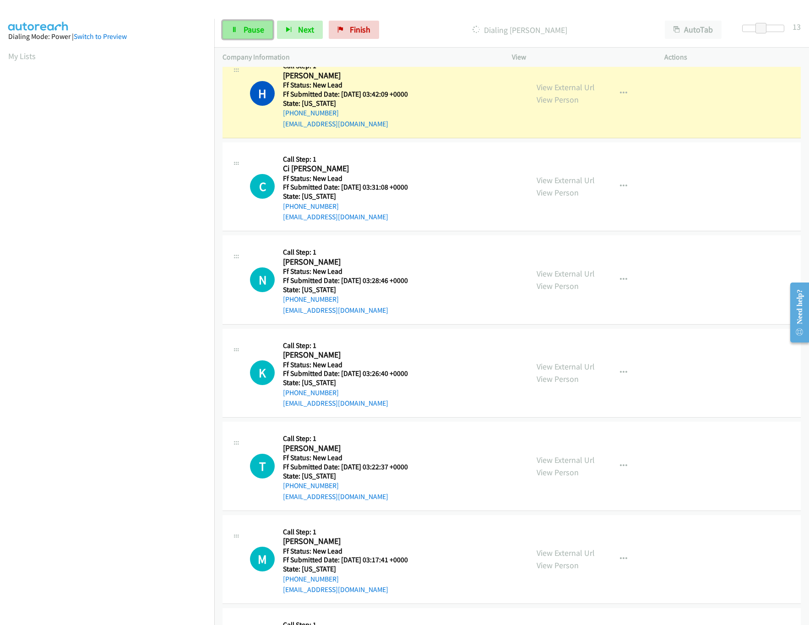
click at [234, 27] on icon at bounding box center [234, 30] width 6 height 6
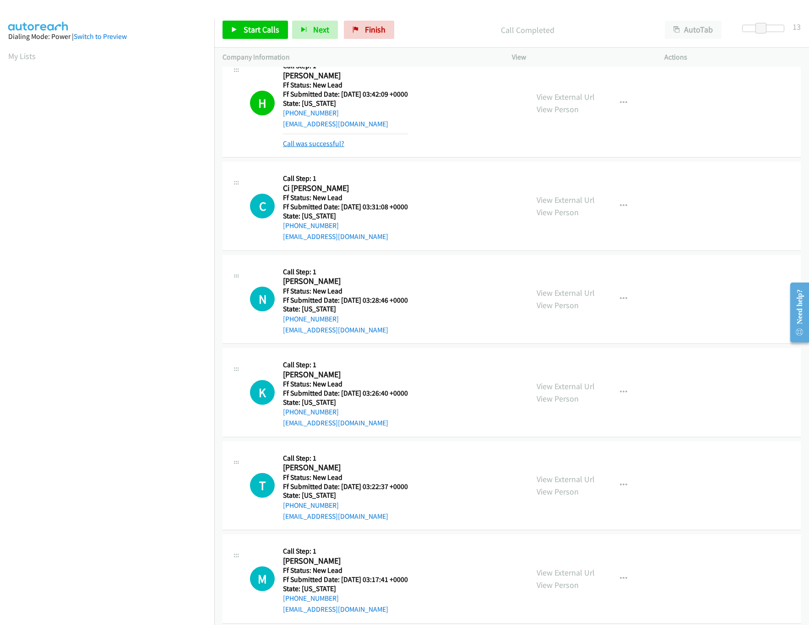
click at [310, 148] on link "Call was successful?" at bounding box center [313, 143] width 61 height 9
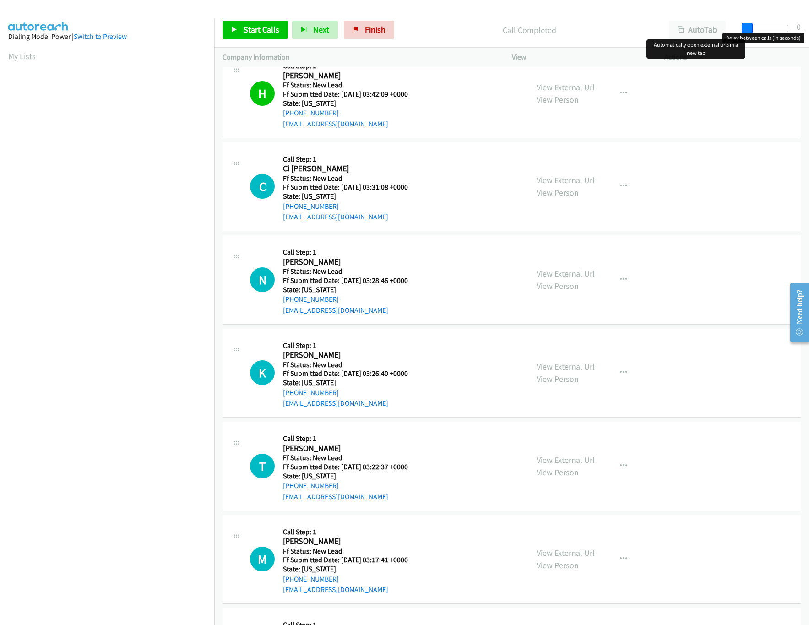
drag, startPoint x: 762, startPoint y: 27, endPoint x: 650, endPoint y: 27, distance: 112.2
click at [650, 27] on div "Start Calls Pause Next Finish Call Completed AutoTab AutoTab 0" at bounding box center [511, 29] width 595 height 35
click at [246, 29] on span "Start Calls" at bounding box center [262, 29] width 36 height 11
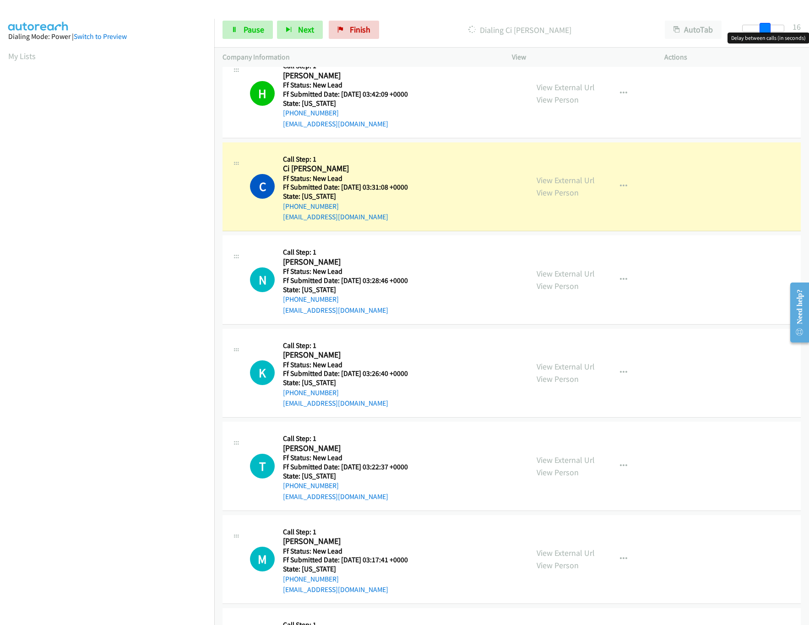
drag, startPoint x: 742, startPoint y: 26, endPoint x: 764, endPoint y: 27, distance: 21.6
click at [764, 27] on span at bounding box center [764, 28] width 11 height 11
drag, startPoint x: 764, startPoint y: 27, endPoint x: 759, endPoint y: 29, distance: 5.7
click at [759, 29] on span at bounding box center [760, 28] width 11 height 11
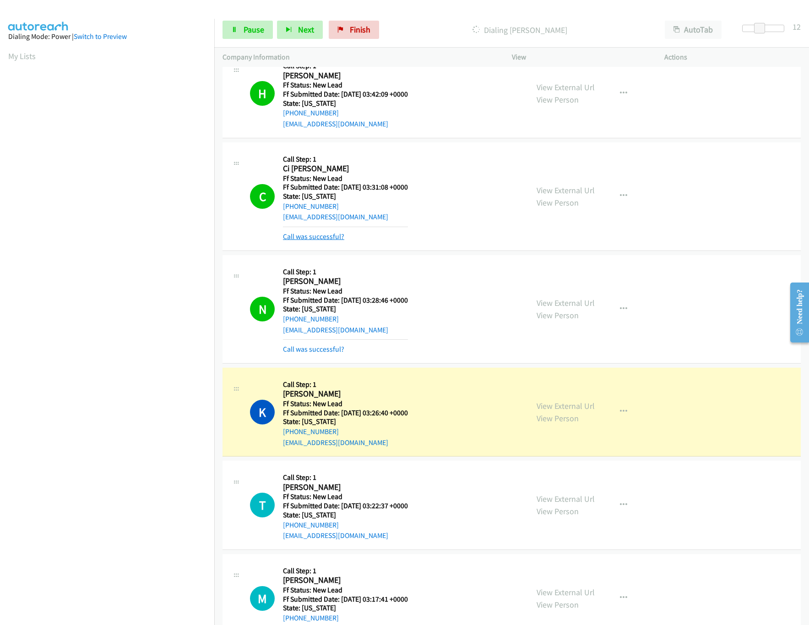
click at [315, 241] on link "Call was successful?" at bounding box center [313, 236] width 61 height 9
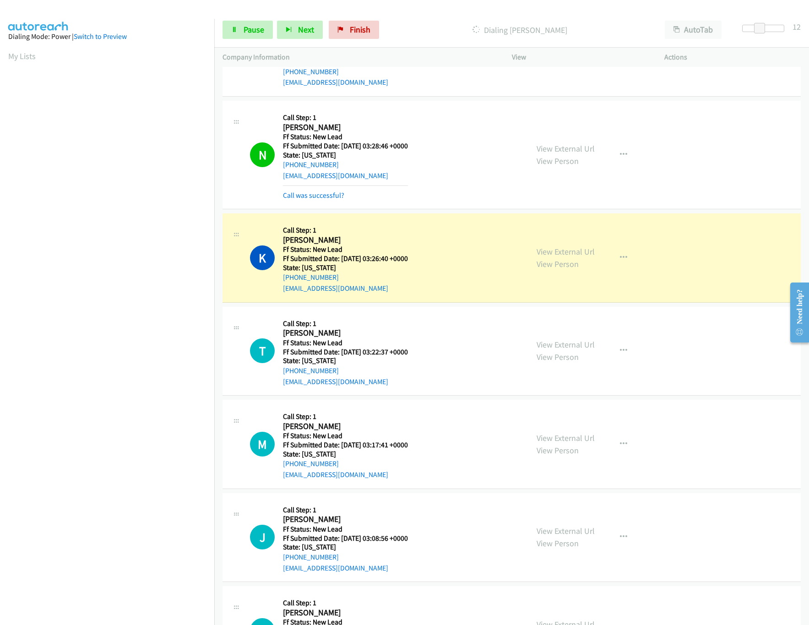
scroll to position [2563, 0]
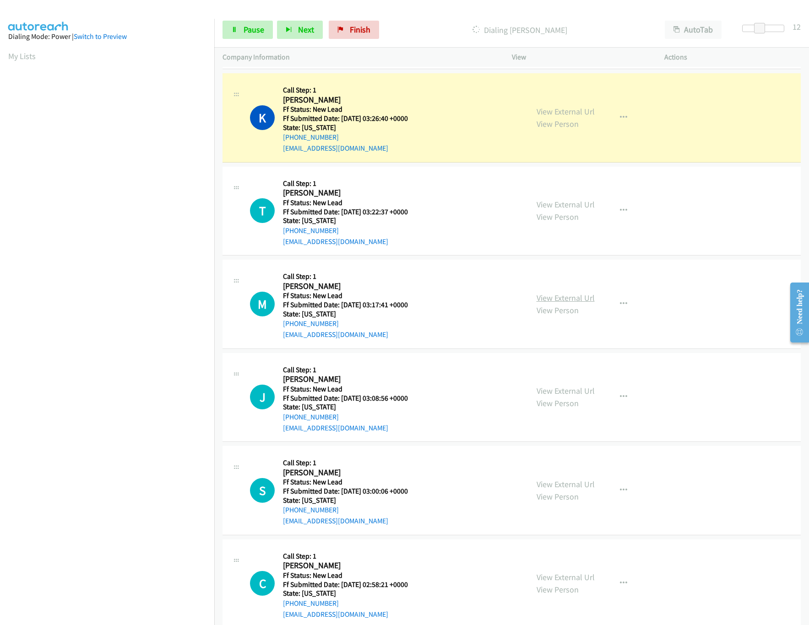
click at [560, 303] on link "View External Url" at bounding box center [566, 298] width 58 height 11
click at [577, 210] on link "View External Url" at bounding box center [566, 204] width 58 height 11
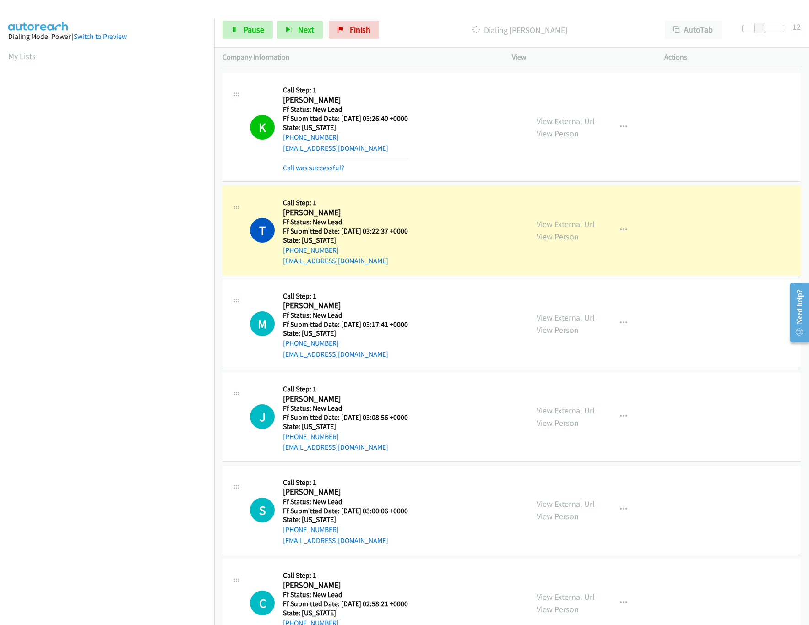
scroll to position [2655, 0]
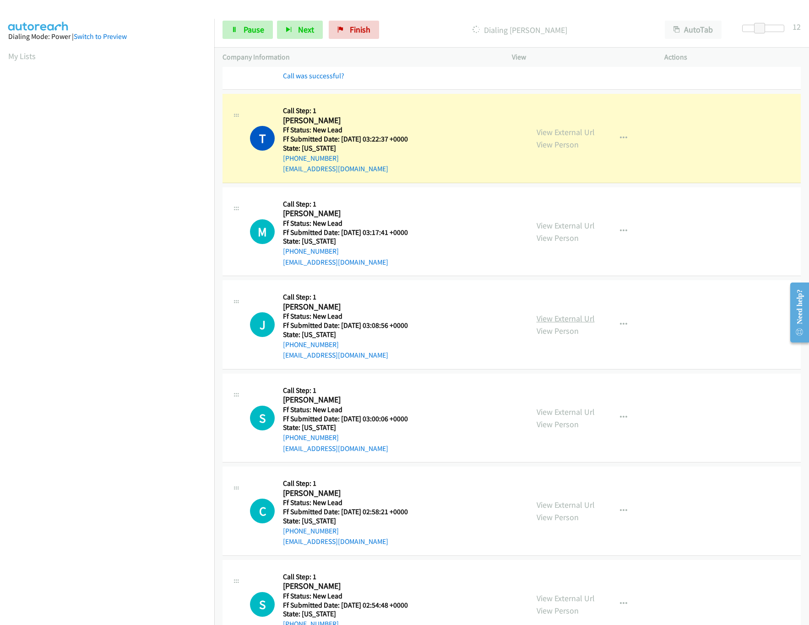
click at [557, 324] on link "View External Url" at bounding box center [566, 318] width 58 height 11
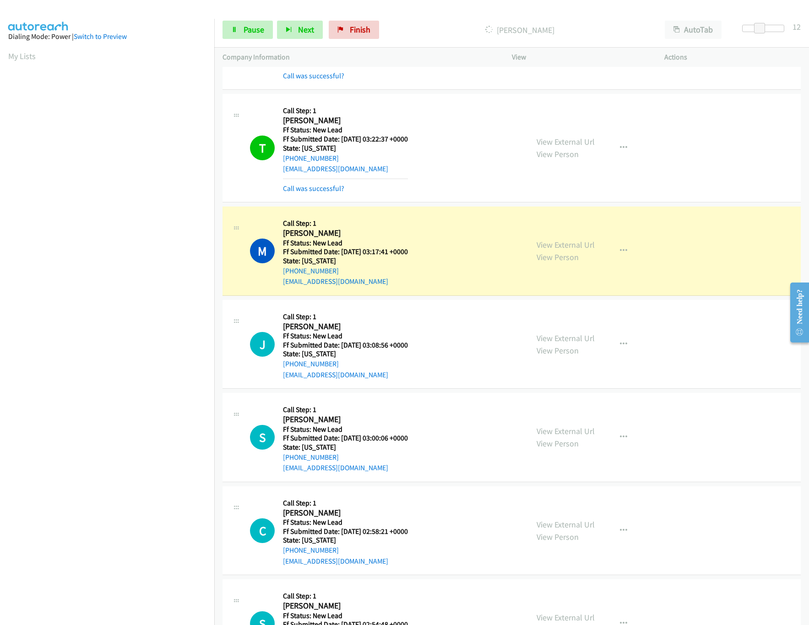
scroll to position [2747, 0]
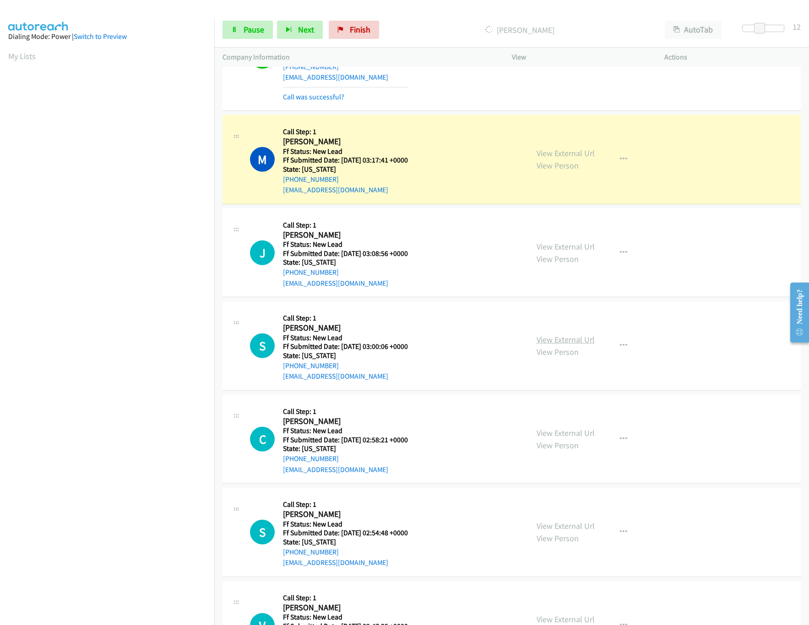
click at [554, 345] on link "View External Url" at bounding box center [566, 339] width 58 height 11
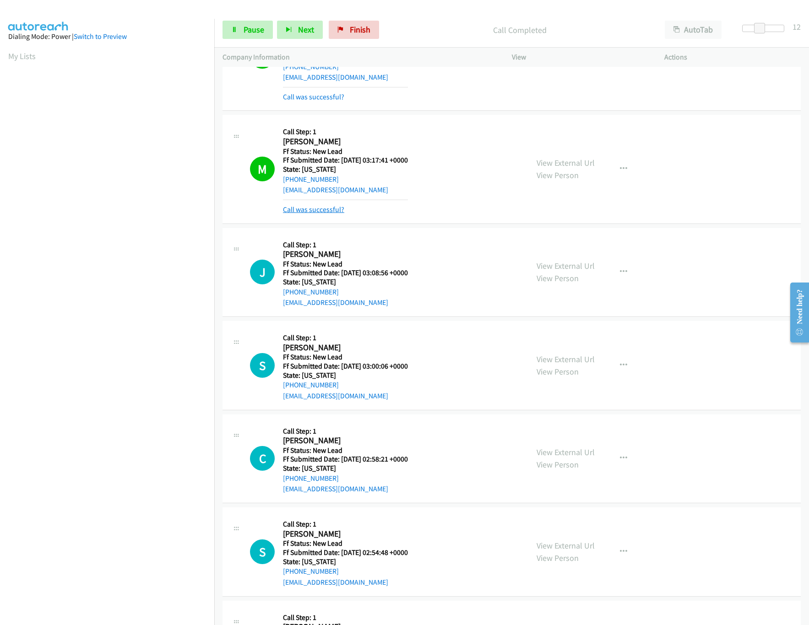
click at [332, 214] on link "Call was successful?" at bounding box center [313, 209] width 61 height 9
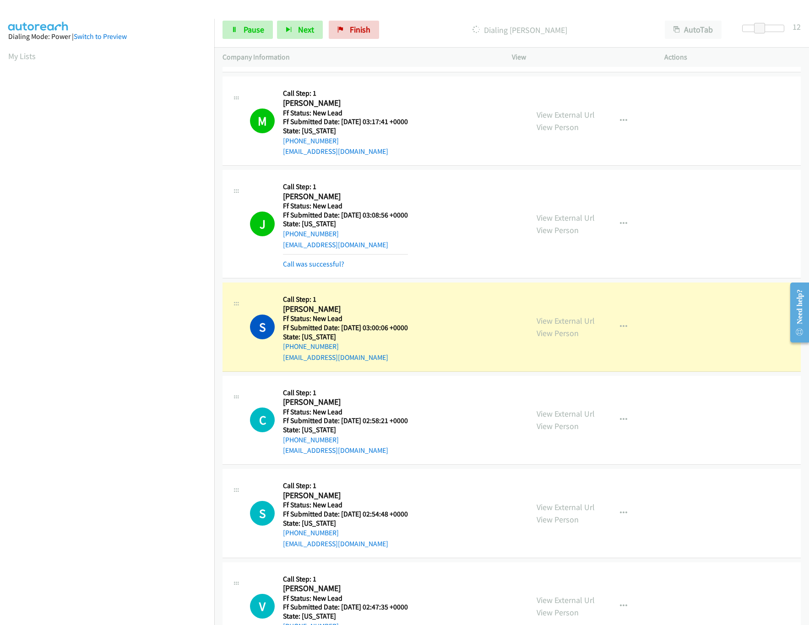
scroll to position [2930, 0]
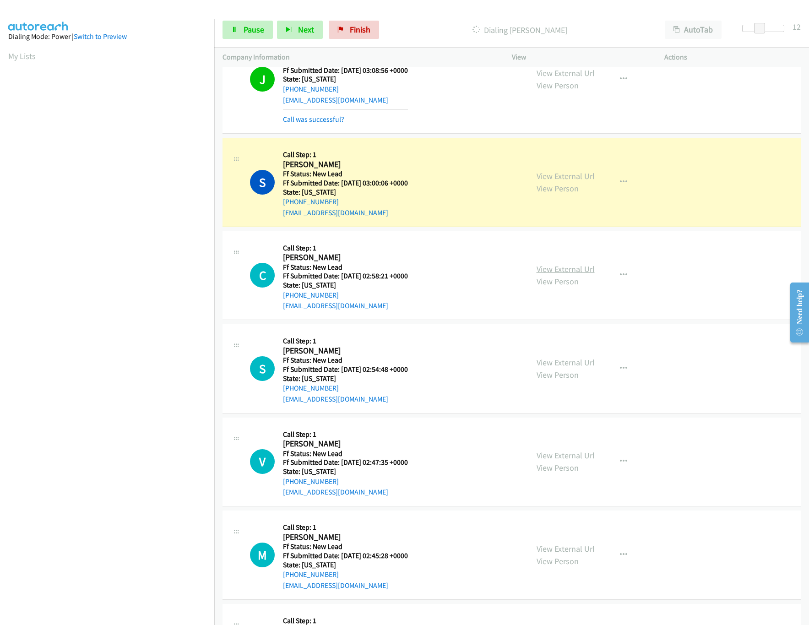
click at [560, 274] on link "View External Url" at bounding box center [566, 269] width 58 height 11
click at [228, 33] on link "Pause" at bounding box center [247, 30] width 50 height 18
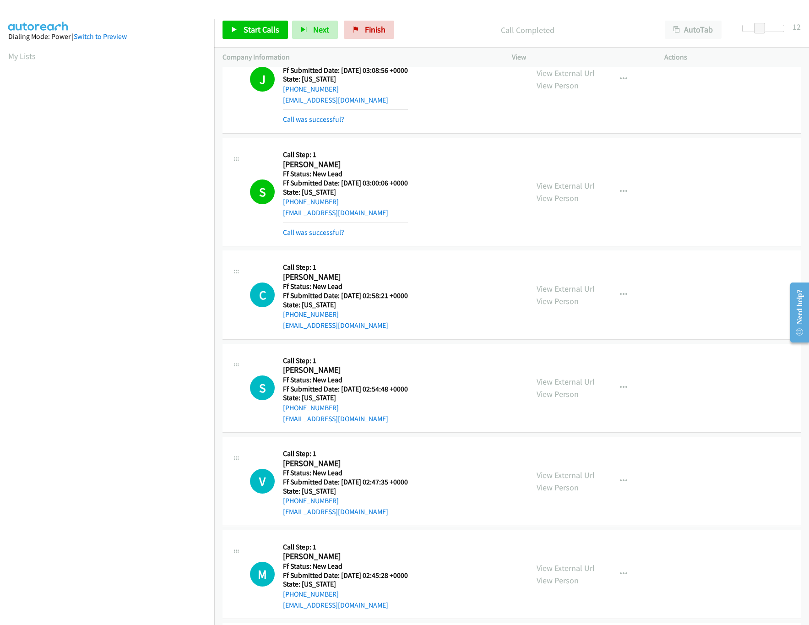
click at [84, 571] on nav "Dialing Mode: Power | Switch to Preview My Lists" at bounding box center [107, 331] width 215 height 625
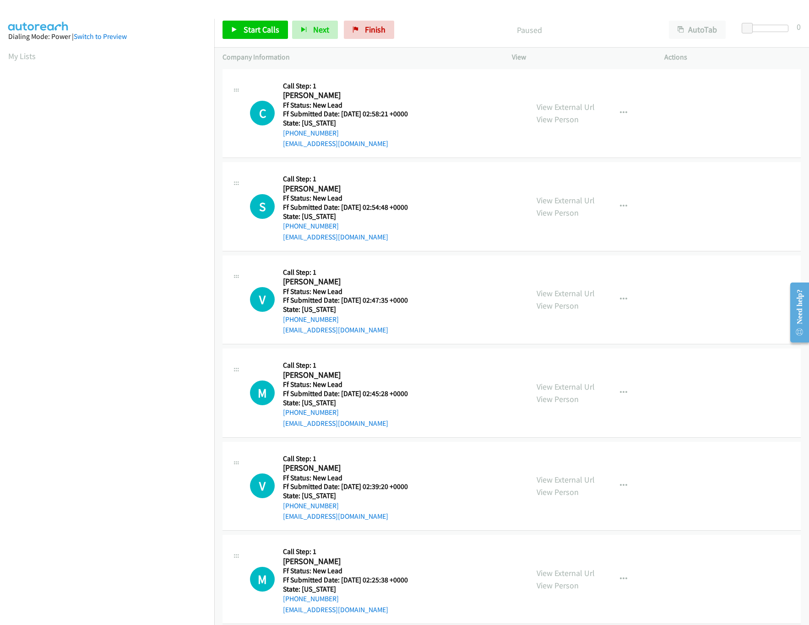
scroll to position [0, 3]
click at [264, 24] on link "Start Calls" at bounding box center [254, 30] width 65 height 18
click at [584, 198] on link "View External Url" at bounding box center [566, 200] width 58 height 11
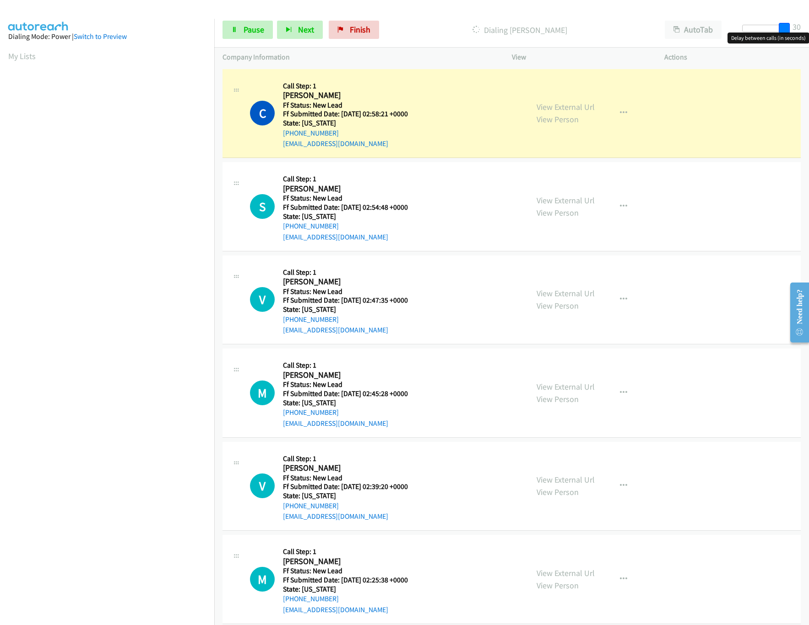
drag, startPoint x: 749, startPoint y: 29, endPoint x: 791, endPoint y: 32, distance: 42.7
click at [791, 32] on div at bounding box center [763, 32] width 59 height 14
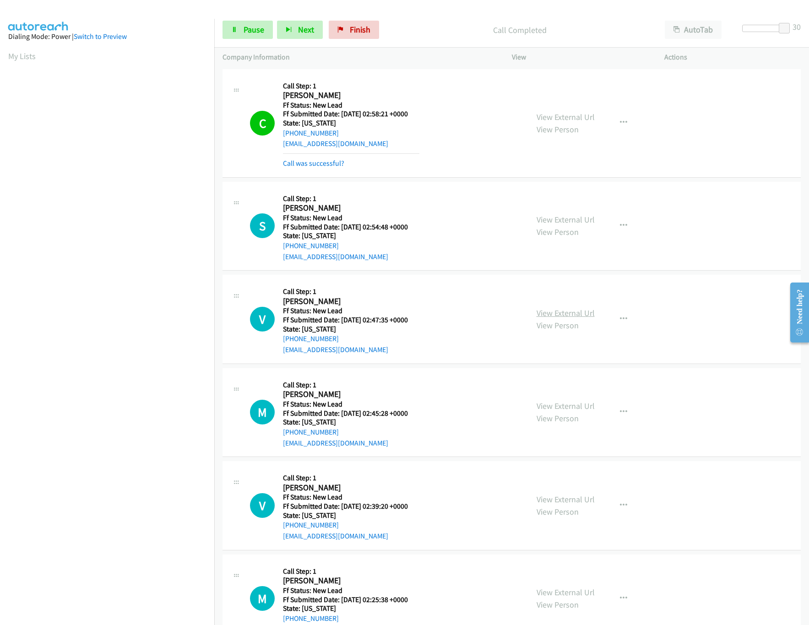
click at [558, 314] on link "View External Url" at bounding box center [566, 313] width 58 height 11
click at [558, 413] on link "View Person" at bounding box center [558, 418] width 42 height 11
click at [562, 405] on link "View External Url" at bounding box center [566, 406] width 58 height 11
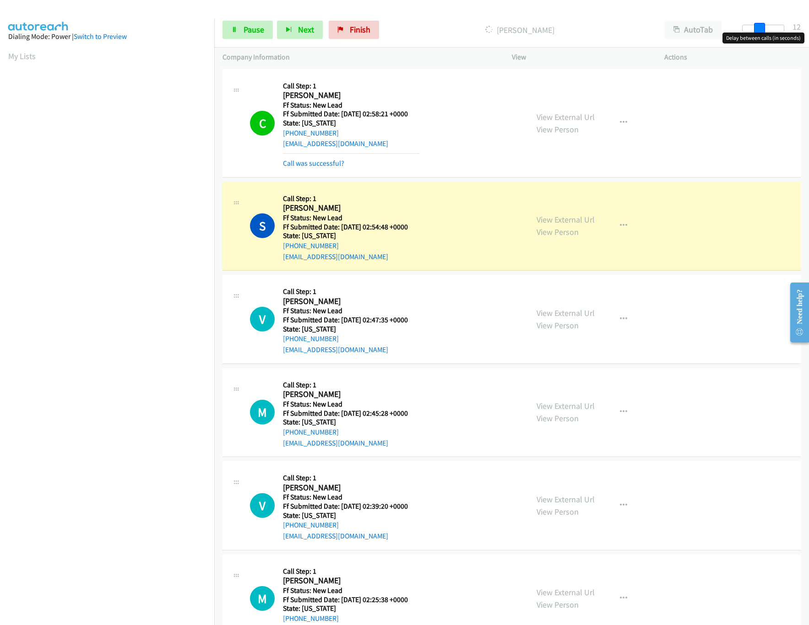
drag, startPoint x: 784, startPoint y: 25, endPoint x: 760, endPoint y: 25, distance: 24.3
click at [760, 25] on span at bounding box center [759, 28] width 11 height 11
click at [560, 497] on link "View External Url" at bounding box center [566, 499] width 58 height 11
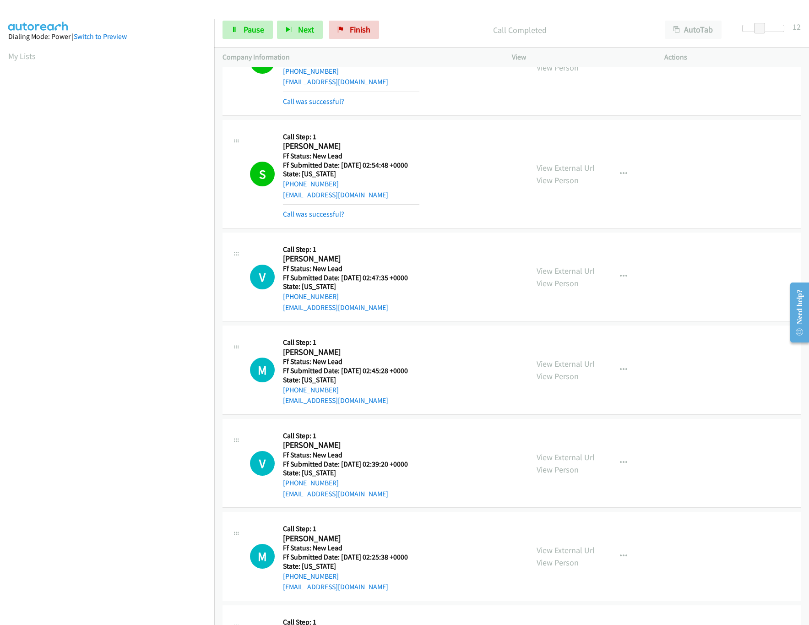
scroll to position [91, 0]
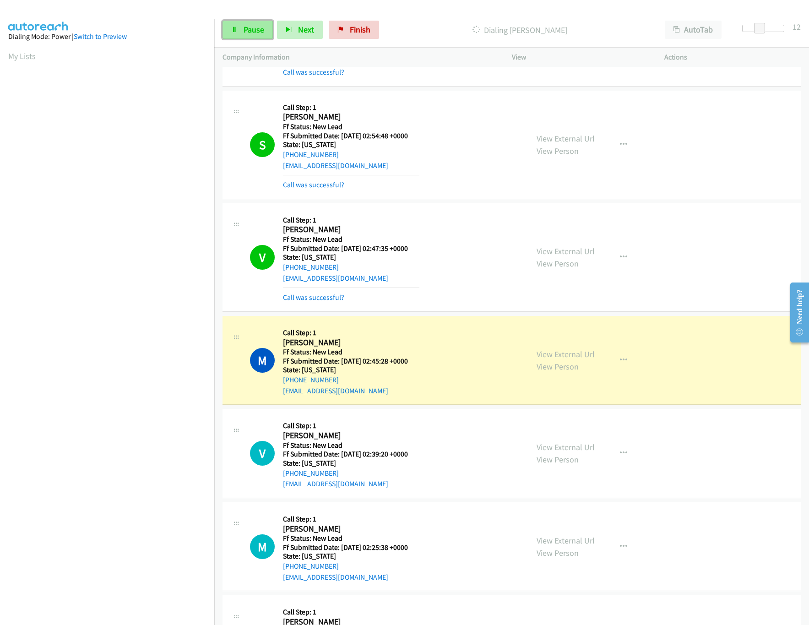
click at [229, 27] on link "Pause" at bounding box center [247, 30] width 50 height 18
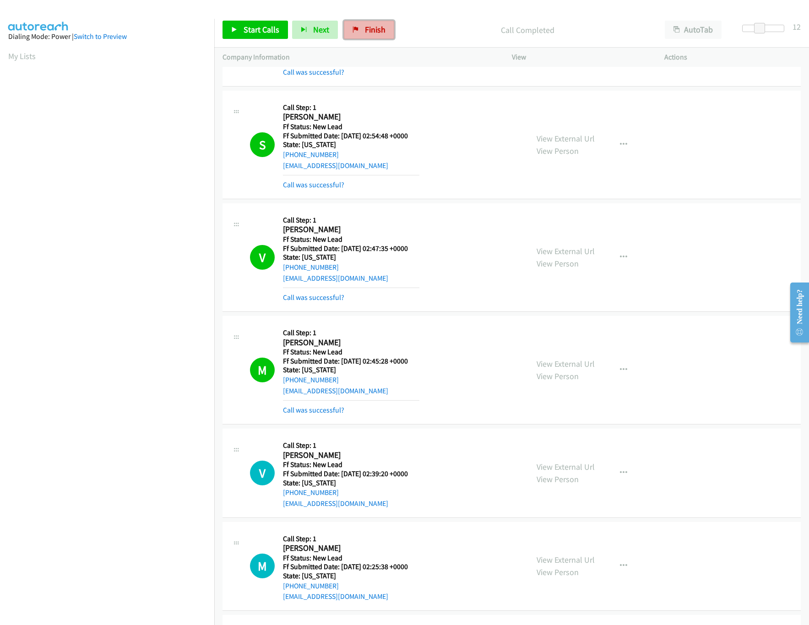
click at [374, 32] on span "Finish" at bounding box center [375, 29] width 21 height 11
